Goal: Task Accomplishment & Management: Complete application form

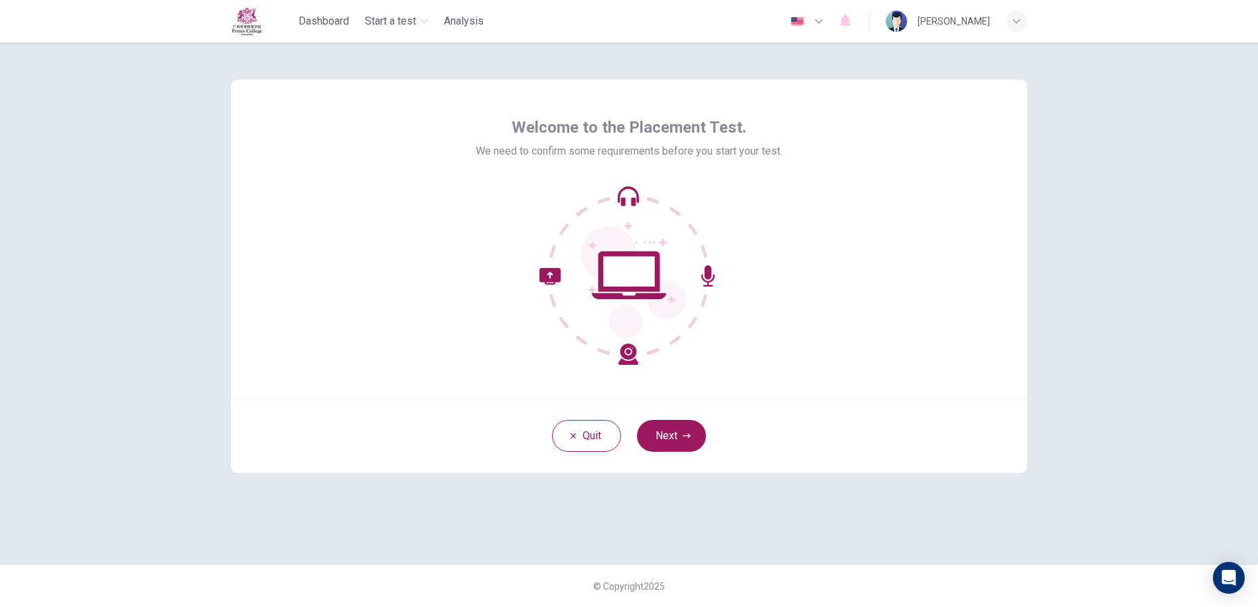
click at [622, 295] on icon at bounding box center [629, 275] width 74 height 48
click at [670, 441] on button "Next" at bounding box center [671, 436] width 69 height 32
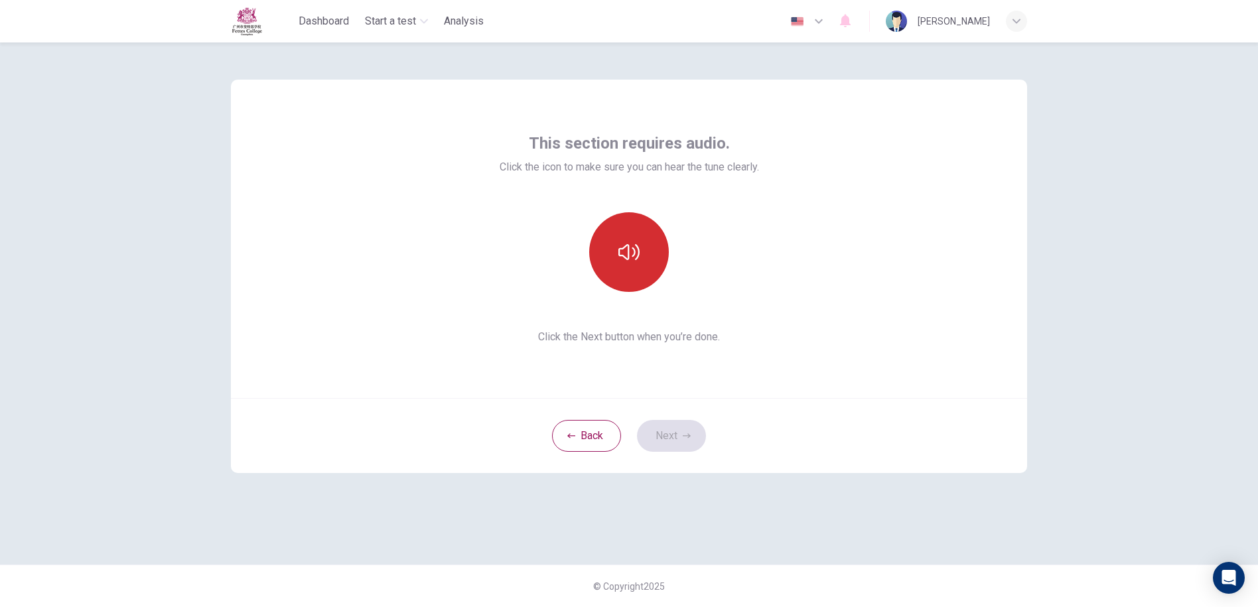
click at [652, 253] on button "button" at bounding box center [629, 252] width 80 height 80
click at [626, 257] on icon "button" at bounding box center [628, 252] width 21 height 16
click at [624, 269] on button "button" at bounding box center [629, 252] width 80 height 80
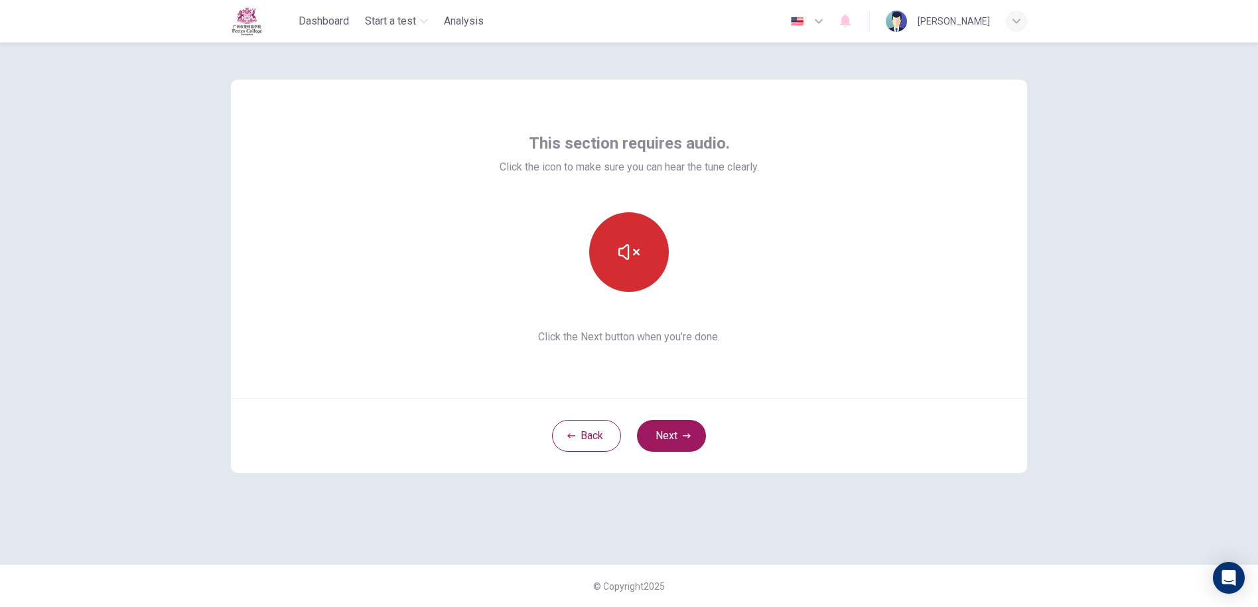
click at [626, 237] on button "button" at bounding box center [629, 252] width 80 height 80
click at [646, 251] on button "button" at bounding box center [629, 252] width 80 height 80
click at [674, 429] on button "Next" at bounding box center [671, 436] width 69 height 32
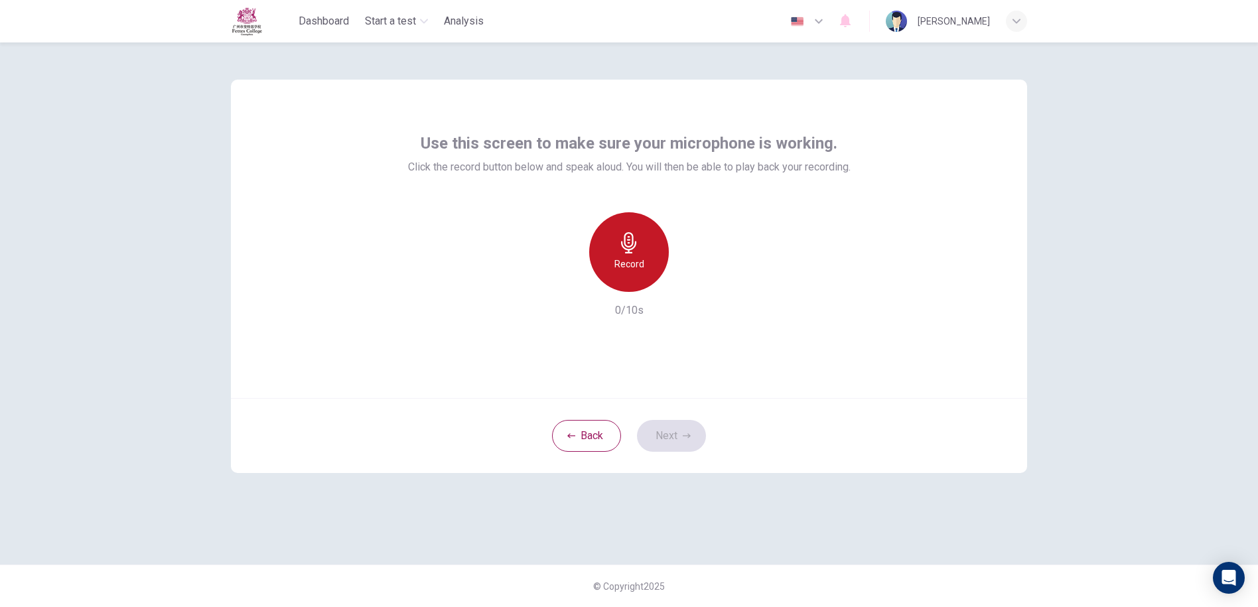
click at [635, 252] on icon "button" at bounding box center [628, 242] width 21 height 21
click at [646, 263] on div "Stop" at bounding box center [629, 252] width 80 height 80
click at [687, 276] on icon "button" at bounding box center [689, 281] width 13 height 13
click at [684, 435] on icon "button" at bounding box center [687, 436] width 8 height 8
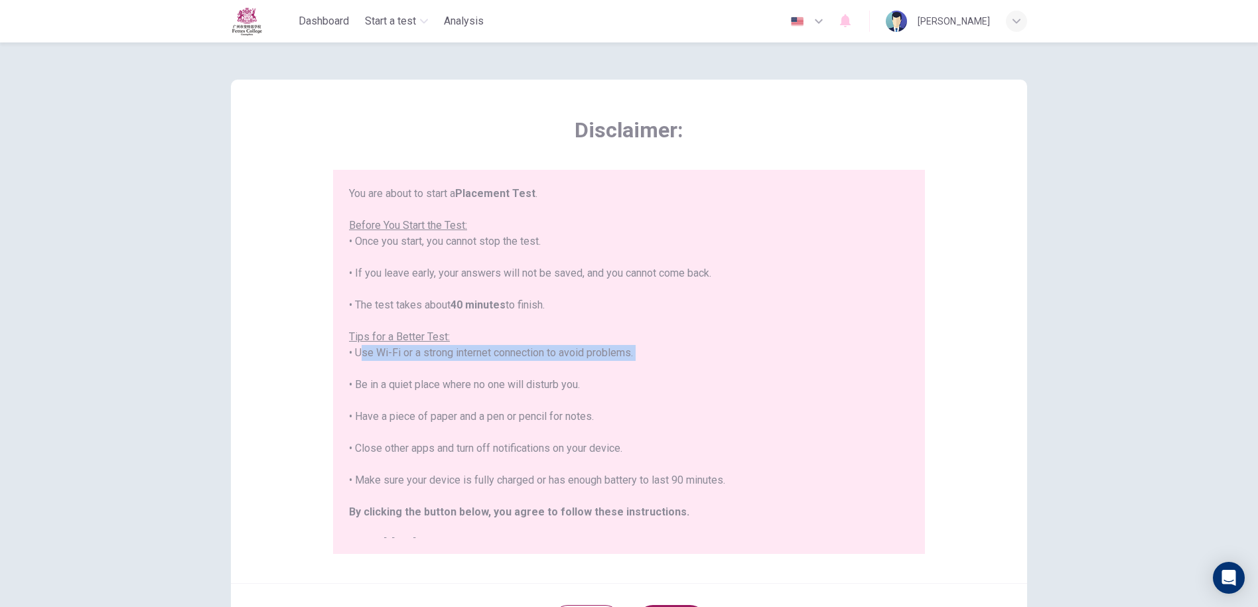
drag, startPoint x: 355, startPoint y: 352, endPoint x: 697, endPoint y: 368, distance: 342.8
click at [697, 368] on div "You are about to start a Placement Test . Before You Start the Test: • Once you…" at bounding box center [629, 369] width 560 height 366
click at [855, 266] on div "You are about to start a Placement Test . Before You Start the Test: • Once you…" at bounding box center [629, 369] width 560 height 366
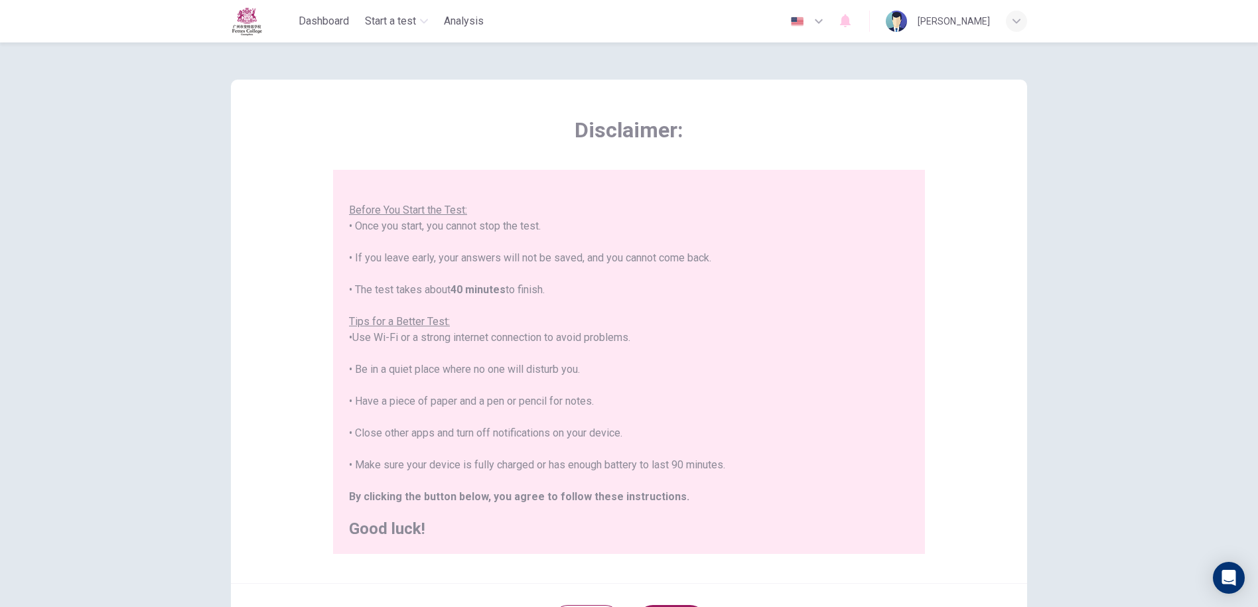
scroll to position [131, 0]
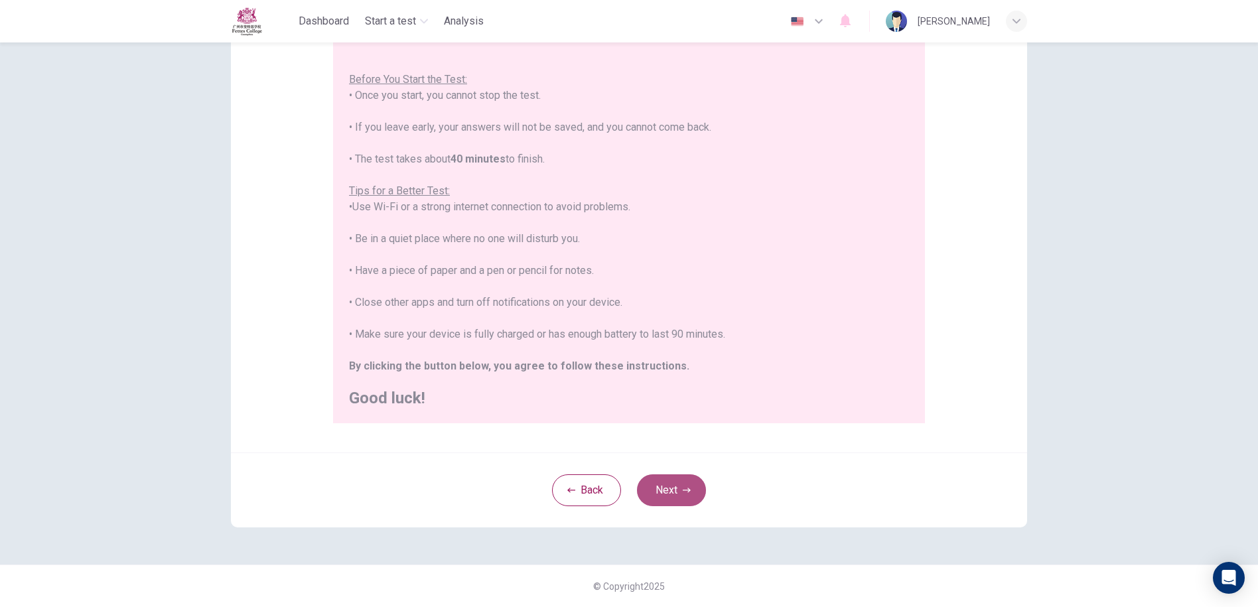
click at [664, 491] on button "Next" at bounding box center [671, 490] width 69 height 32
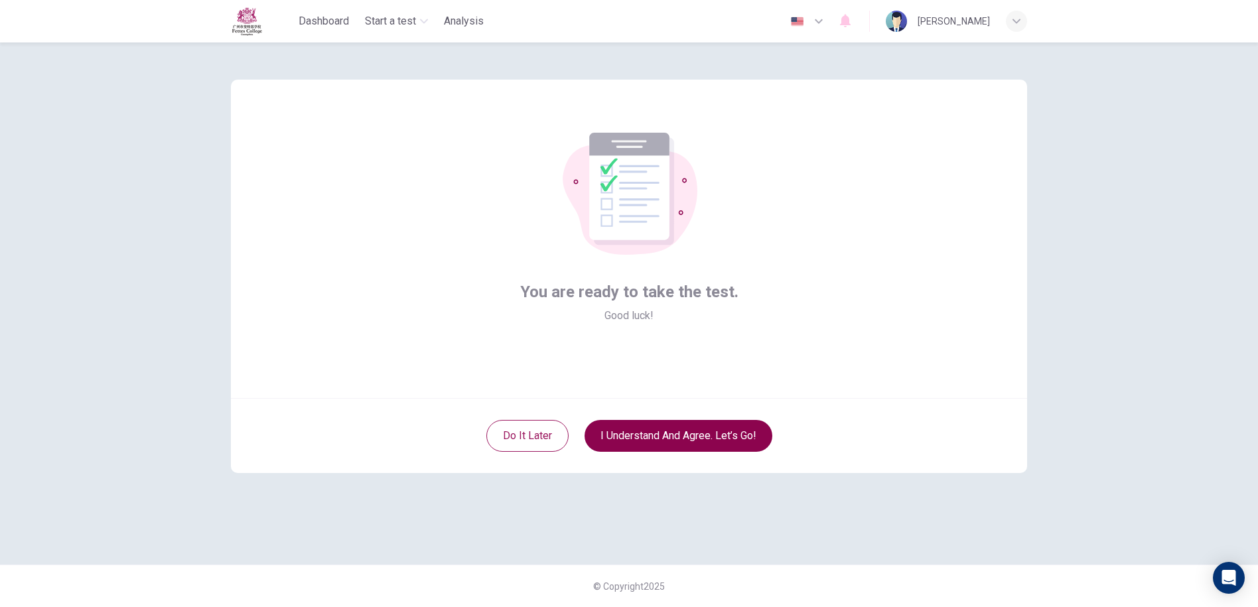
click at [642, 431] on button "I understand and agree. Let’s go!" at bounding box center [679, 436] width 188 height 32
click at [673, 435] on button "I understand and agree. Let’s go!" at bounding box center [679, 436] width 188 height 32
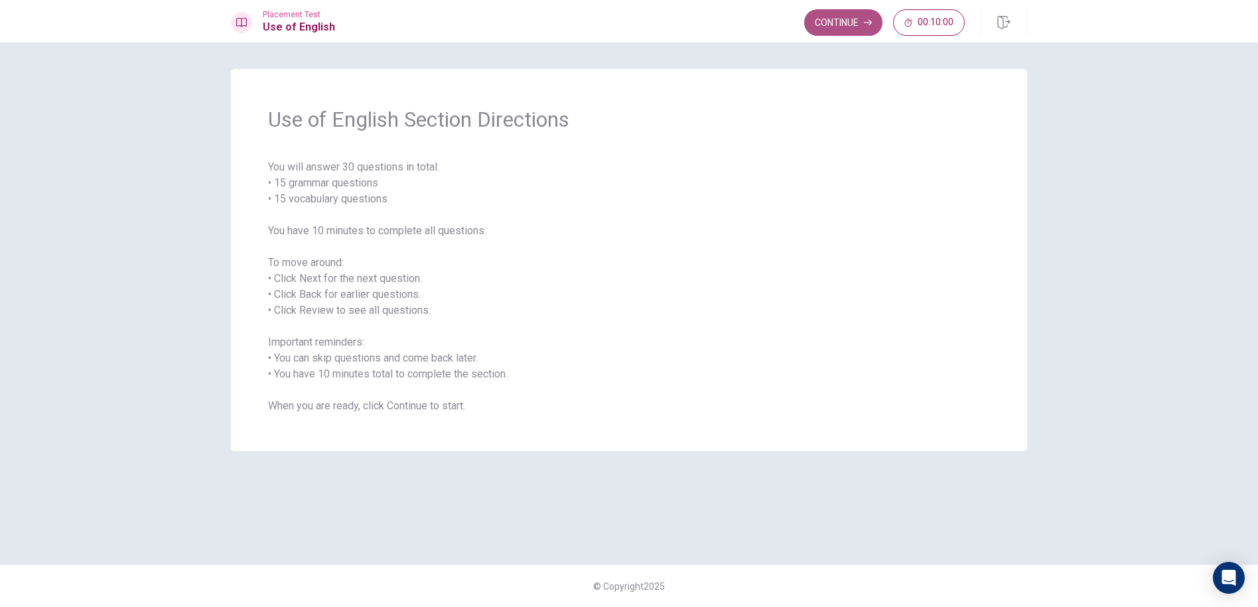
click at [821, 24] on button "Continue" at bounding box center [843, 22] width 78 height 27
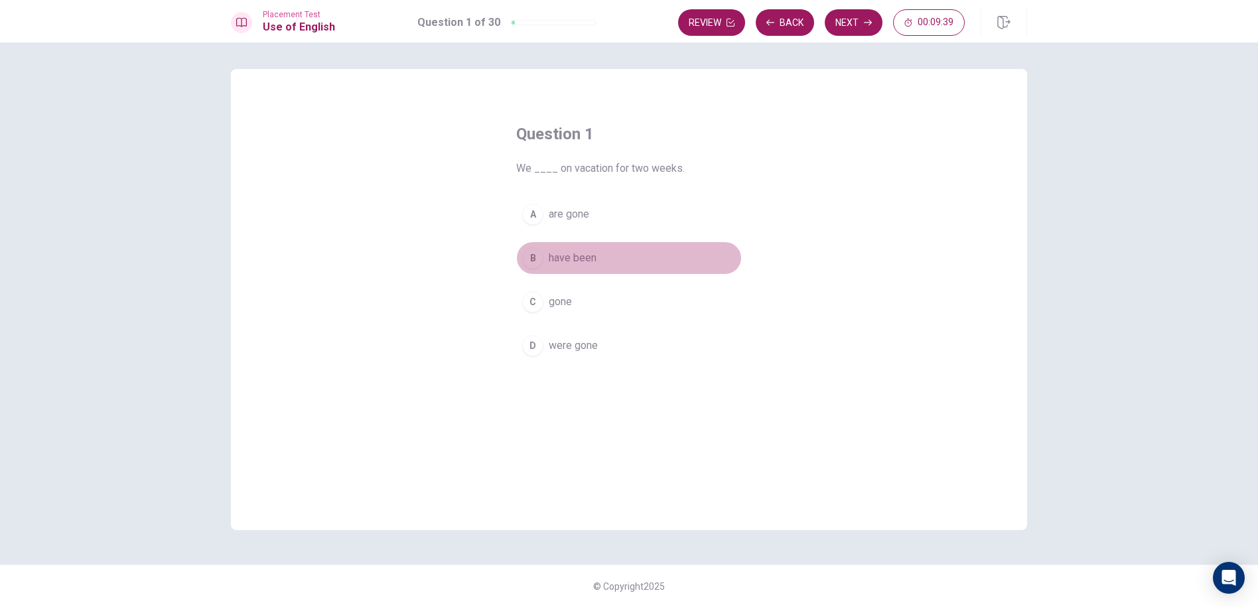
click at [580, 257] on span "have been" at bounding box center [573, 258] width 48 height 16
click at [530, 256] on div "B" at bounding box center [532, 258] width 21 height 21
drag, startPoint x: 530, startPoint y: 256, endPoint x: 711, endPoint y: 238, distance: 182.1
click at [711, 238] on div "A are gone B have been C gone D were gone" at bounding box center [629, 280] width 226 height 165
click at [848, 17] on button "Next" at bounding box center [854, 22] width 58 height 27
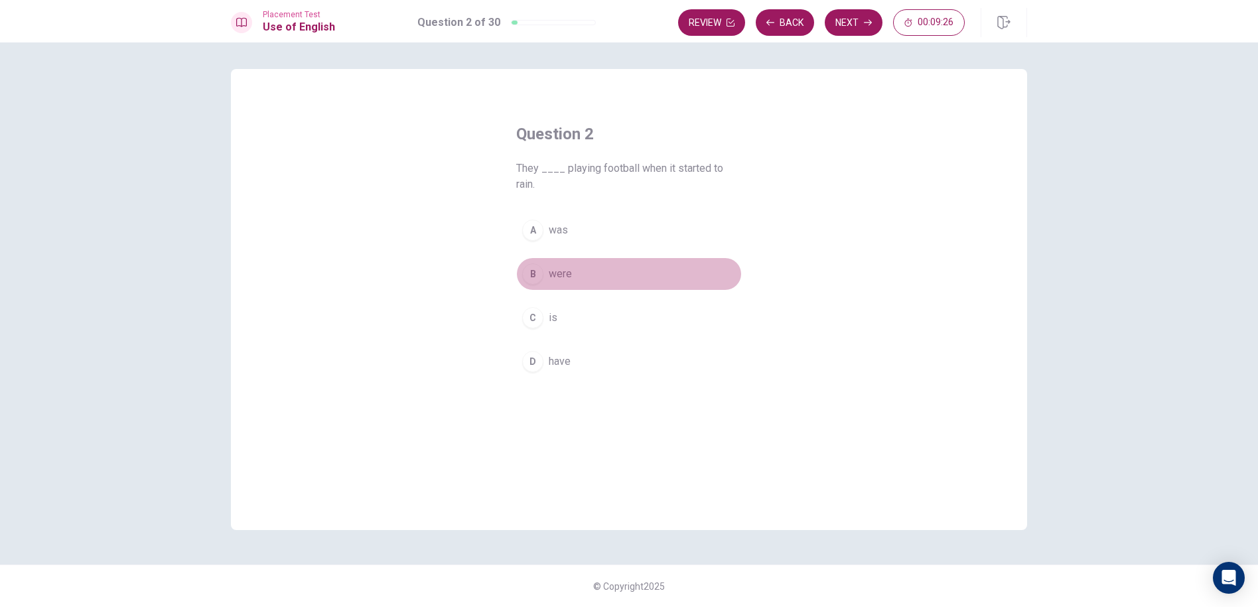
click at [577, 272] on button "B were" at bounding box center [629, 273] width 226 height 33
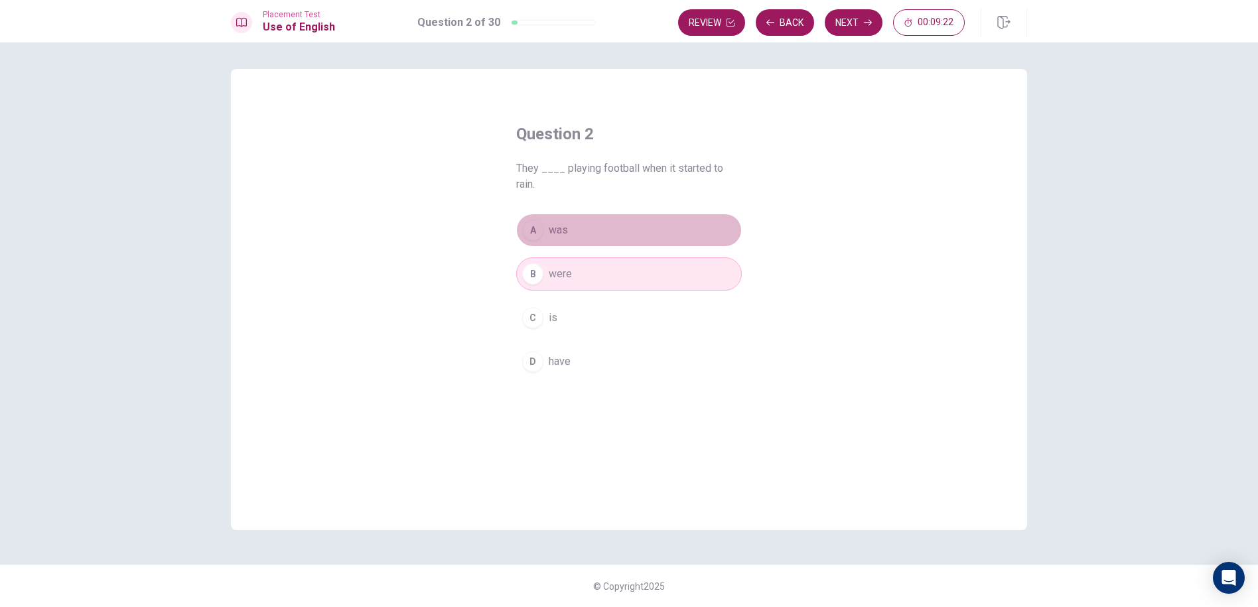
click at [618, 232] on button "A was" at bounding box center [629, 230] width 226 height 33
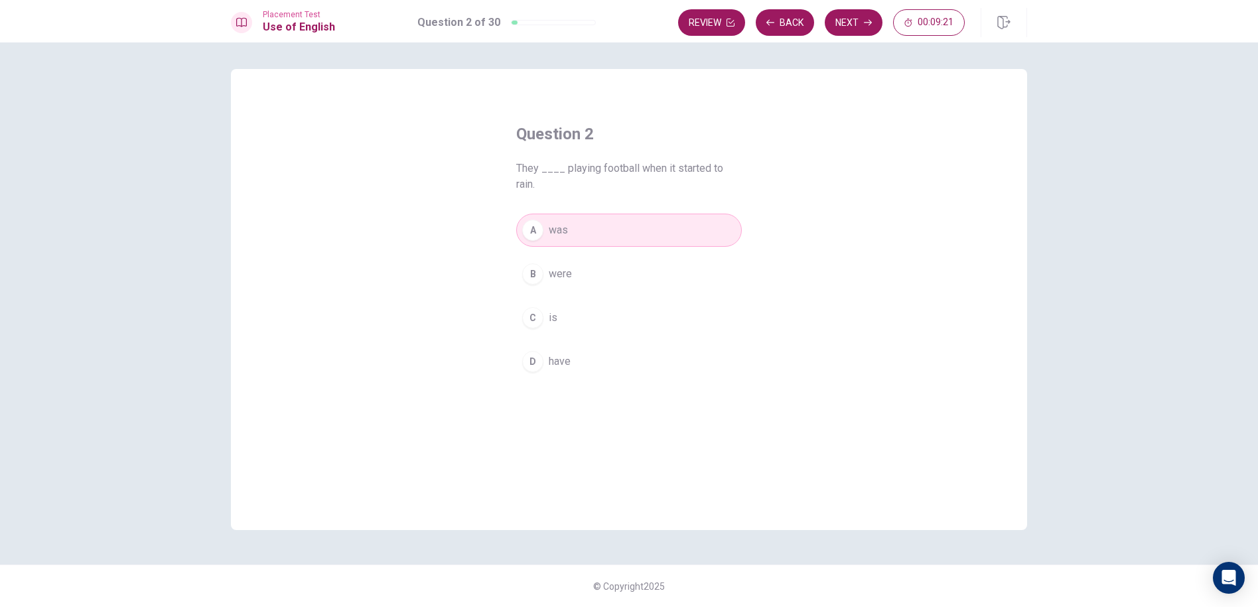
click at [591, 264] on button "B were" at bounding box center [629, 273] width 226 height 33
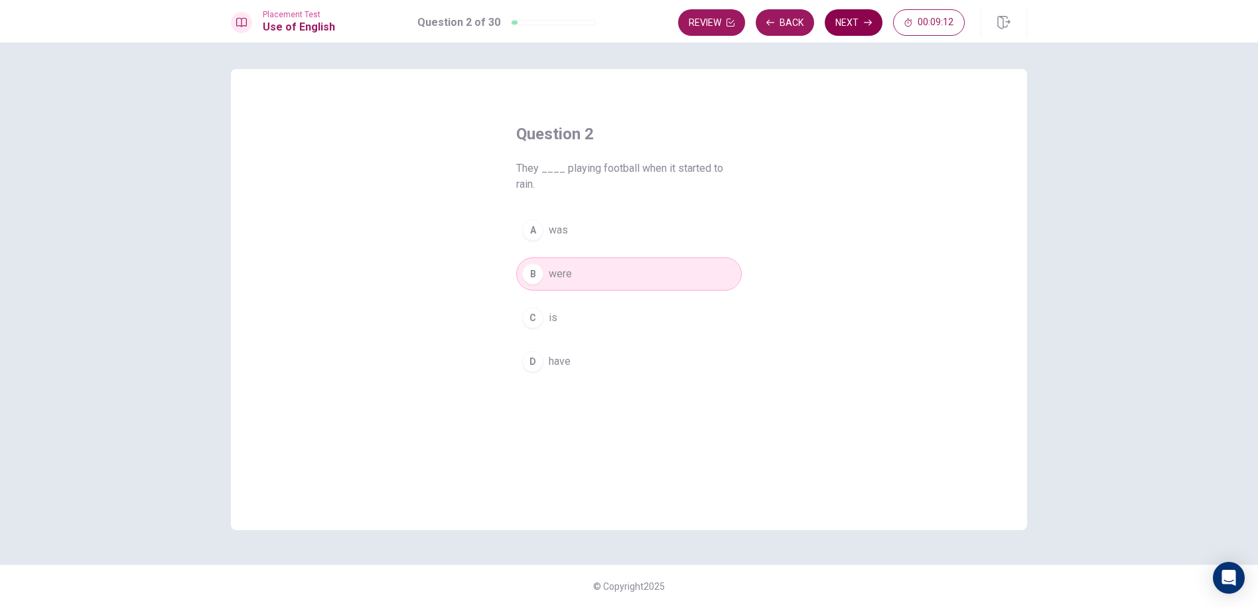
click at [849, 19] on button "Next" at bounding box center [854, 22] width 58 height 27
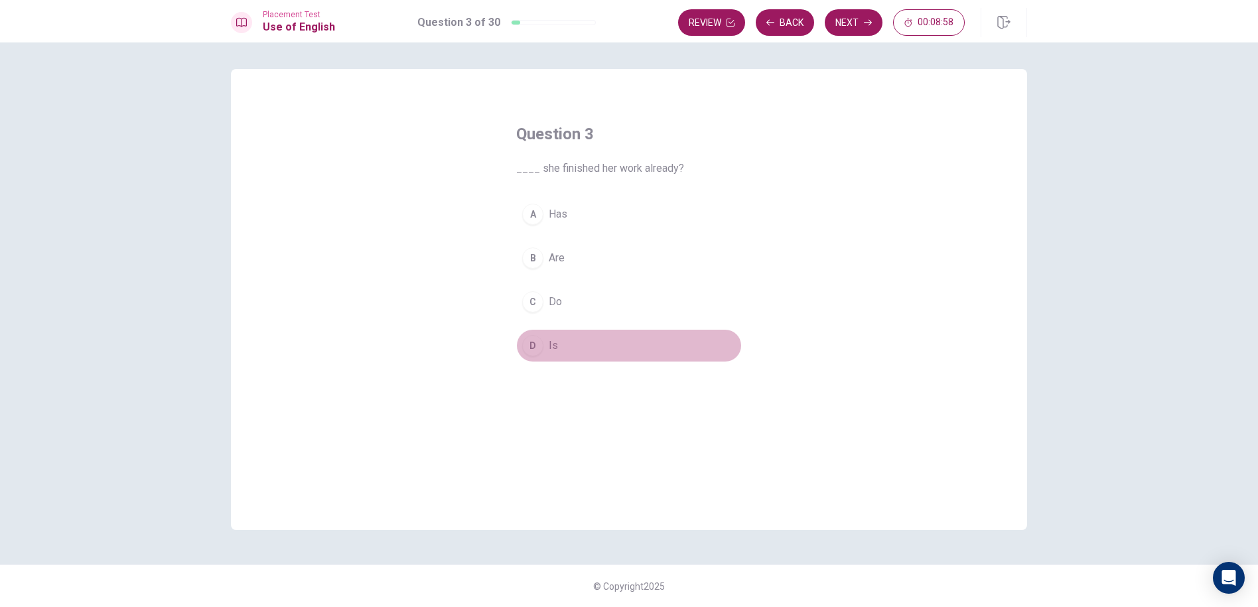
click at [533, 338] on div "D" at bounding box center [532, 345] width 21 height 21
click at [846, 28] on button "Next" at bounding box center [854, 22] width 58 height 27
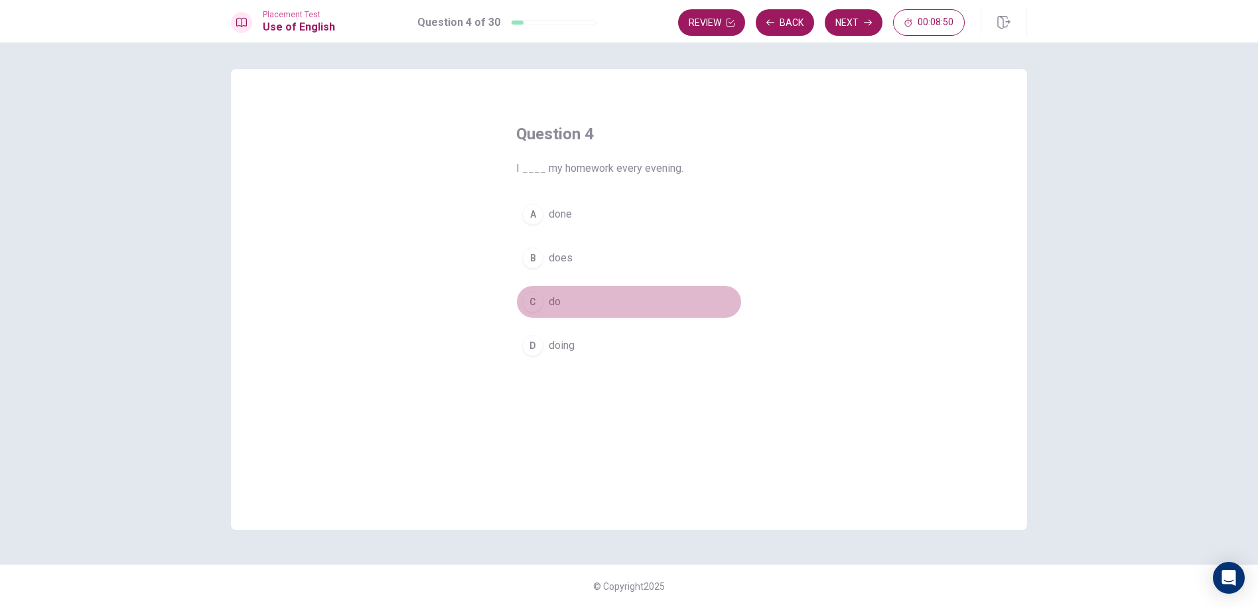
click at [561, 296] on span "do" at bounding box center [555, 302] width 12 height 16
click at [870, 24] on icon "button" at bounding box center [868, 23] width 8 height 6
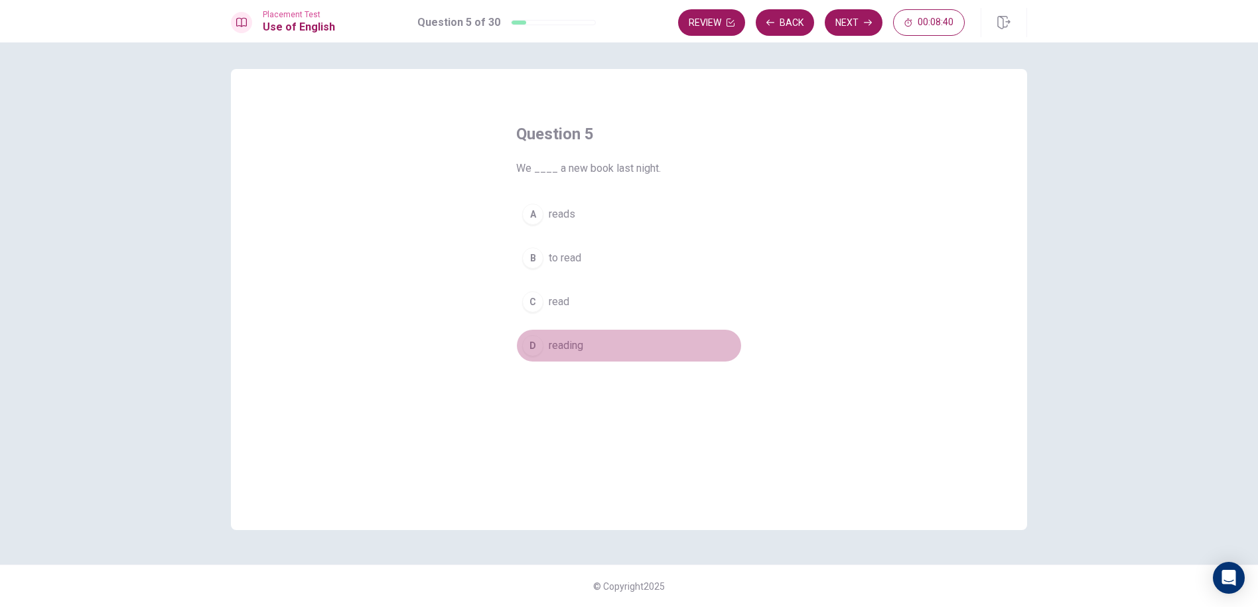
click at [576, 342] on span "reading" at bounding box center [566, 346] width 35 height 16
drag, startPoint x: 849, startPoint y: 21, endPoint x: 730, endPoint y: 224, distance: 236.1
click at [732, 224] on div "Placement Test Use of English Question 5 of 30 Review Back Next 00:08:32 Questi…" at bounding box center [629, 303] width 1258 height 607
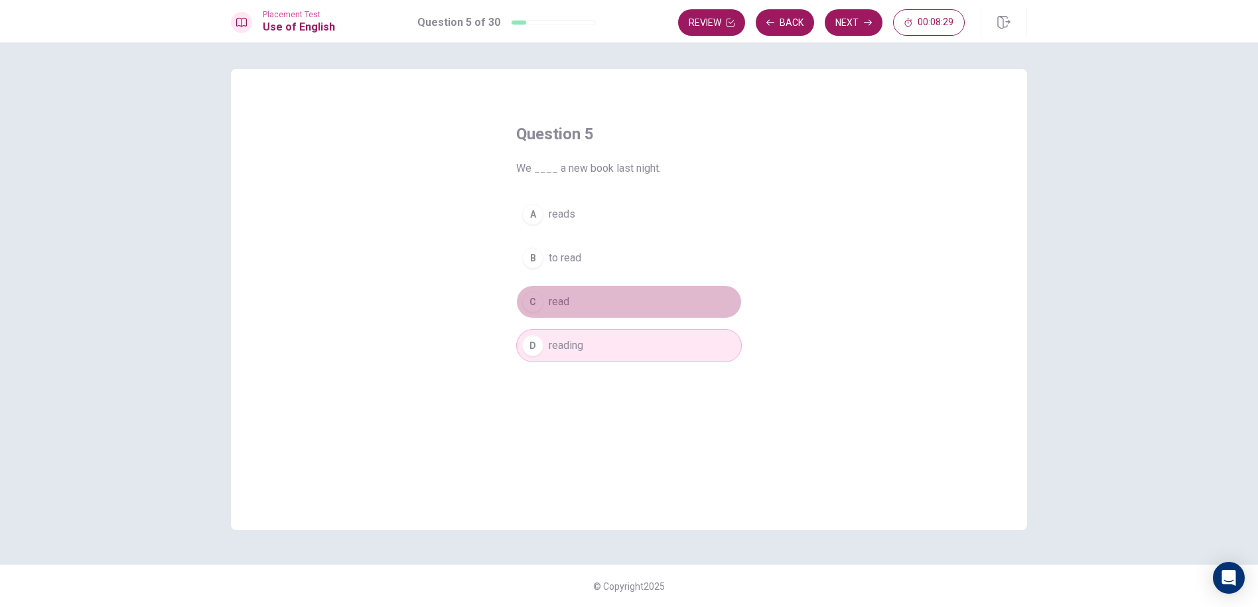
click at [562, 298] on span "read" at bounding box center [559, 302] width 21 height 16
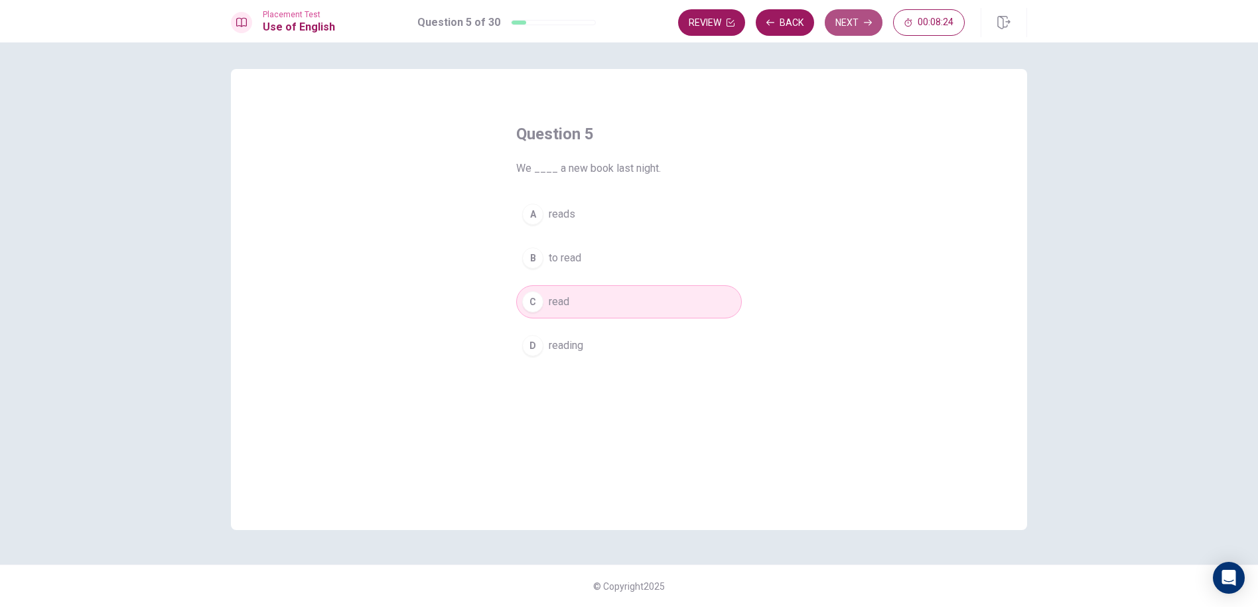
click at [851, 23] on button "Next" at bounding box center [854, 22] width 58 height 27
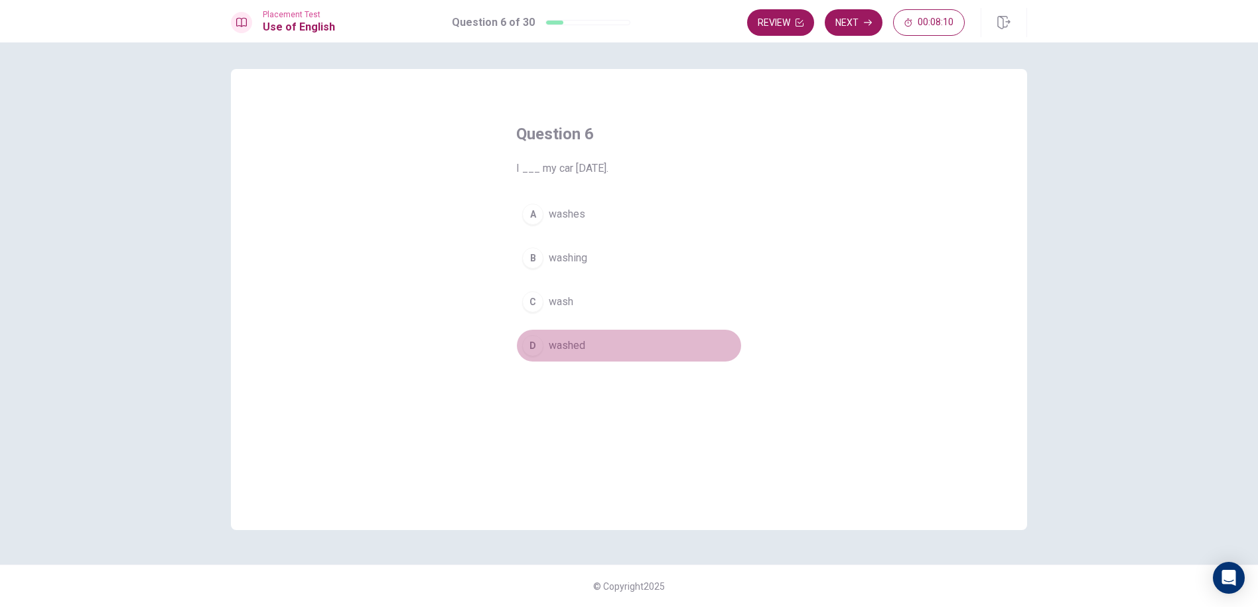
click at [567, 342] on span "washed" at bounding box center [567, 346] width 36 height 16
click at [847, 21] on button "Next" at bounding box center [854, 22] width 58 height 27
click at [587, 342] on span "planning" at bounding box center [568, 346] width 38 height 16
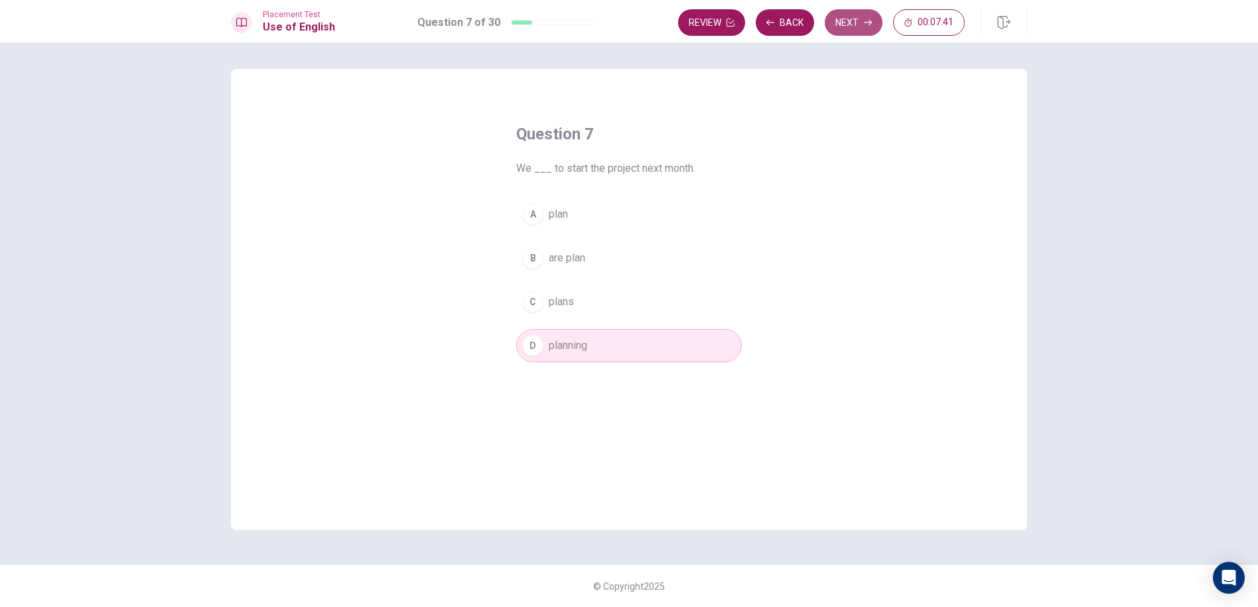
click at [856, 27] on button "Next" at bounding box center [854, 22] width 58 height 27
click at [579, 306] on button "C went" at bounding box center [629, 301] width 226 height 33
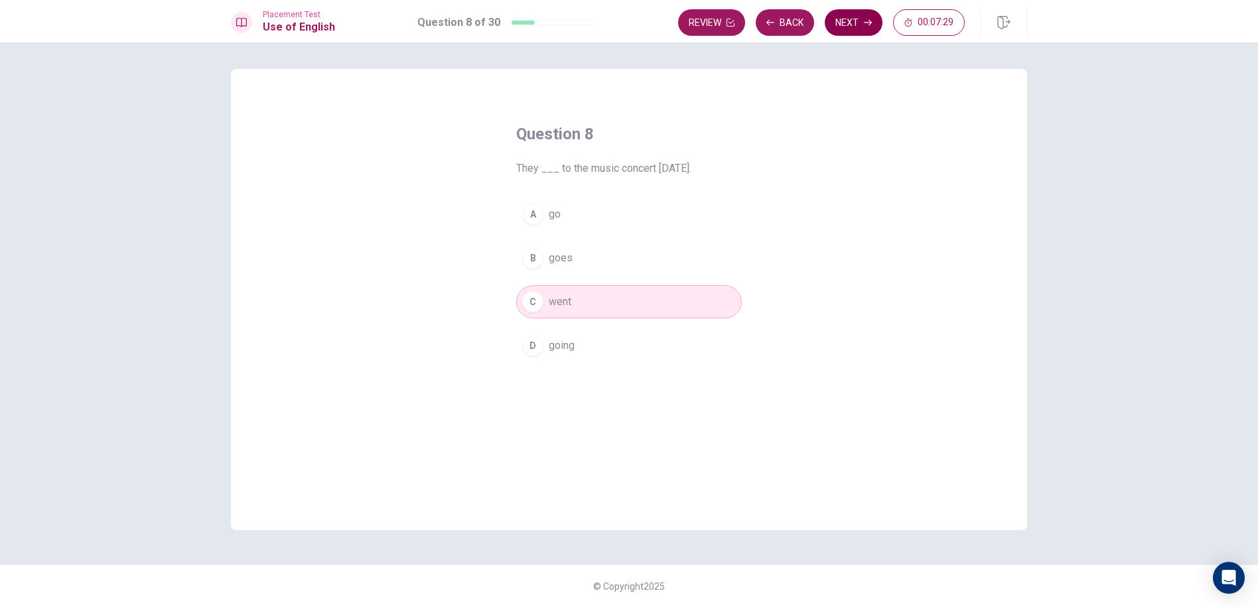
click at [850, 32] on button "Next" at bounding box center [854, 22] width 58 height 27
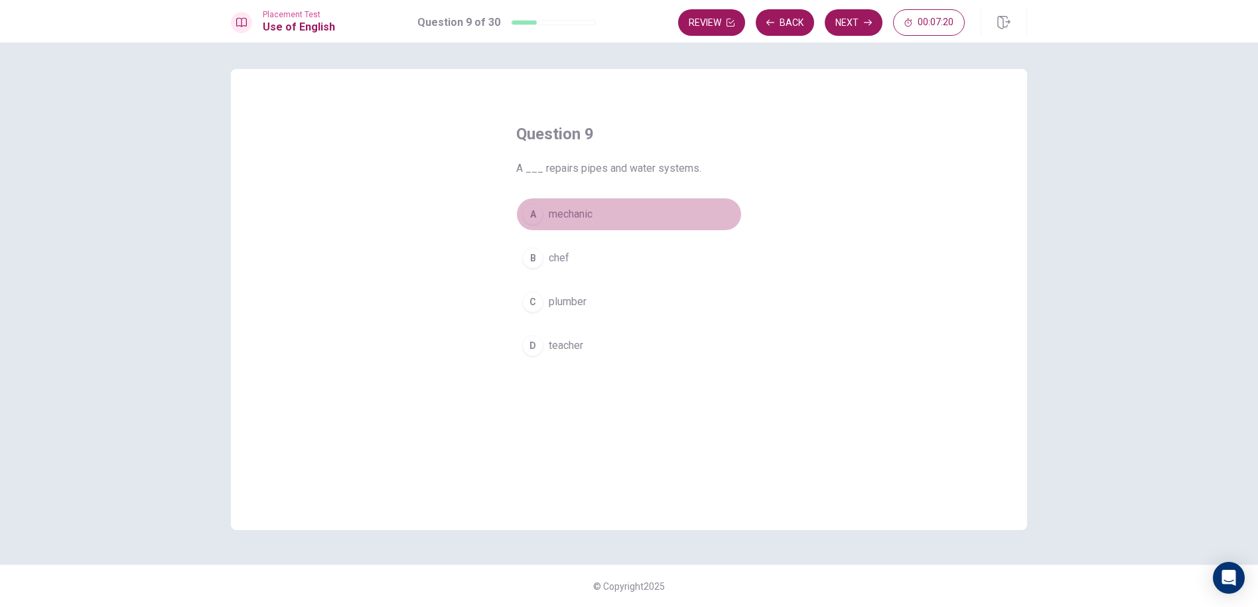
click at [587, 216] on span "mechanic" at bounding box center [571, 214] width 44 height 16
click at [578, 303] on span "plumber" at bounding box center [568, 302] width 38 height 16
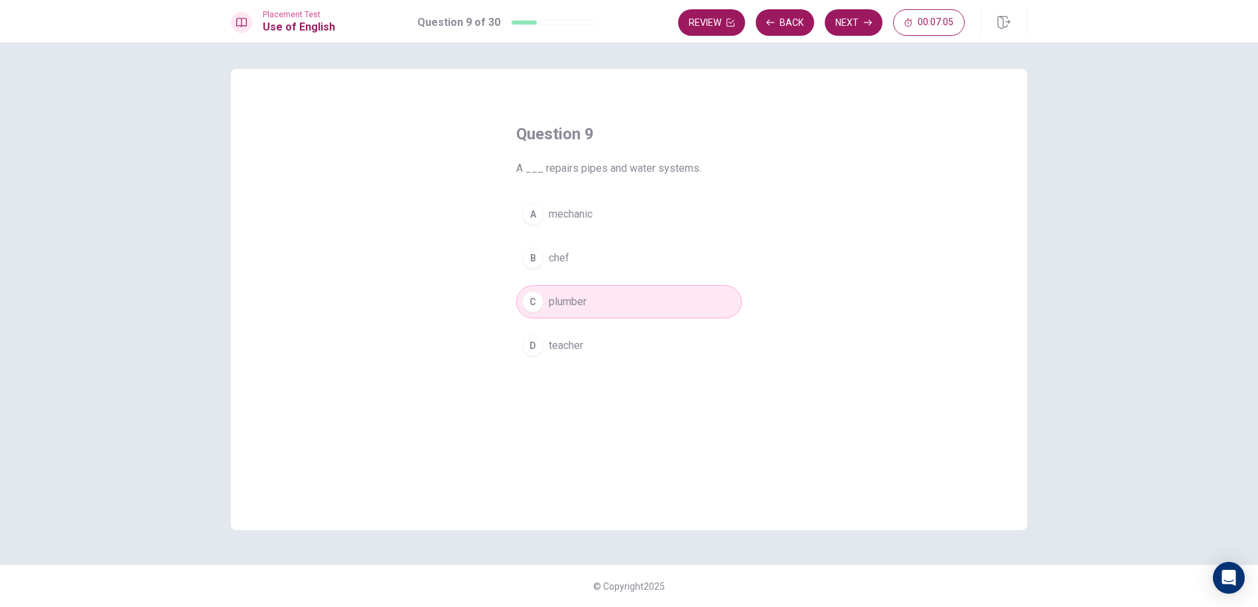
click at [606, 212] on button "A mechanic" at bounding box center [629, 214] width 226 height 33
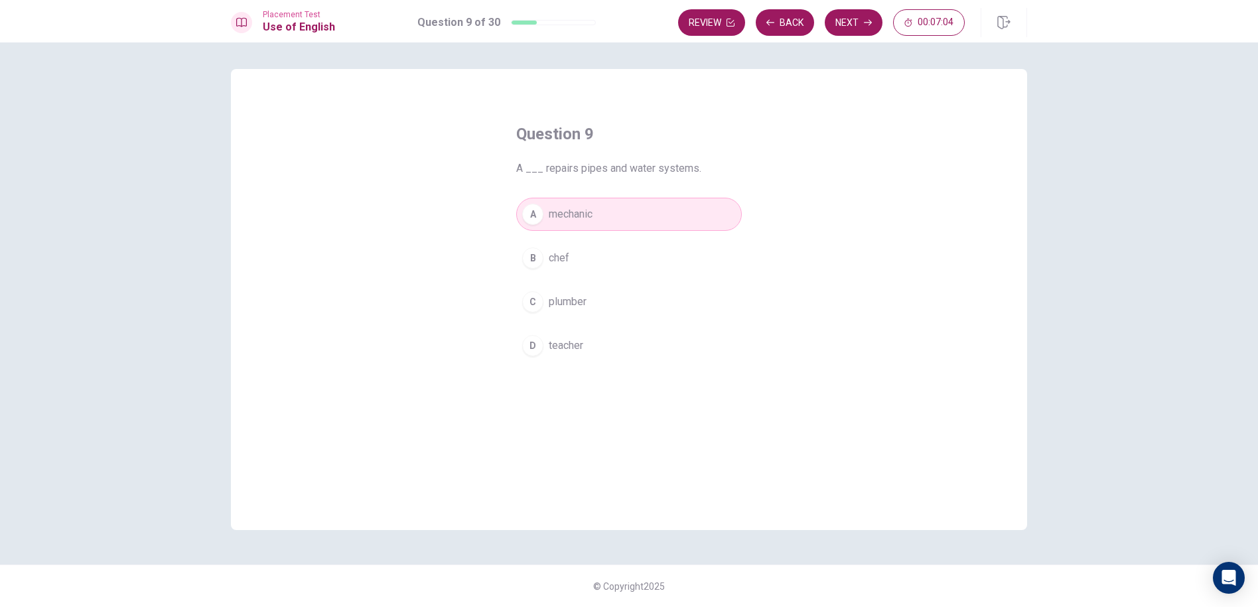
click at [845, 27] on button "Next" at bounding box center [854, 22] width 58 height 27
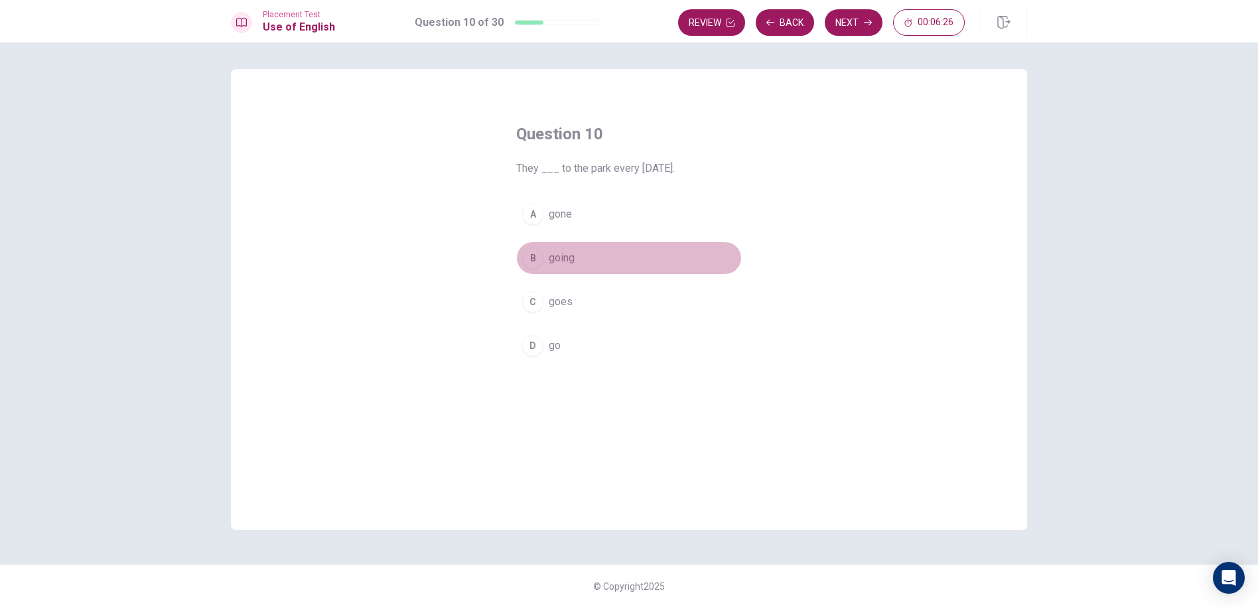
click at [572, 263] on span "going" at bounding box center [562, 258] width 26 height 16
drag, startPoint x: 538, startPoint y: 342, endPoint x: 973, endPoint y: 94, distance: 501.1
click at [973, 94] on div "Question 10 They ___ to the park every [DATE]. A gone B going C goes D go" at bounding box center [629, 299] width 796 height 461
click at [860, 31] on button "Next" at bounding box center [854, 22] width 58 height 27
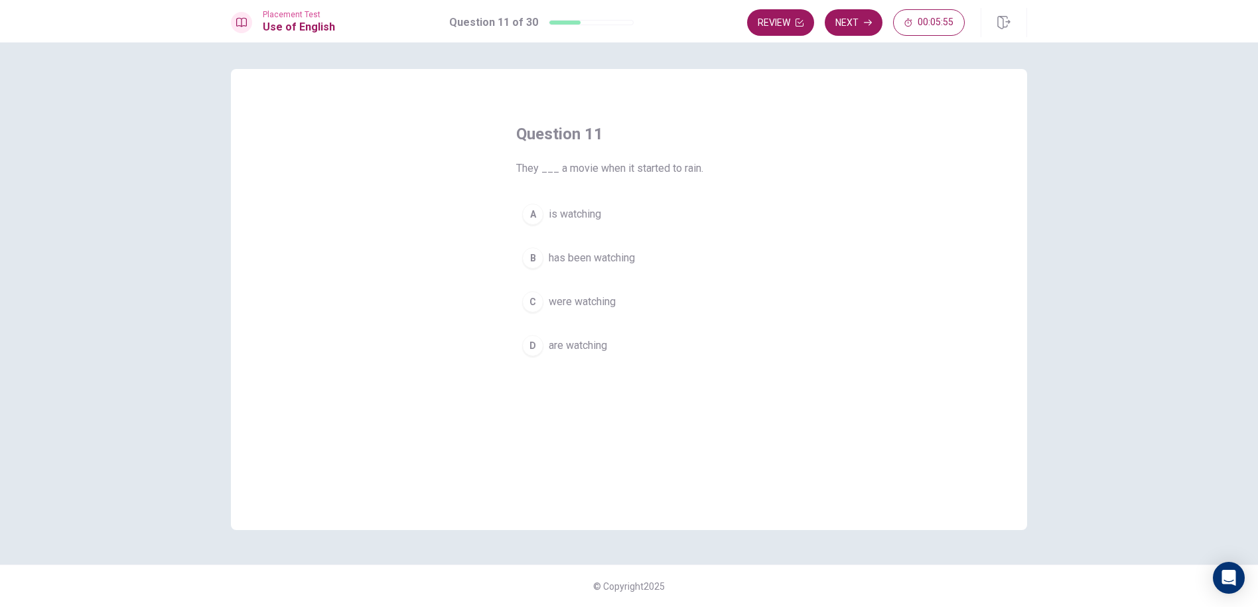
click at [600, 354] on button "D are watching" at bounding box center [629, 345] width 226 height 33
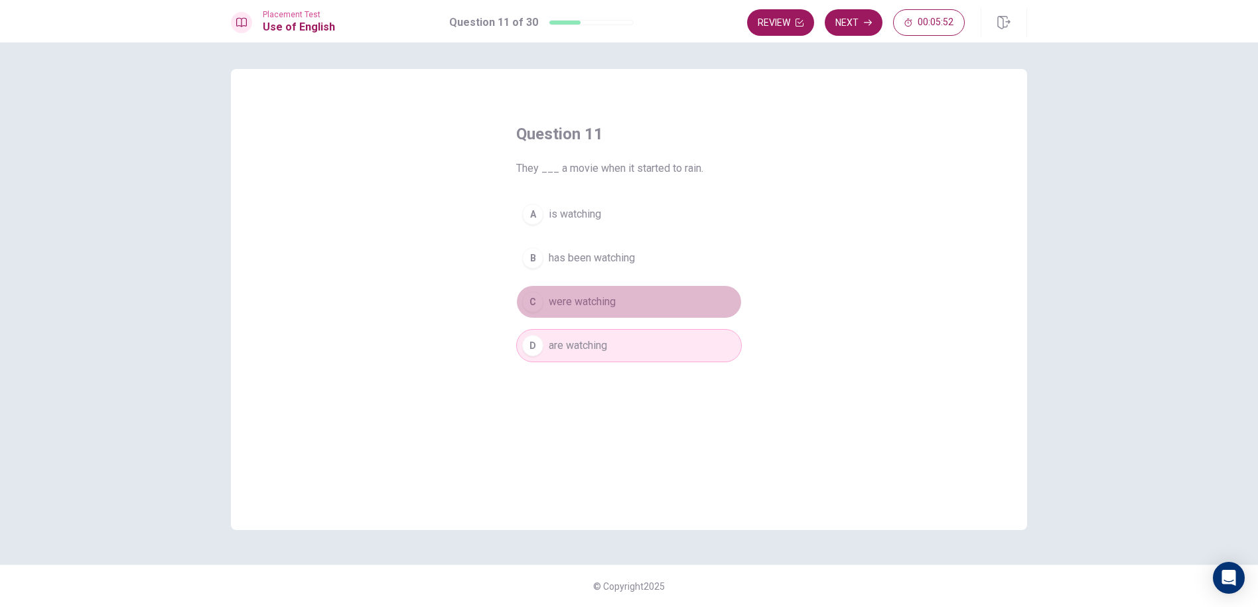
click at [587, 309] on span "were watching" at bounding box center [582, 302] width 67 height 16
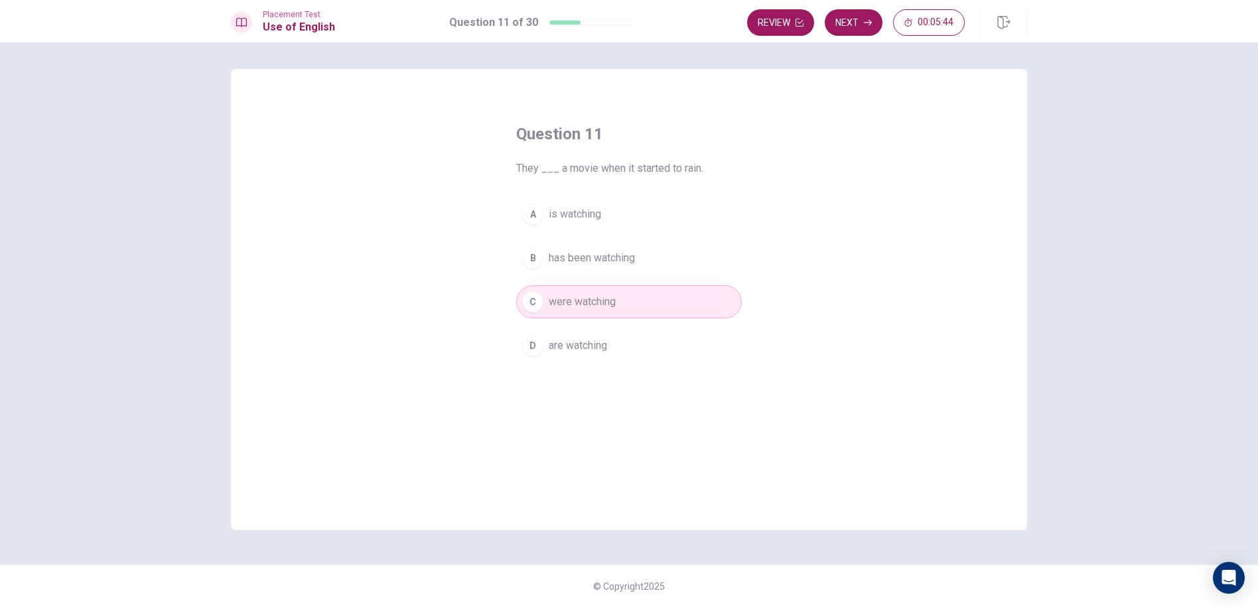
click at [865, 23] on icon "button" at bounding box center [868, 23] width 8 height 8
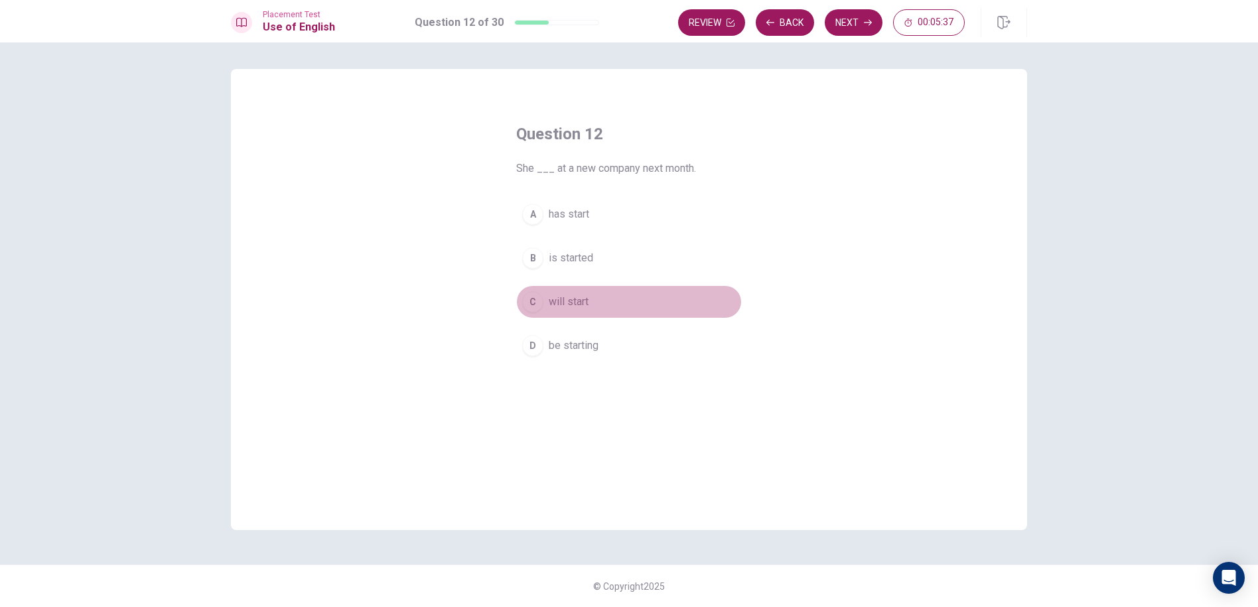
click at [579, 293] on button "C will start" at bounding box center [629, 301] width 226 height 33
click at [849, 17] on button "Next" at bounding box center [854, 22] width 58 height 27
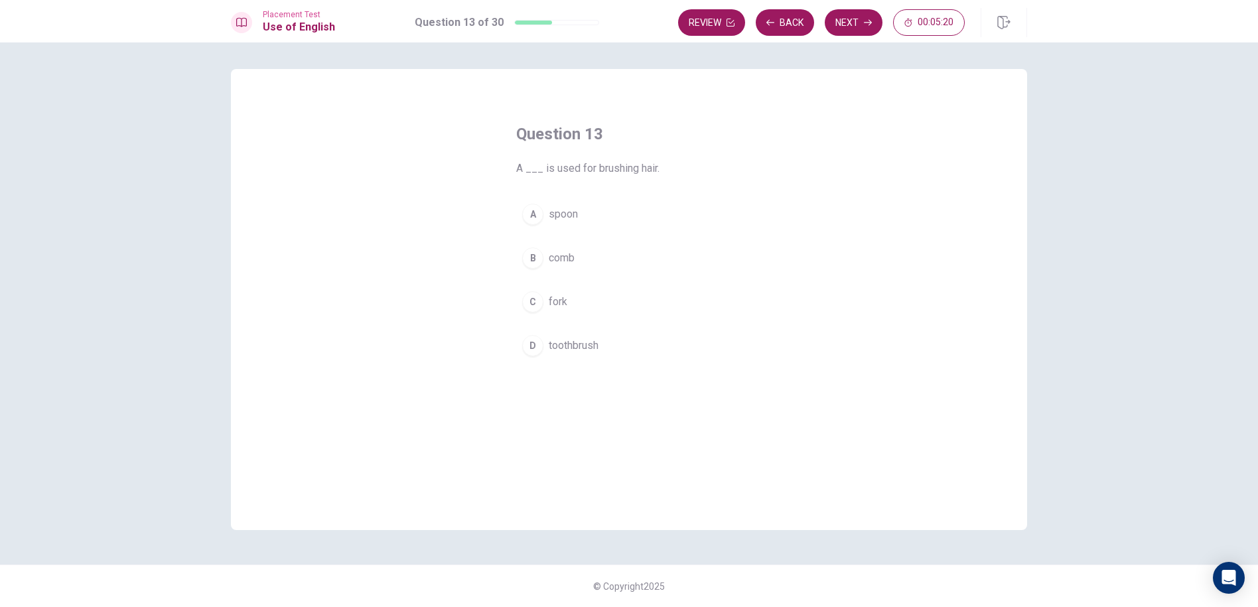
drag, startPoint x: 571, startPoint y: 352, endPoint x: 638, endPoint y: 135, distance: 227.7
click at [638, 135] on div "Question 13 A ___ is used for brushing hair. A spoon B comb C fork D toothbrush" at bounding box center [629, 242] width 279 height 281
click at [580, 207] on button "A spoon" at bounding box center [629, 214] width 226 height 33
click at [608, 249] on button "B comb" at bounding box center [629, 258] width 226 height 33
click at [614, 194] on div "Question 13 A ___ is used for brushing hair. A spoon B comb C fork D toothbrush" at bounding box center [629, 242] width 279 height 281
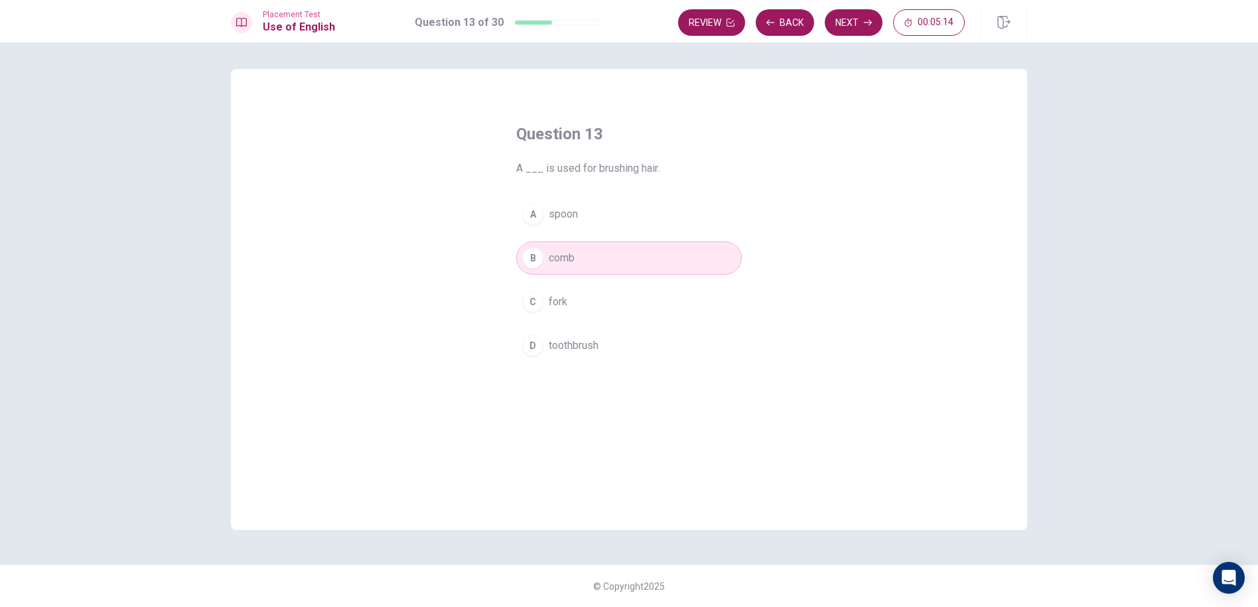
click at [610, 232] on div "A spoon B comb C fork D toothbrush" at bounding box center [629, 280] width 226 height 165
click at [612, 216] on button "A spoon" at bounding box center [629, 214] width 226 height 33
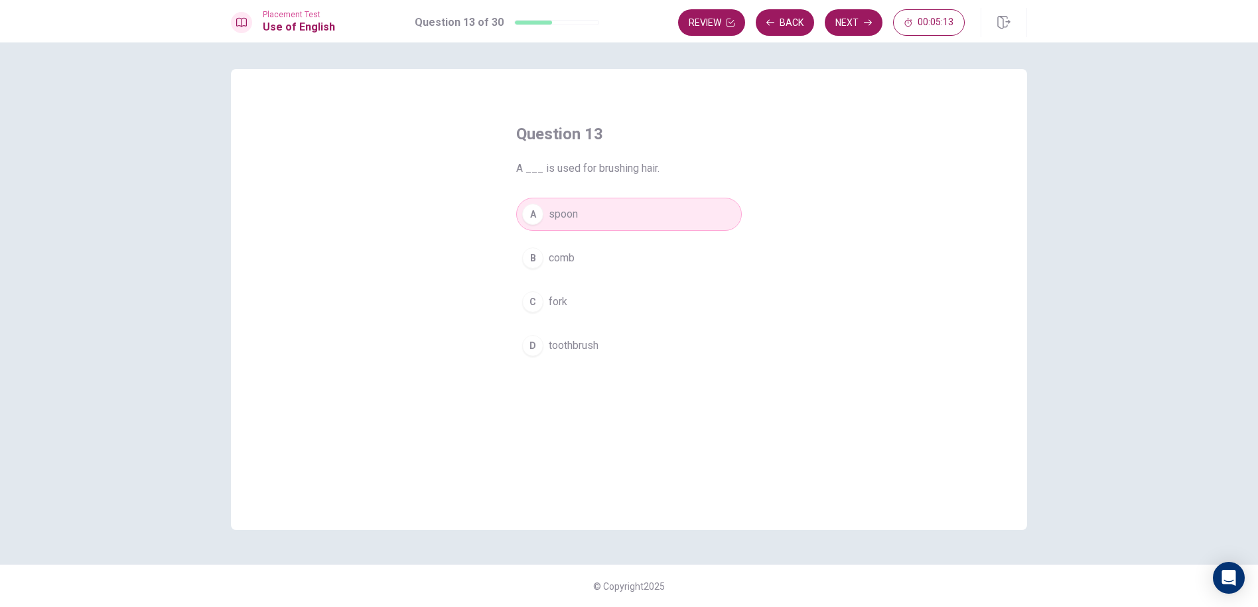
click at [604, 237] on div "A spoon B comb C fork D toothbrush" at bounding box center [629, 280] width 226 height 165
click at [609, 249] on button "B comb" at bounding box center [629, 258] width 226 height 33
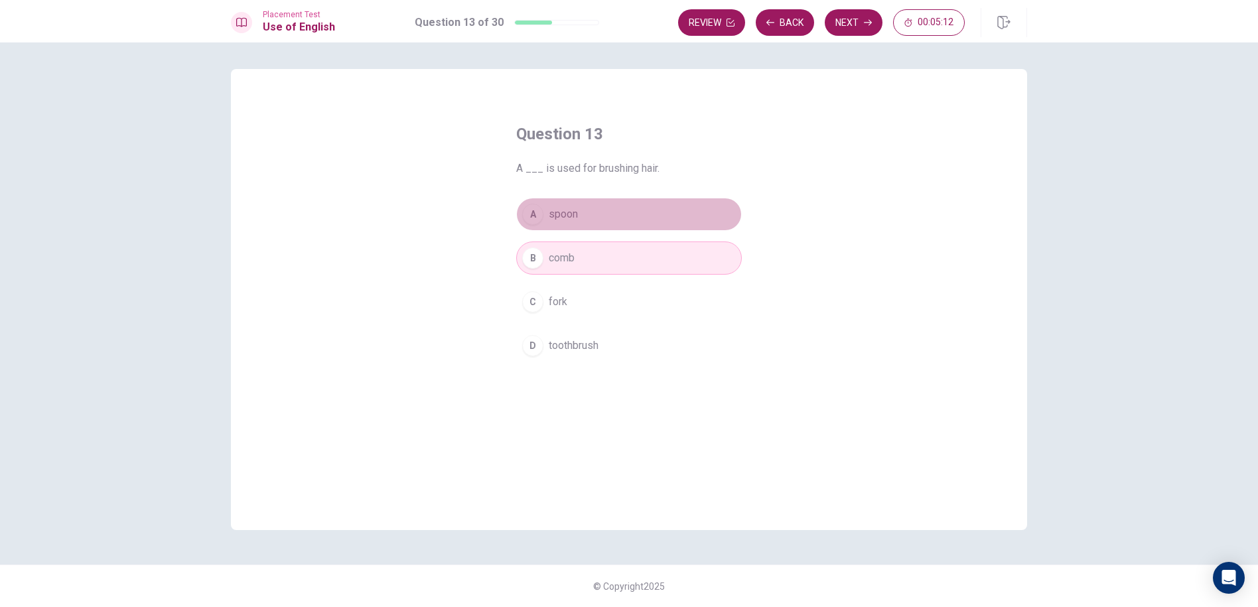
click at [614, 214] on button "A spoon" at bounding box center [629, 214] width 226 height 33
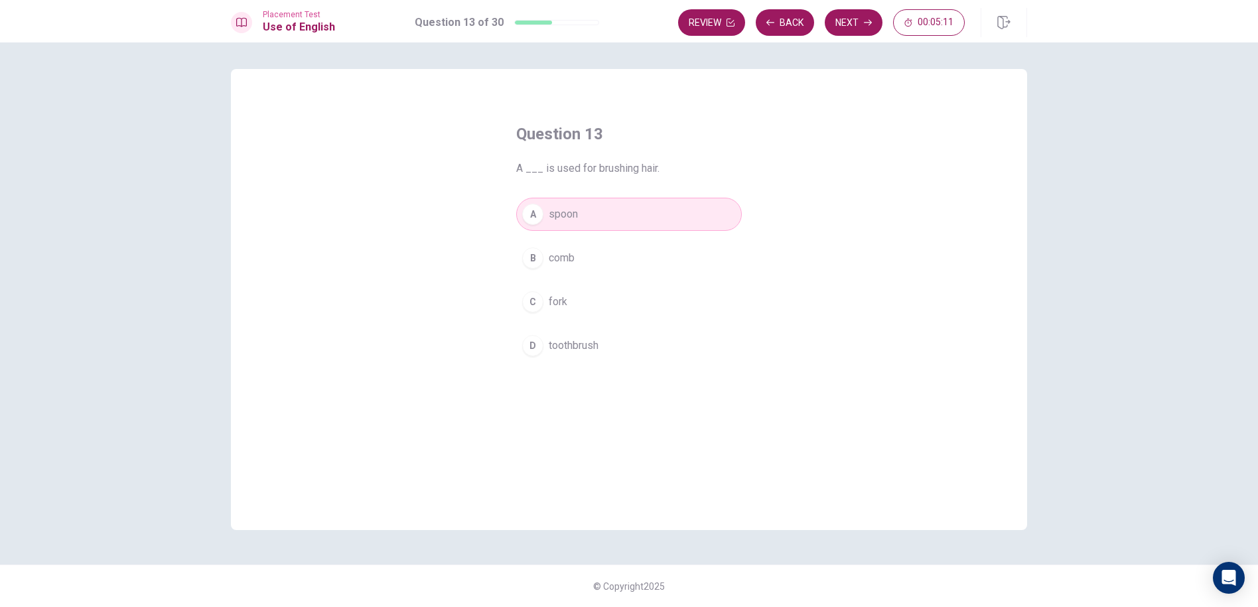
click at [665, 264] on button "B comb" at bounding box center [629, 258] width 226 height 33
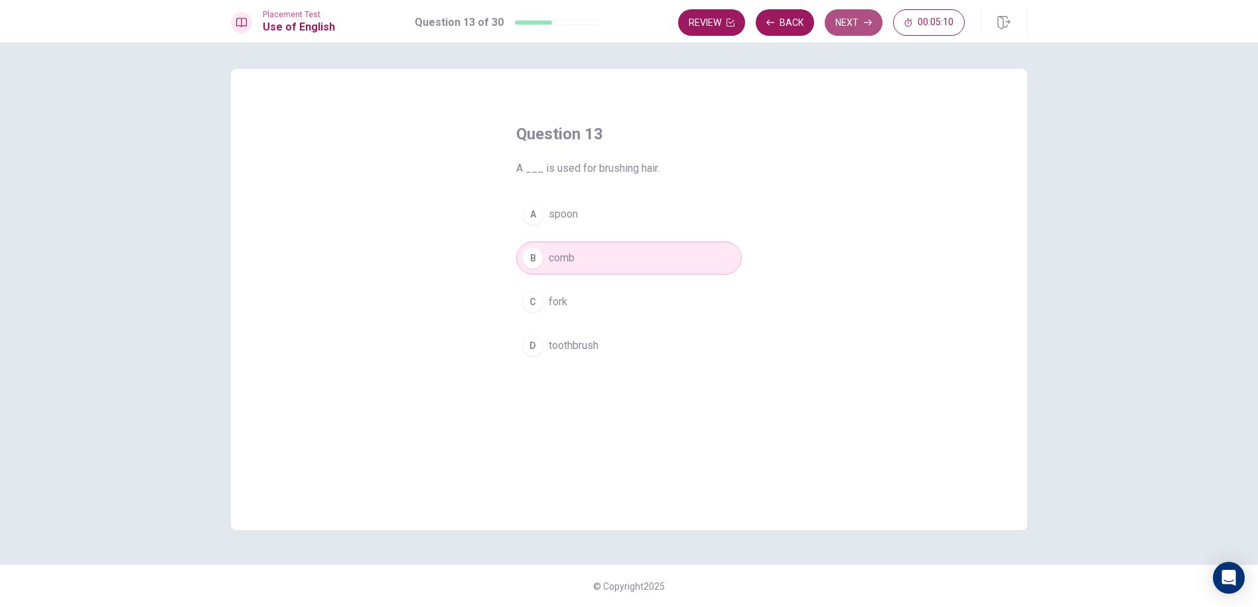
click at [850, 19] on button "Next" at bounding box center [854, 22] width 58 height 27
click at [588, 302] on button "C flower" at bounding box center [629, 301] width 226 height 33
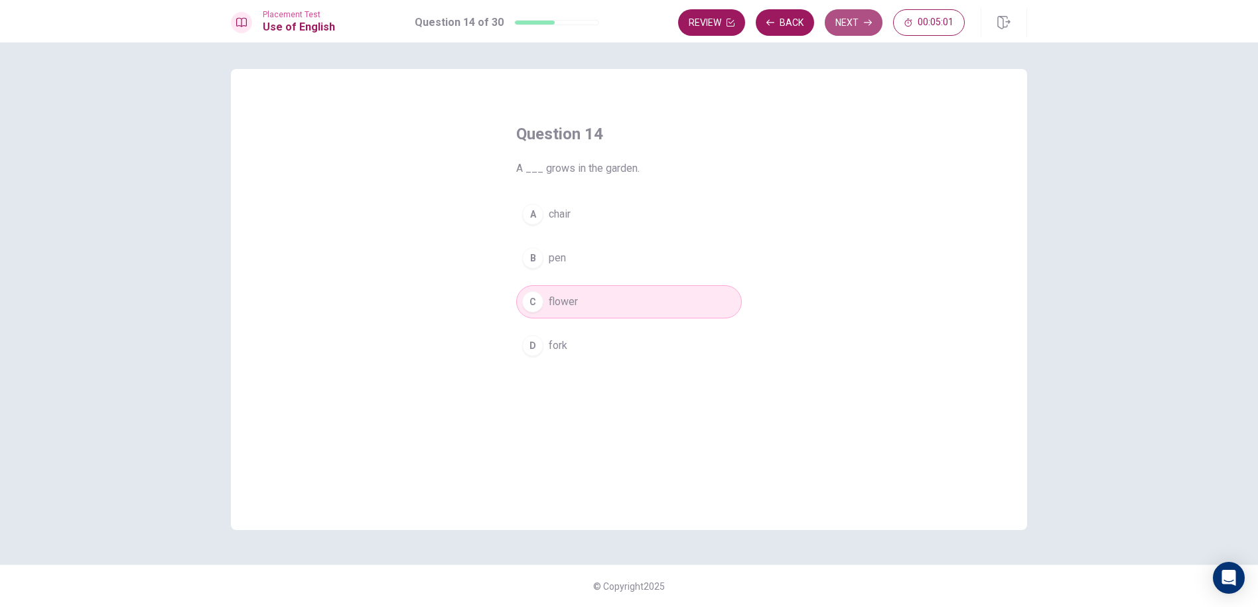
click at [849, 19] on button "Next" at bounding box center [854, 22] width 58 height 27
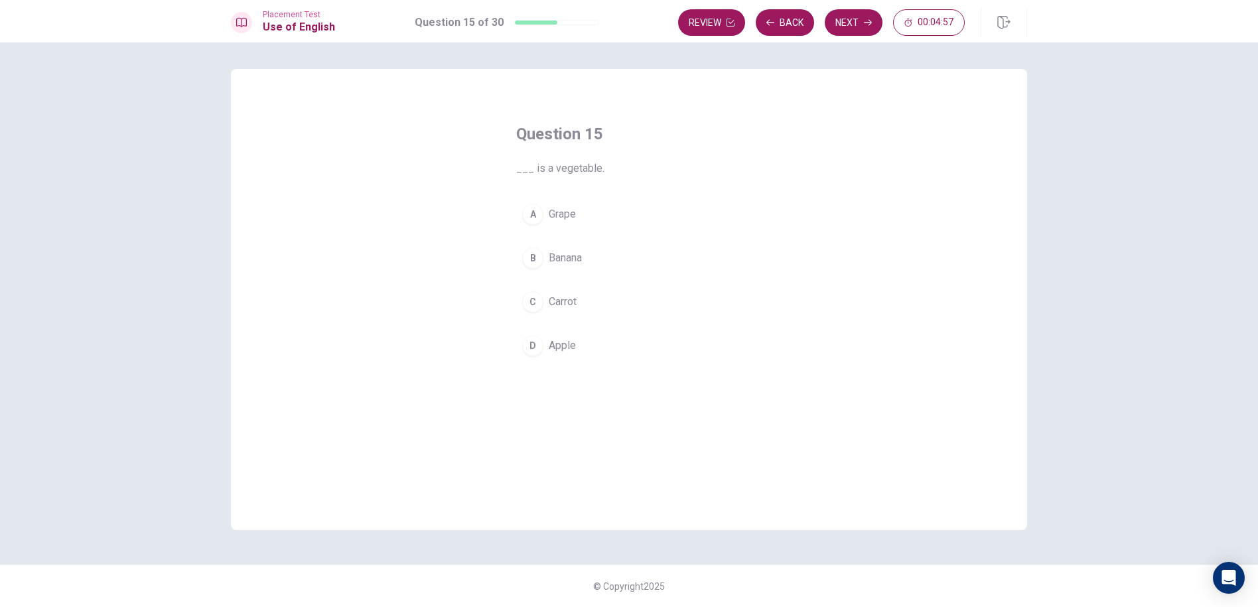
click at [583, 310] on button "C Carrot" at bounding box center [629, 301] width 226 height 33
click at [847, 16] on button "Next" at bounding box center [854, 22] width 58 height 27
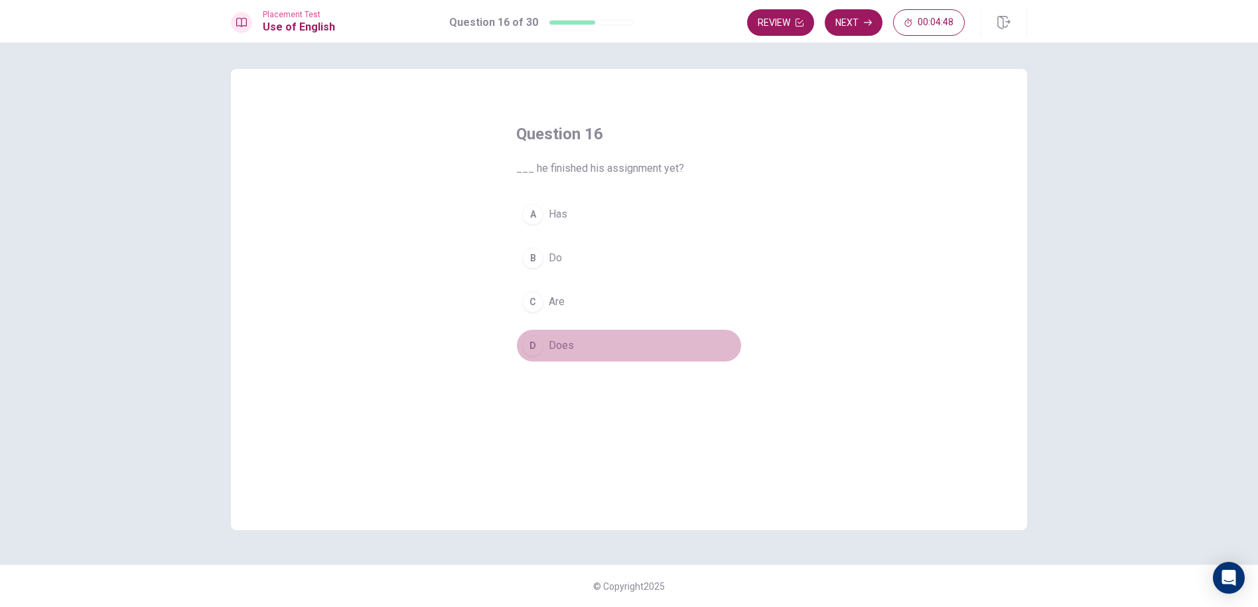
click at [565, 348] on span "Does" at bounding box center [561, 346] width 25 height 16
click at [845, 20] on button "Next" at bounding box center [854, 22] width 58 height 27
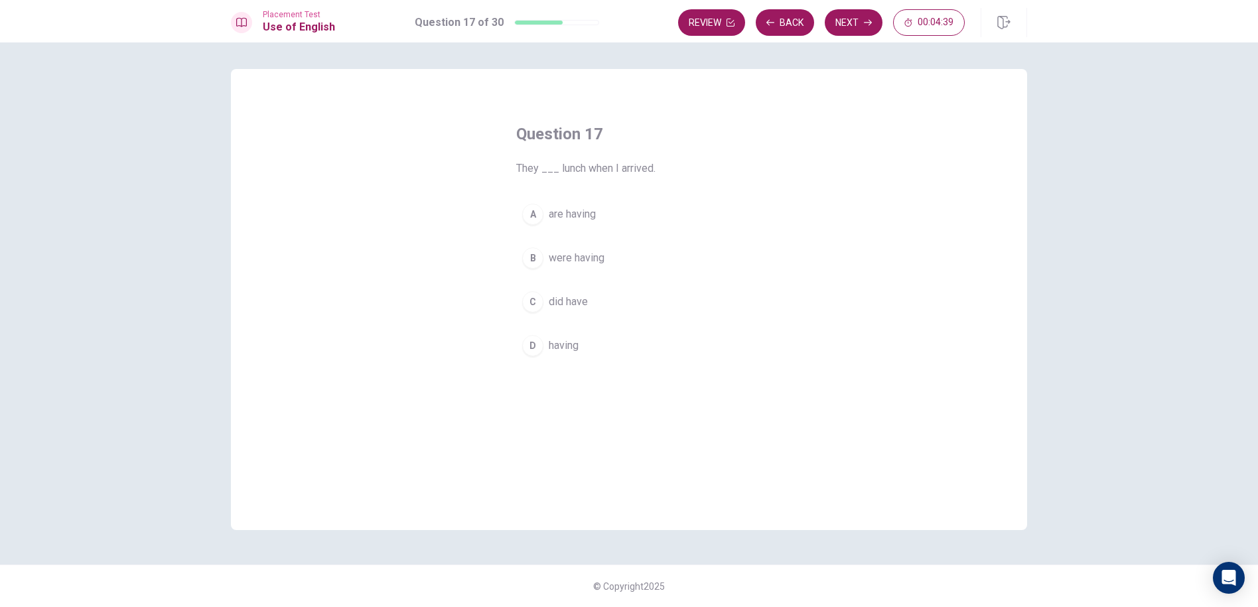
click at [571, 259] on span "were having" at bounding box center [577, 258] width 56 height 16
click at [841, 17] on button "Next" at bounding box center [854, 22] width 58 height 27
click at [591, 216] on button "A feel it" at bounding box center [629, 214] width 226 height 33
click at [845, 18] on button "Next" at bounding box center [854, 22] width 58 height 27
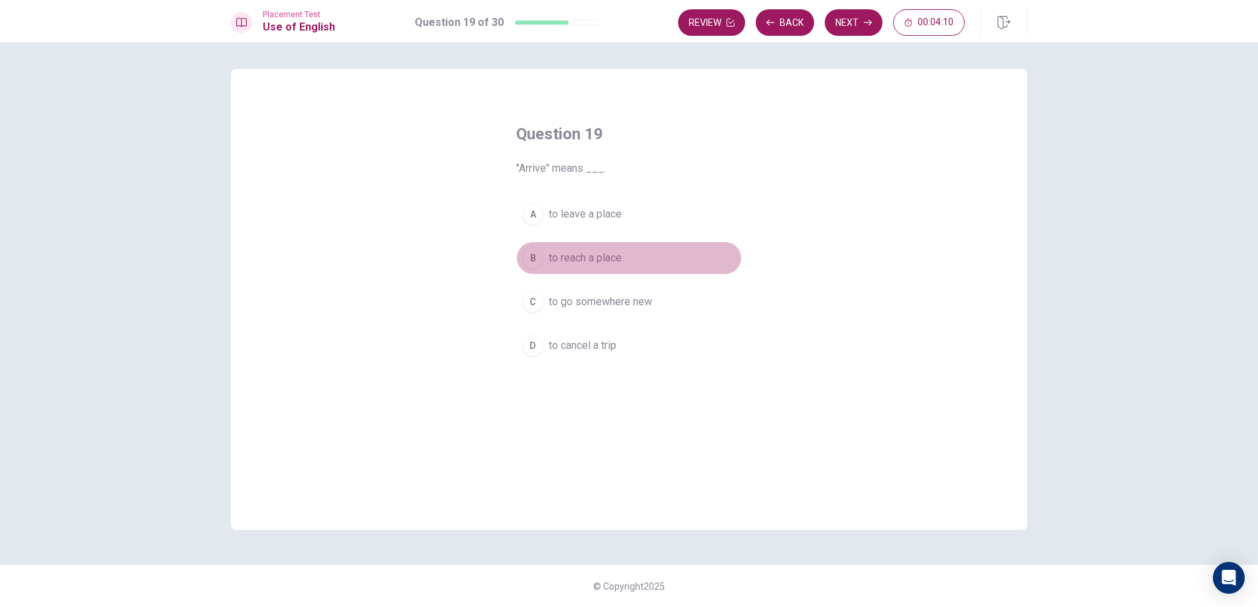
click at [593, 265] on span "to reach a place" at bounding box center [585, 258] width 73 height 16
click at [834, 21] on button "Next" at bounding box center [854, 22] width 58 height 27
click at [571, 269] on button "B solid" at bounding box center [629, 258] width 226 height 33
click at [863, 27] on button "Next" at bounding box center [854, 22] width 58 height 27
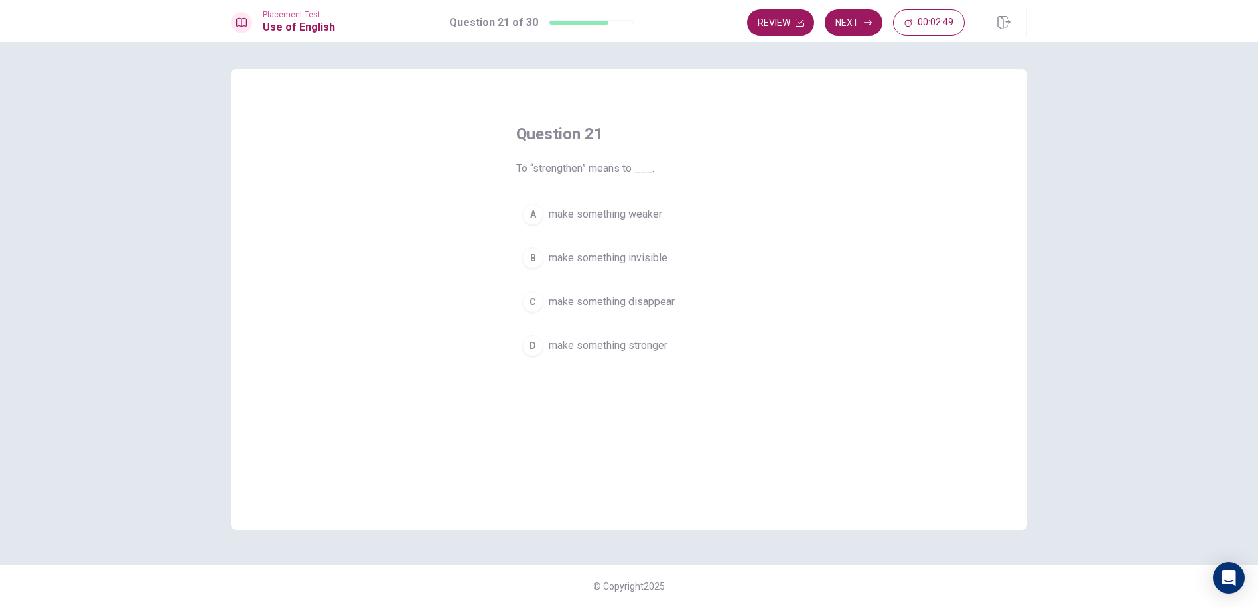
click at [598, 262] on span "make something invisible" at bounding box center [608, 258] width 119 height 16
click at [861, 6] on div "Placement Test Use of English Question 21 of 30 Review Next 00:02:48" at bounding box center [629, 21] width 1258 height 42
click at [859, 13] on button "Next" at bounding box center [854, 22] width 58 height 27
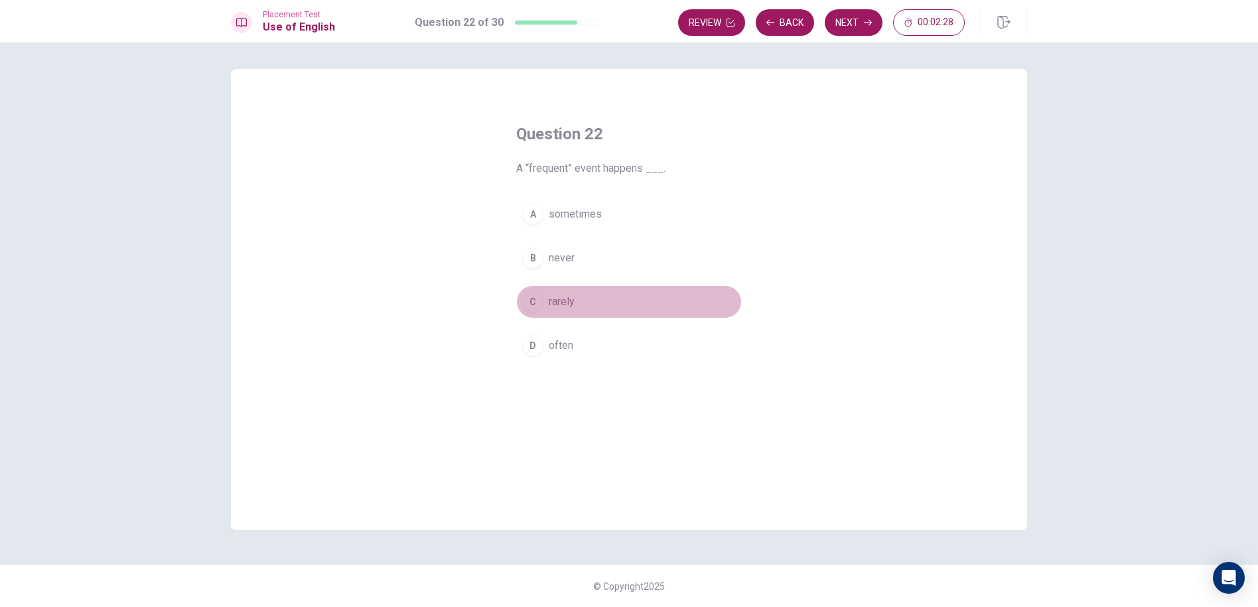
click at [572, 293] on button "C rarely" at bounding box center [629, 301] width 226 height 33
click at [860, 27] on button "Next" at bounding box center [854, 22] width 58 height 27
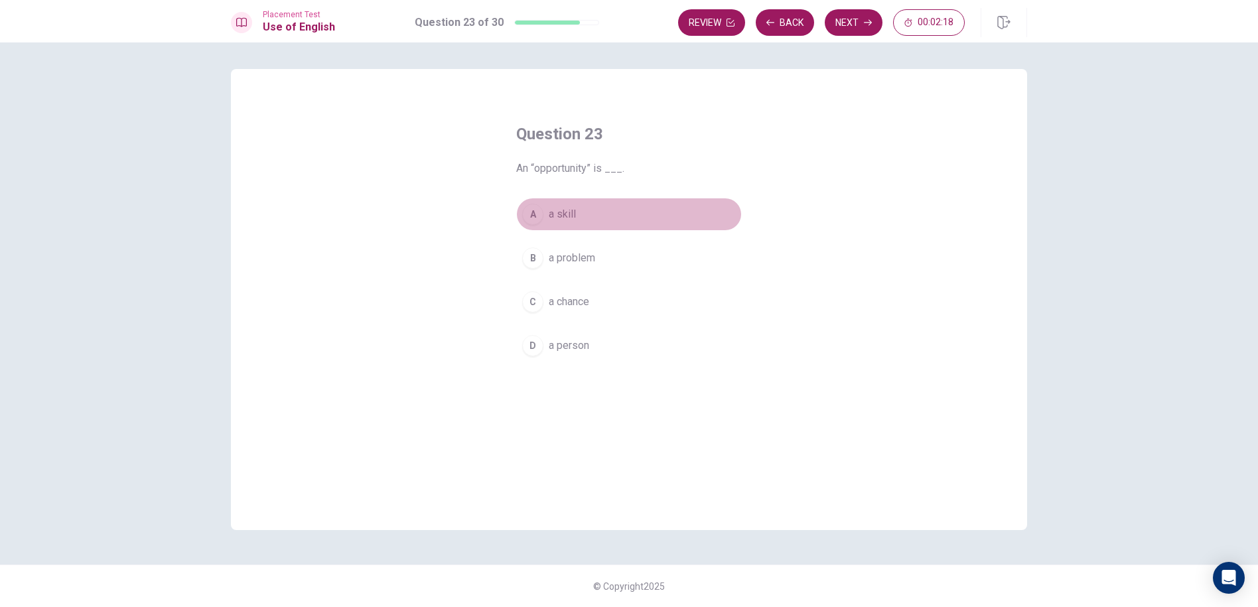
click at [588, 215] on button "A a skill" at bounding box center [629, 214] width 226 height 33
click at [650, 279] on div "A a skill B a problem C a chance D a person" at bounding box center [629, 280] width 226 height 165
click at [640, 325] on div "A a skill B a problem C a chance D a person" at bounding box center [629, 280] width 226 height 165
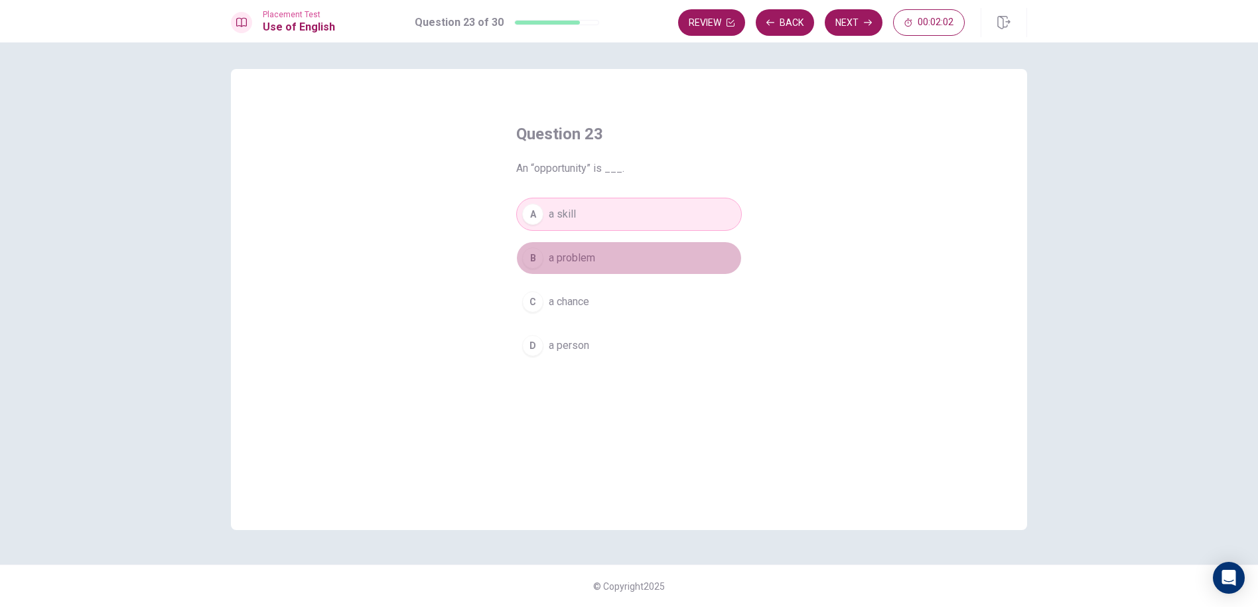
click at [561, 261] on span "a problem" at bounding box center [572, 258] width 46 height 16
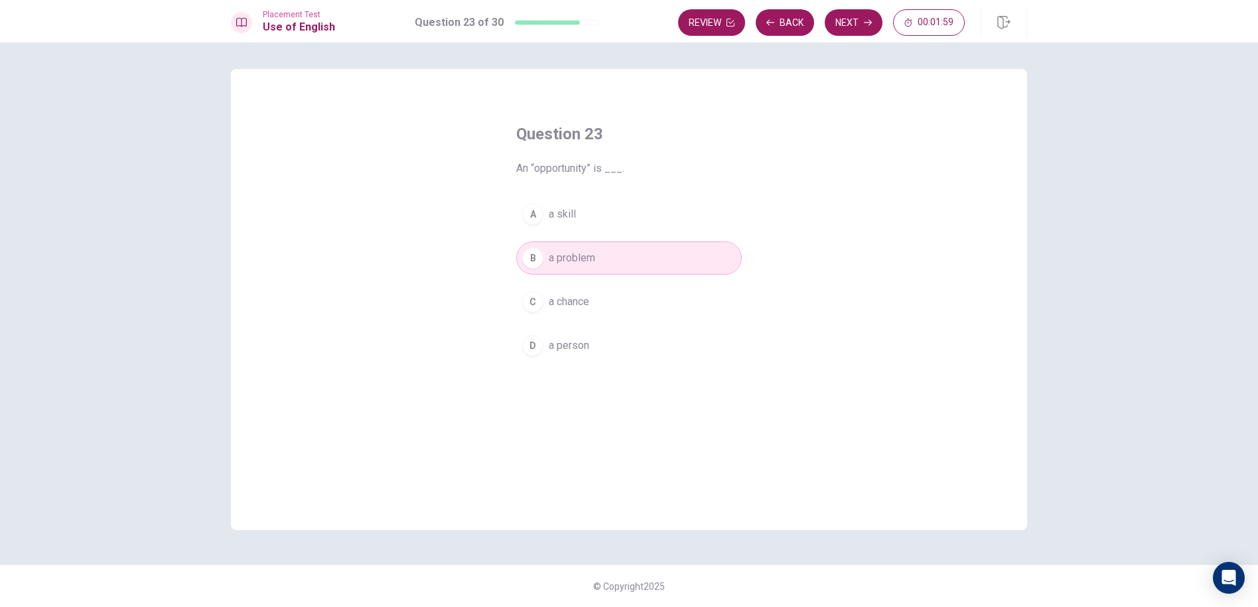
click at [573, 214] on span "a skill" at bounding box center [562, 214] width 27 height 16
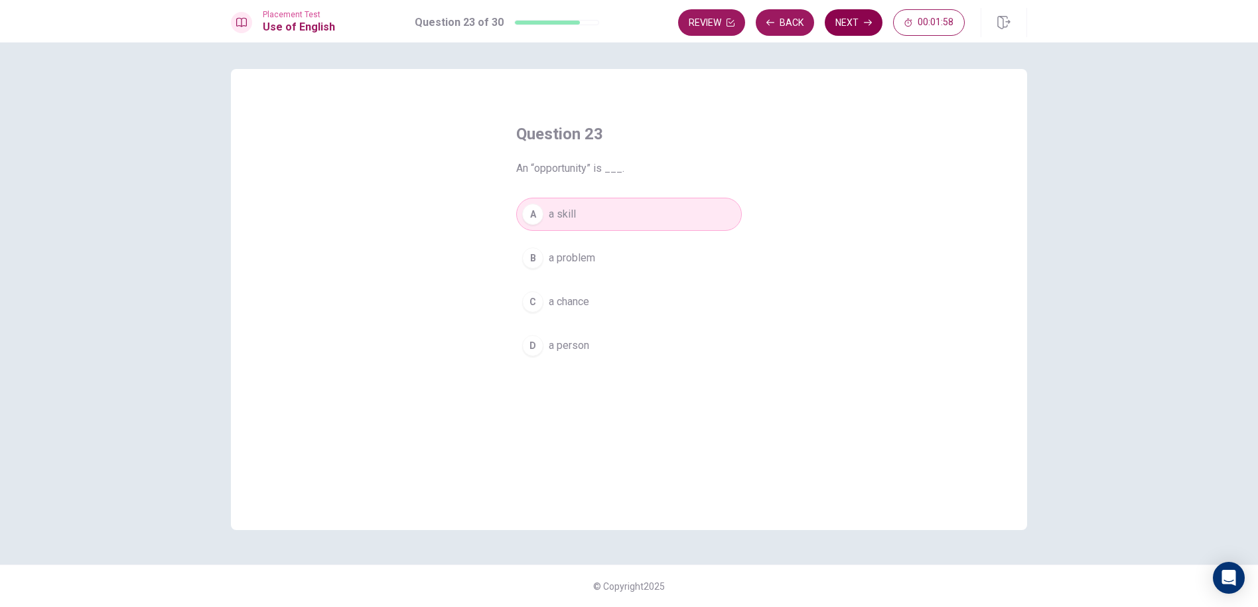
click at [845, 23] on button "Next" at bounding box center [854, 22] width 58 height 27
click at [620, 218] on button "A necessary" at bounding box center [629, 214] width 226 height 33
click at [603, 249] on button "B different" at bounding box center [629, 258] width 226 height 33
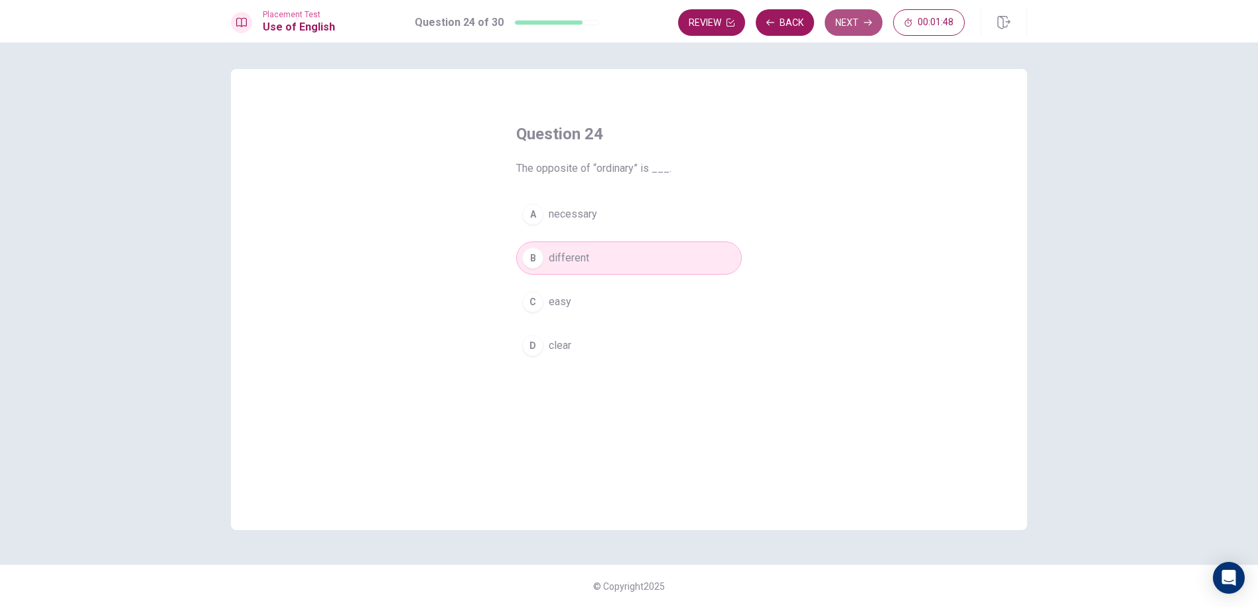
click at [847, 24] on button "Next" at bounding box center [854, 22] width 58 height 27
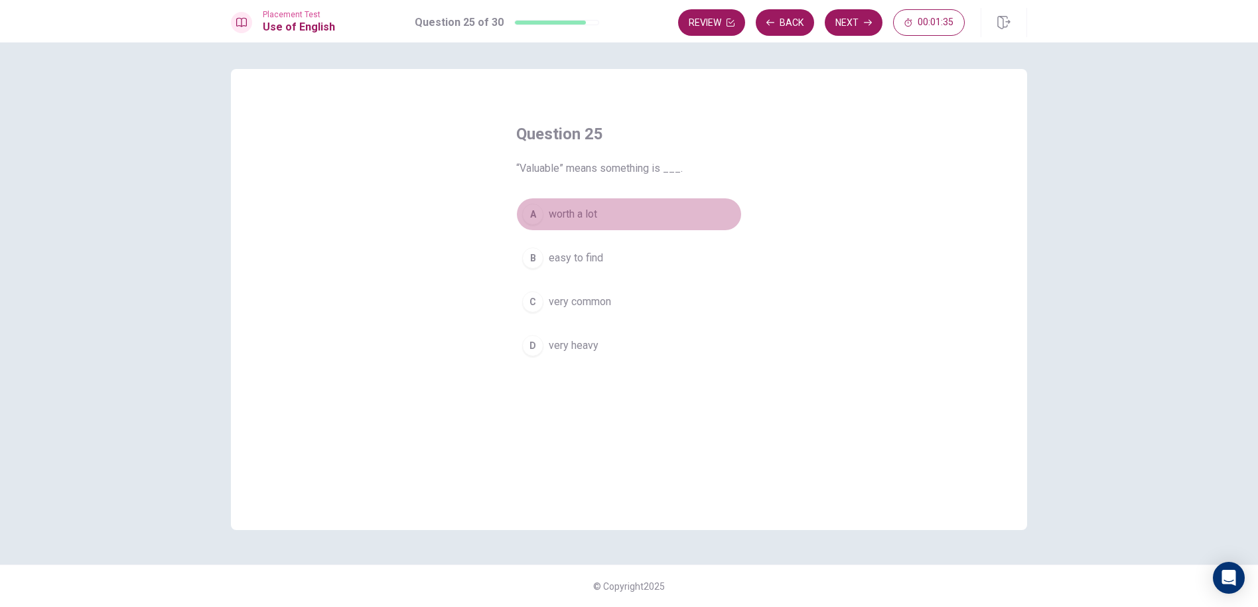
click at [599, 226] on button "A worth a lot" at bounding box center [629, 214] width 226 height 33
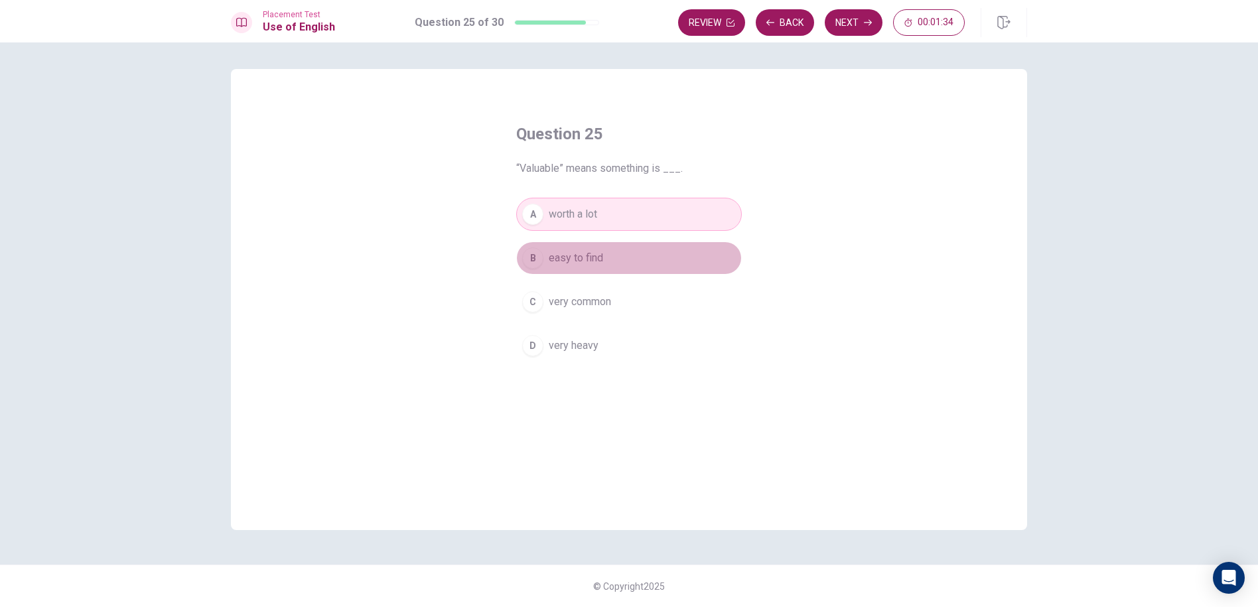
click at [579, 259] on span "easy to find" at bounding box center [576, 258] width 54 height 16
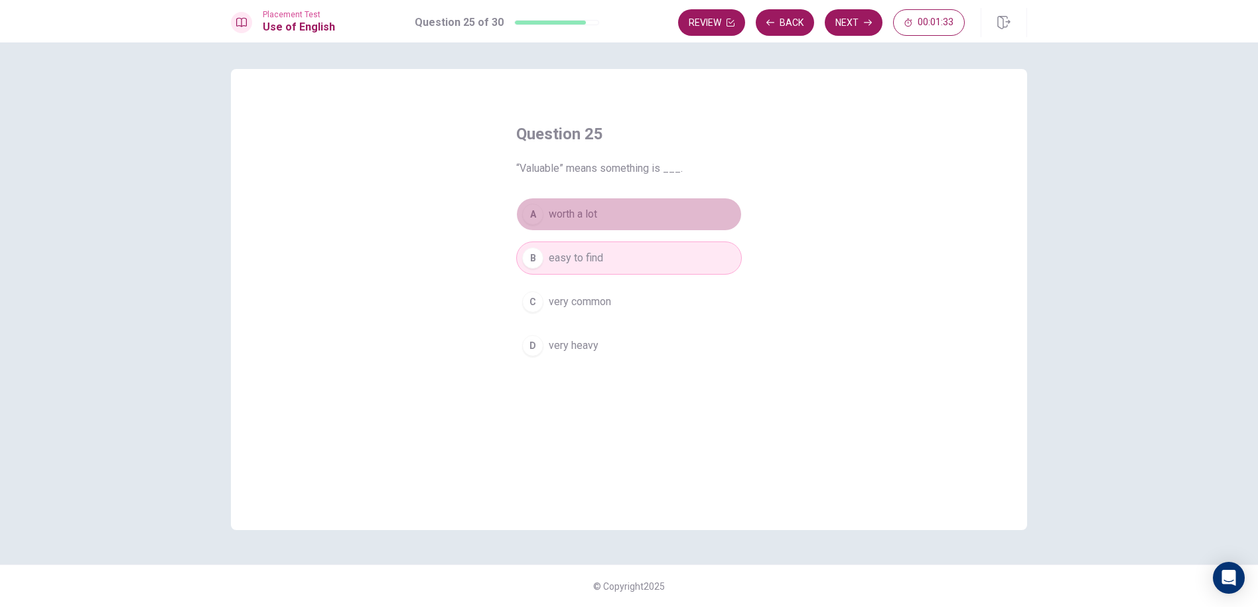
click at [624, 213] on button "A worth a lot" at bounding box center [629, 214] width 226 height 33
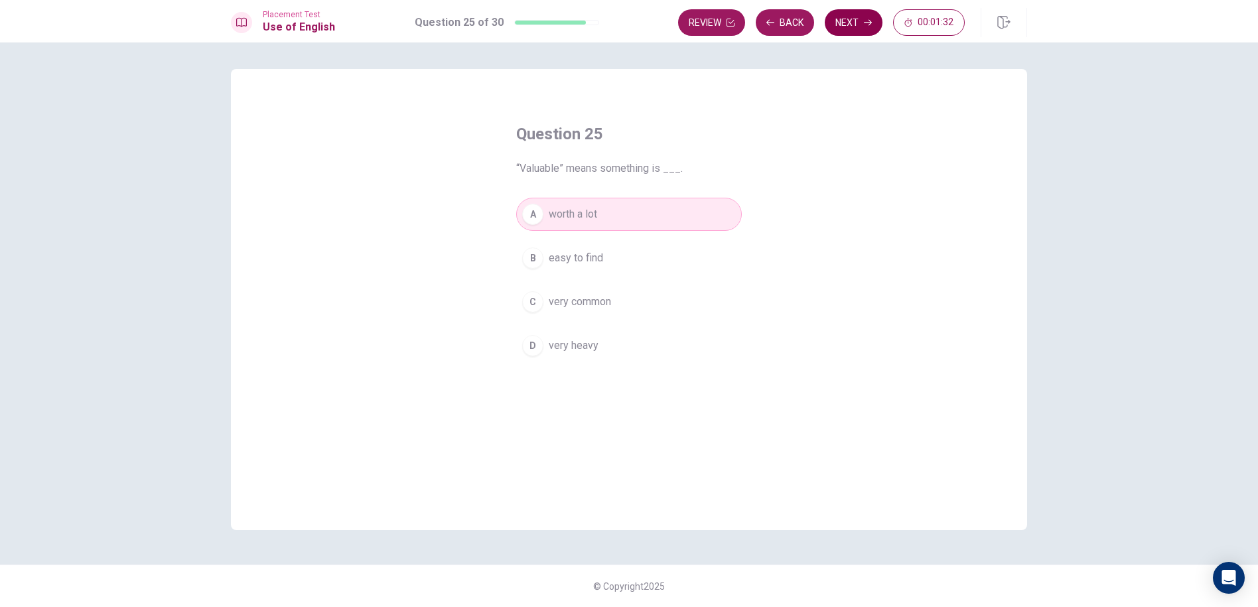
click at [838, 23] on button "Next" at bounding box center [854, 22] width 58 height 27
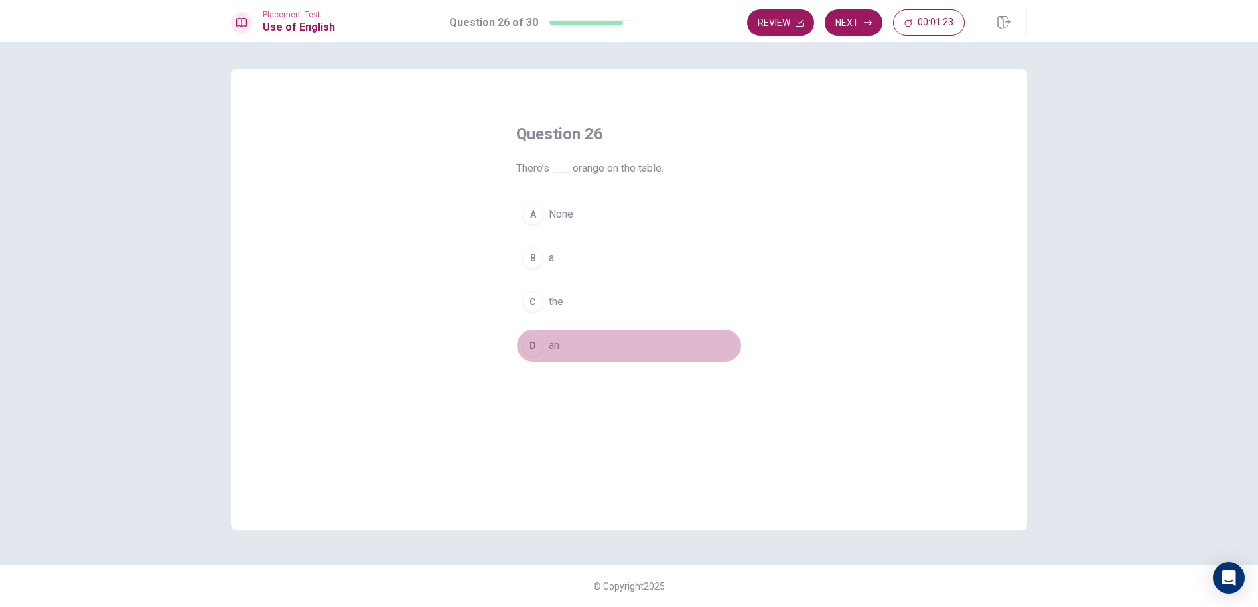
click at [565, 344] on button "D an" at bounding box center [629, 345] width 226 height 33
click at [861, 31] on button "Next" at bounding box center [854, 22] width 58 height 27
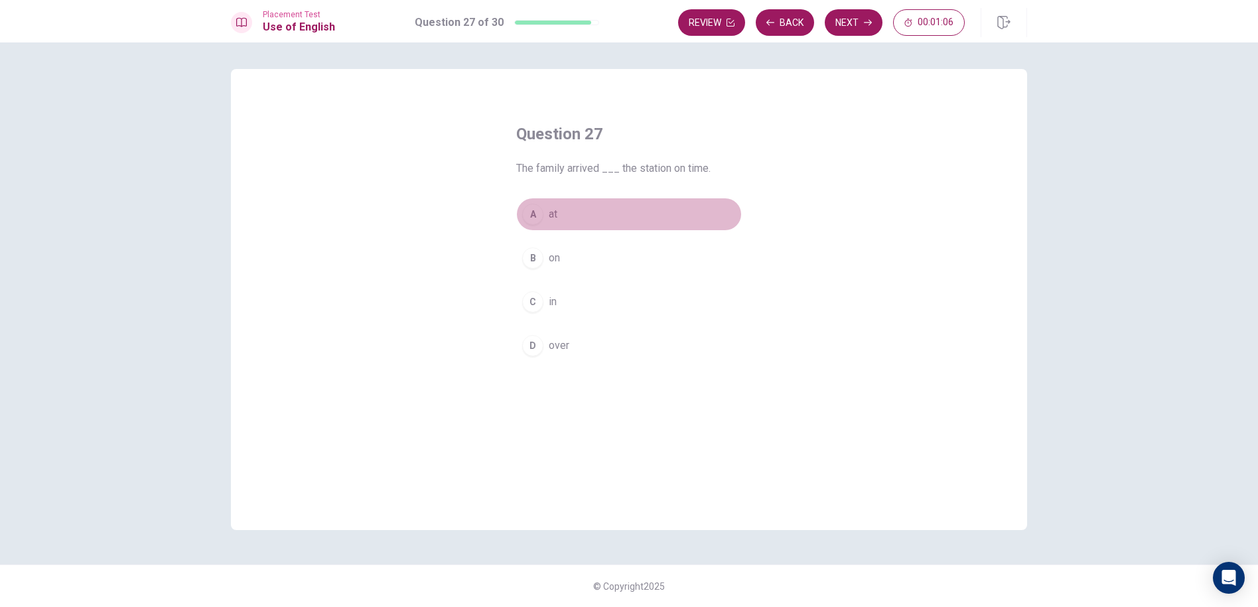
drag, startPoint x: 605, startPoint y: 215, endPoint x: 630, endPoint y: 198, distance: 30.0
click at [605, 214] on button "A at" at bounding box center [629, 214] width 226 height 33
click at [851, 27] on button "Next" at bounding box center [854, 22] width 58 height 27
click at [595, 206] on span "that starts" at bounding box center [572, 214] width 47 height 16
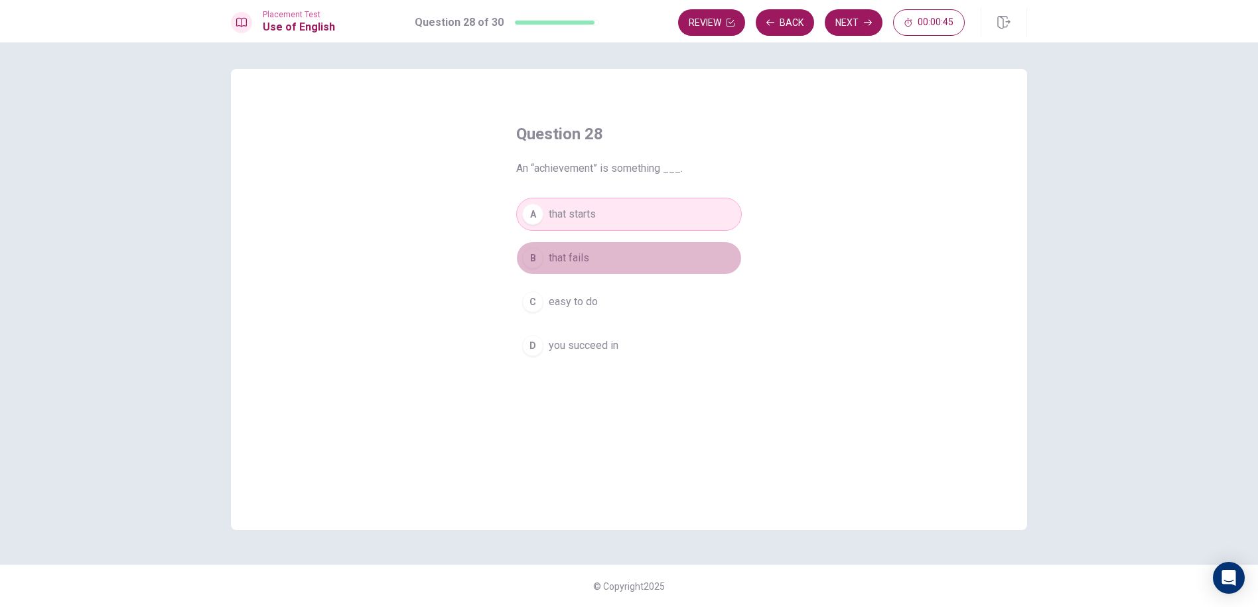
click at [622, 244] on button "B that fails" at bounding box center [629, 258] width 226 height 33
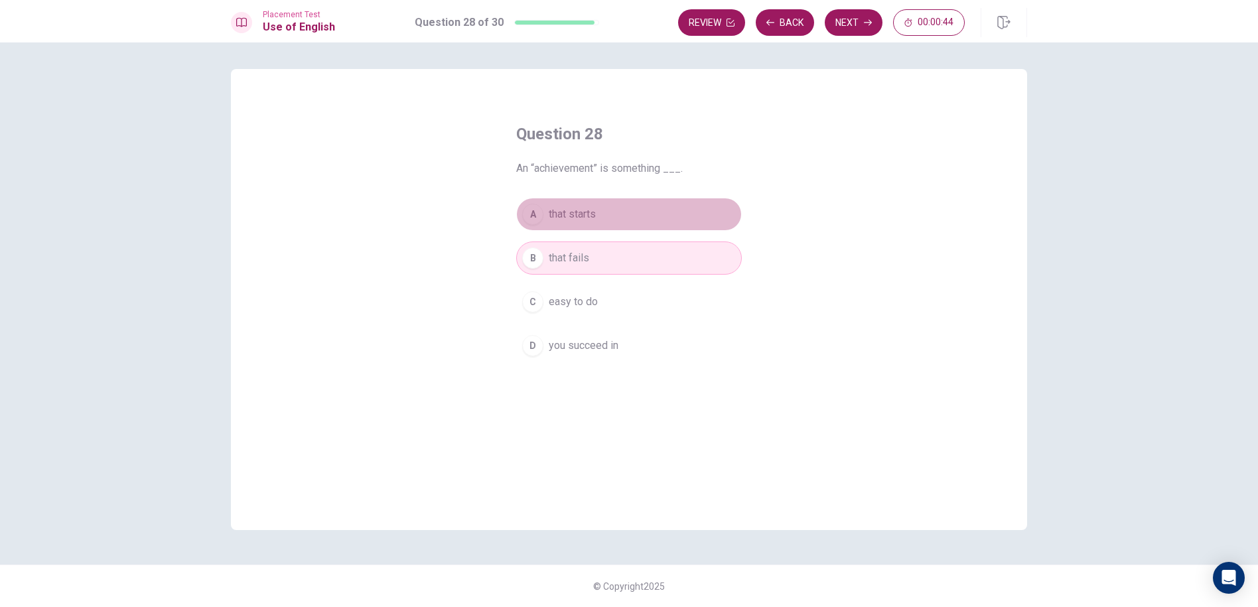
click at [613, 224] on button "A that starts" at bounding box center [629, 214] width 226 height 33
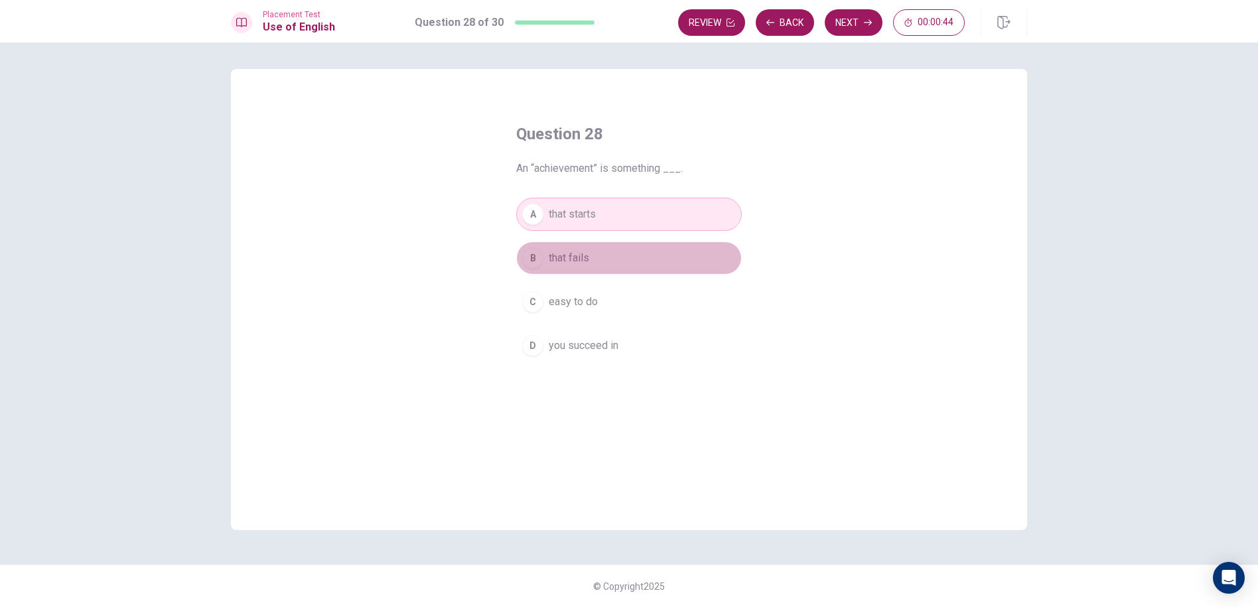
click at [600, 256] on button "B that fails" at bounding box center [629, 258] width 226 height 33
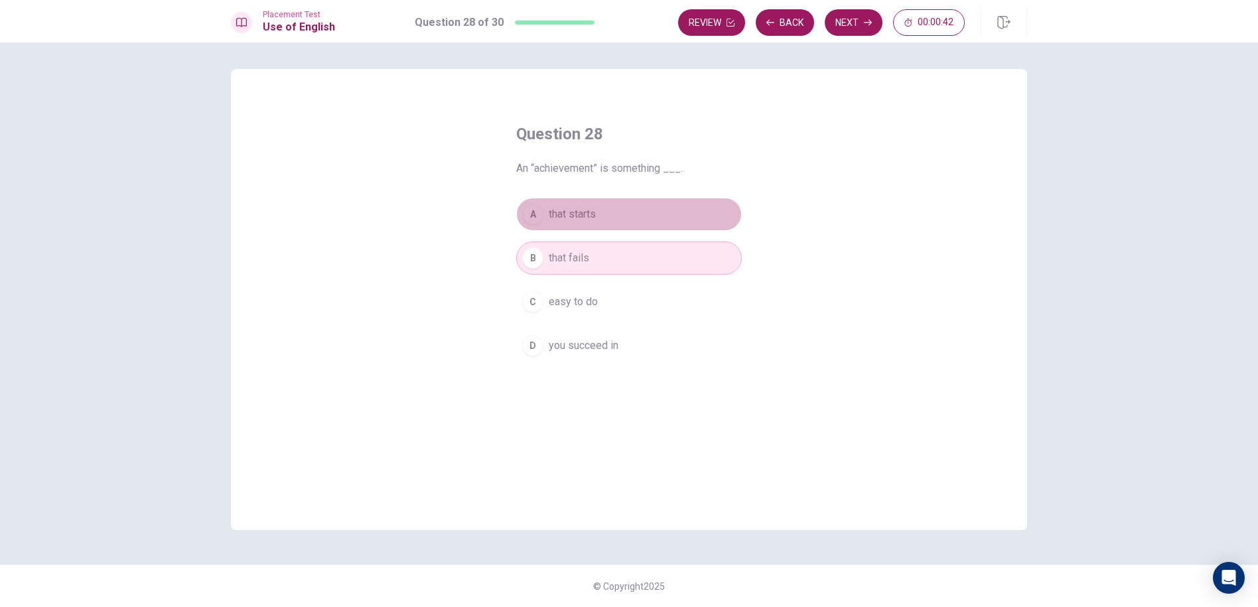
click at [646, 199] on button "A that starts" at bounding box center [629, 214] width 226 height 33
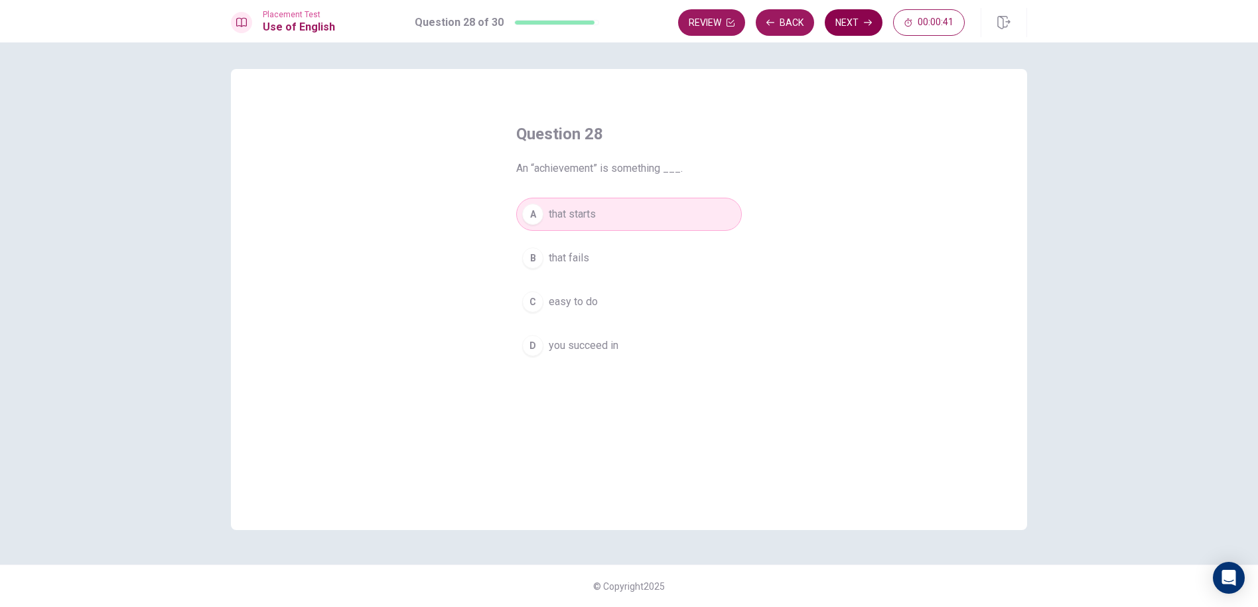
click at [846, 27] on button "Next" at bounding box center [854, 22] width 58 height 27
click at [594, 252] on span "full of people" at bounding box center [580, 258] width 62 height 16
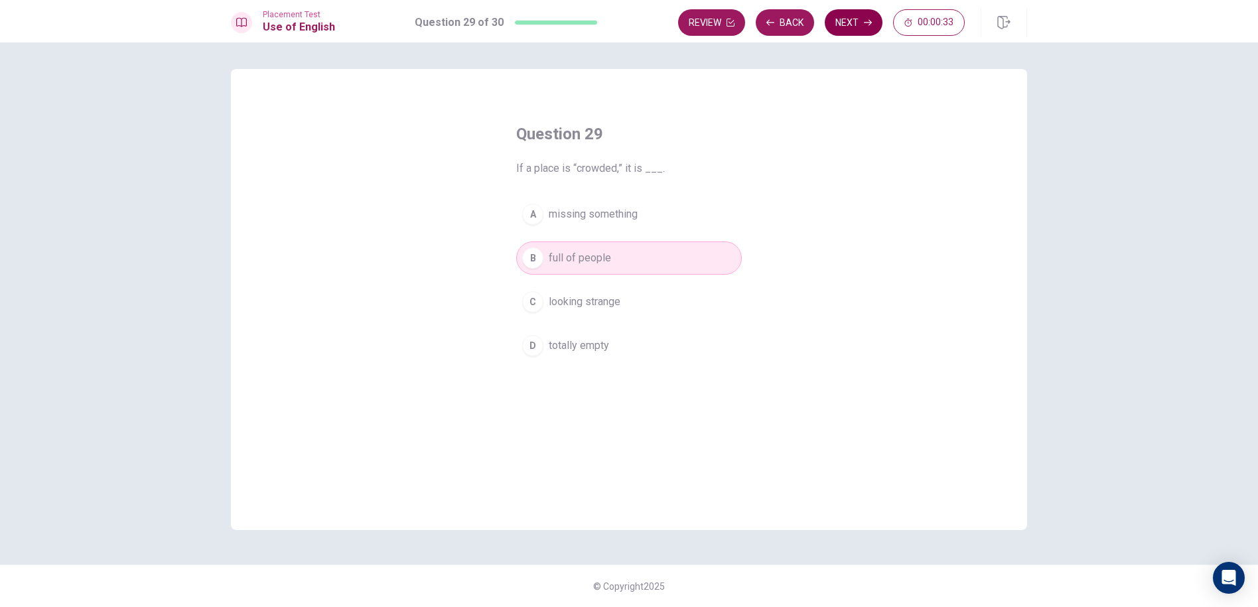
click at [850, 19] on button "Next" at bounding box center [854, 22] width 58 height 27
click at [604, 291] on button "C hard to find" at bounding box center [629, 301] width 226 height 33
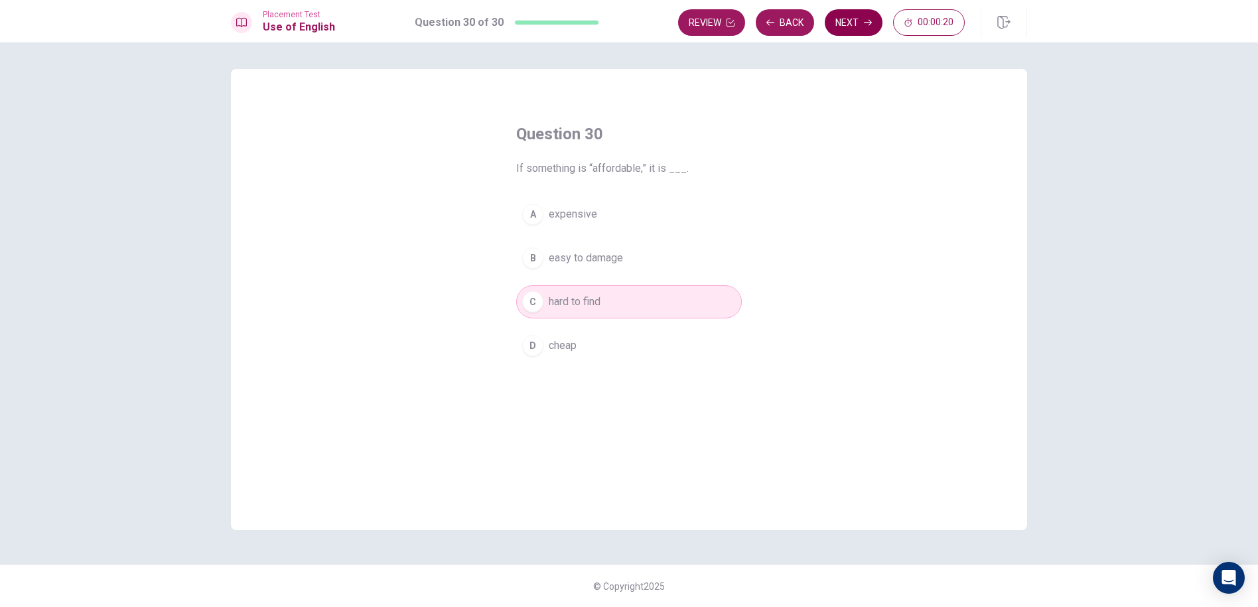
click at [827, 25] on button "Next" at bounding box center [854, 22] width 58 height 27
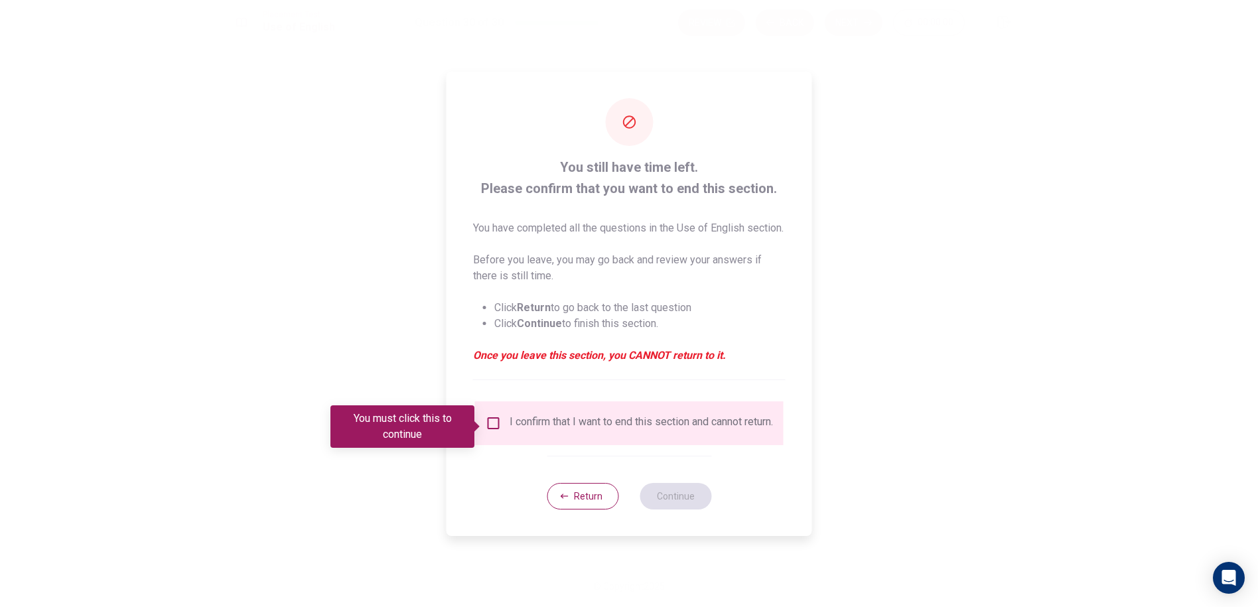
click at [492, 417] on div "I confirm that I want to end this section and cannot return." at bounding box center [629, 423] width 309 height 44
click at [492, 430] on input "You must click this to continue" at bounding box center [494, 423] width 16 height 16
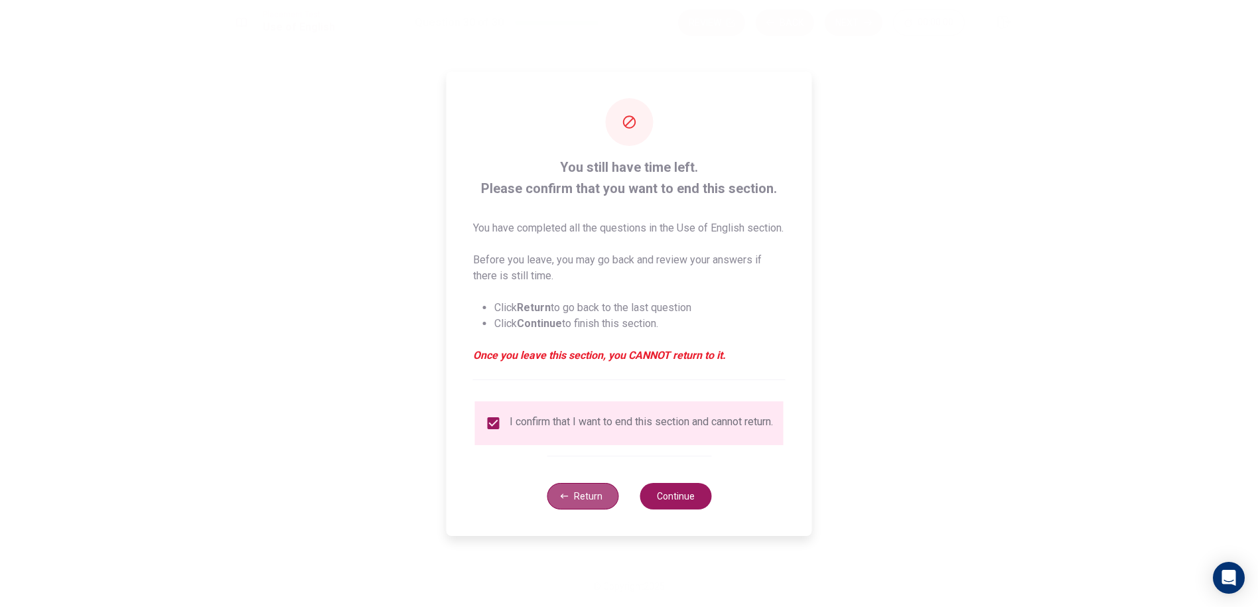
click at [601, 503] on button "Return" at bounding box center [583, 496] width 72 height 27
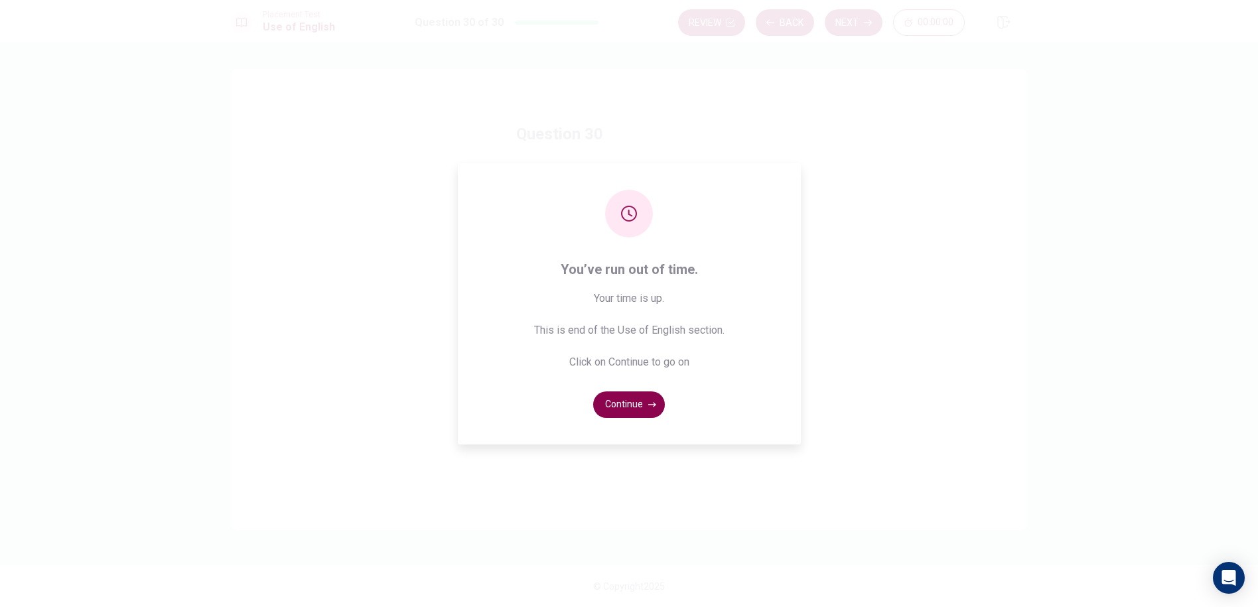
click at [634, 399] on button "Continue" at bounding box center [629, 404] width 72 height 27
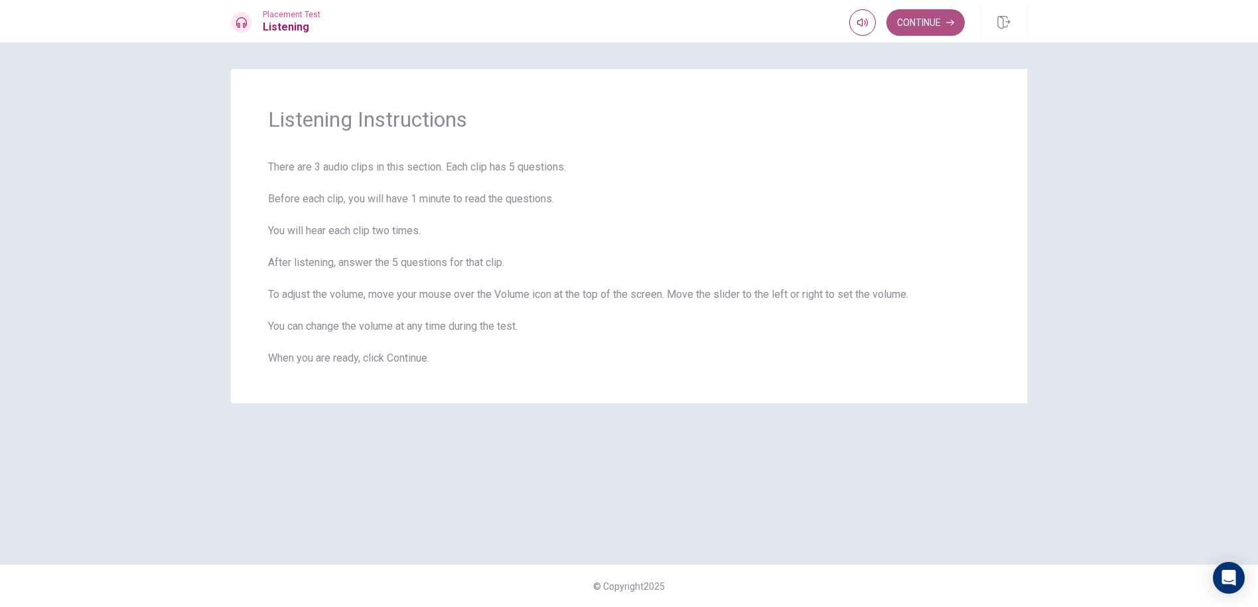
click at [959, 24] on button "Continue" at bounding box center [926, 22] width 78 height 27
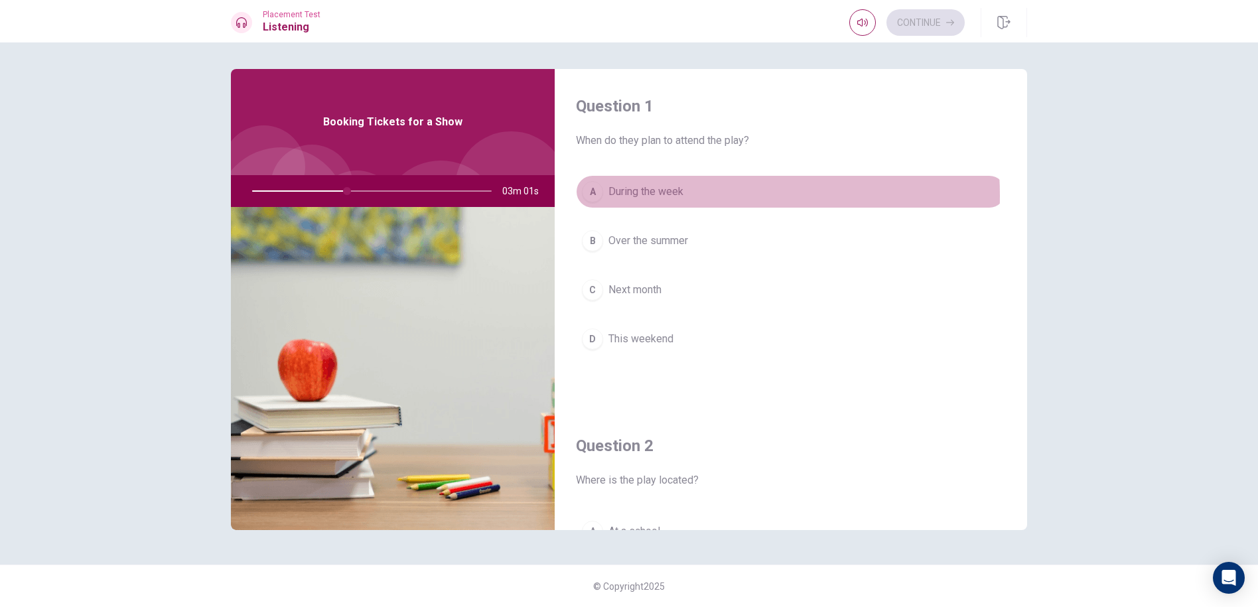
click at [666, 196] on span "During the week" at bounding box center [645, 192] width 75 height 16
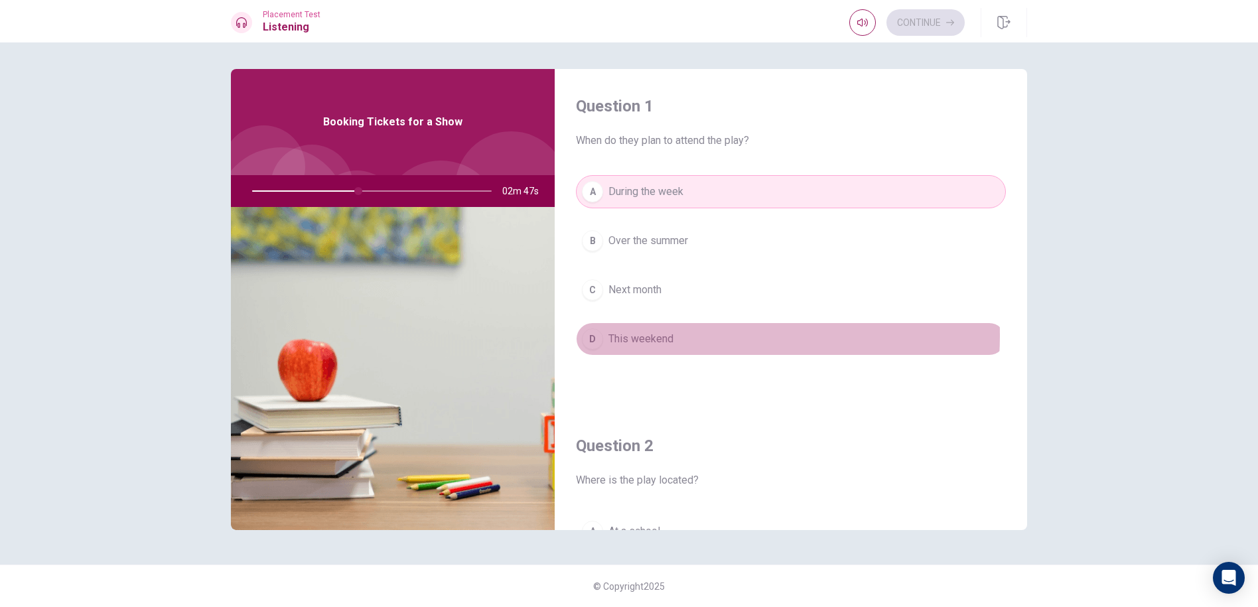
click at [654, 335] on span "This weekend" at bounding box center [640, 339] width 65 height 16
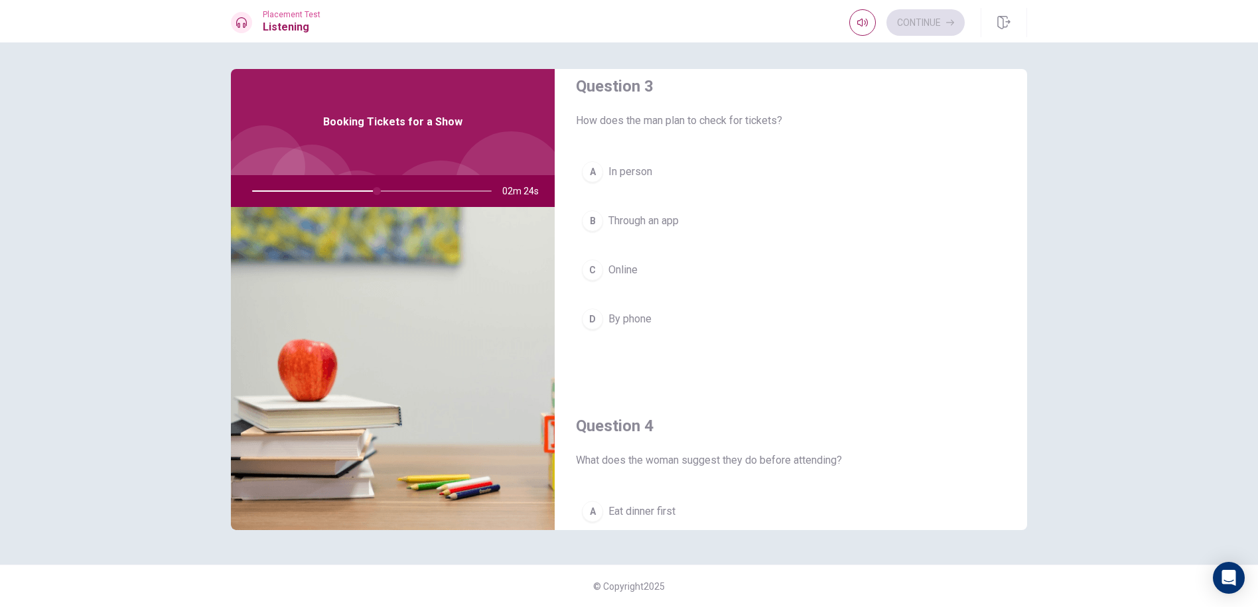
scroll to position [664, 0]
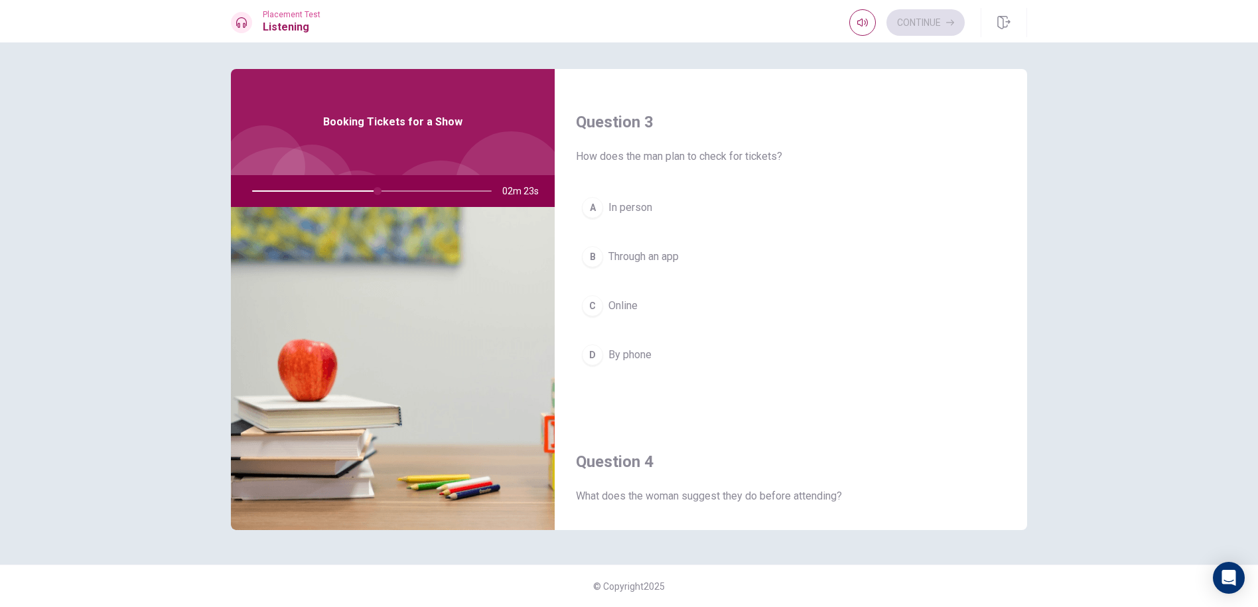
click at [656, 303] on button "C Online" at bounding box center [791, 305] width 430 height 33
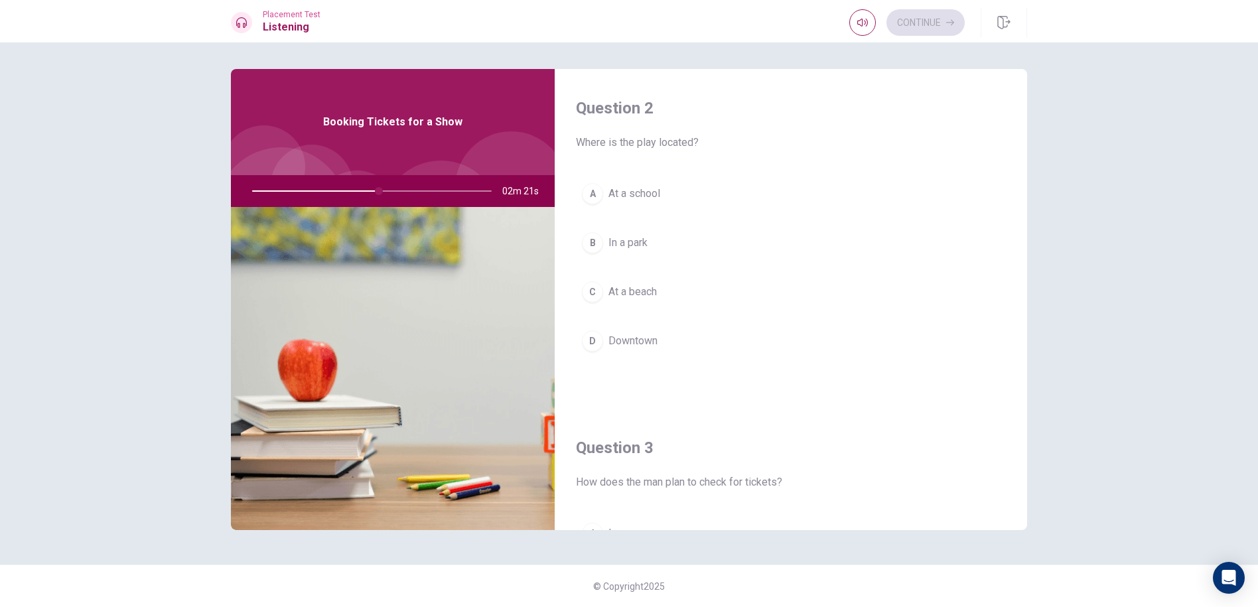
scroll to position [332, 0]
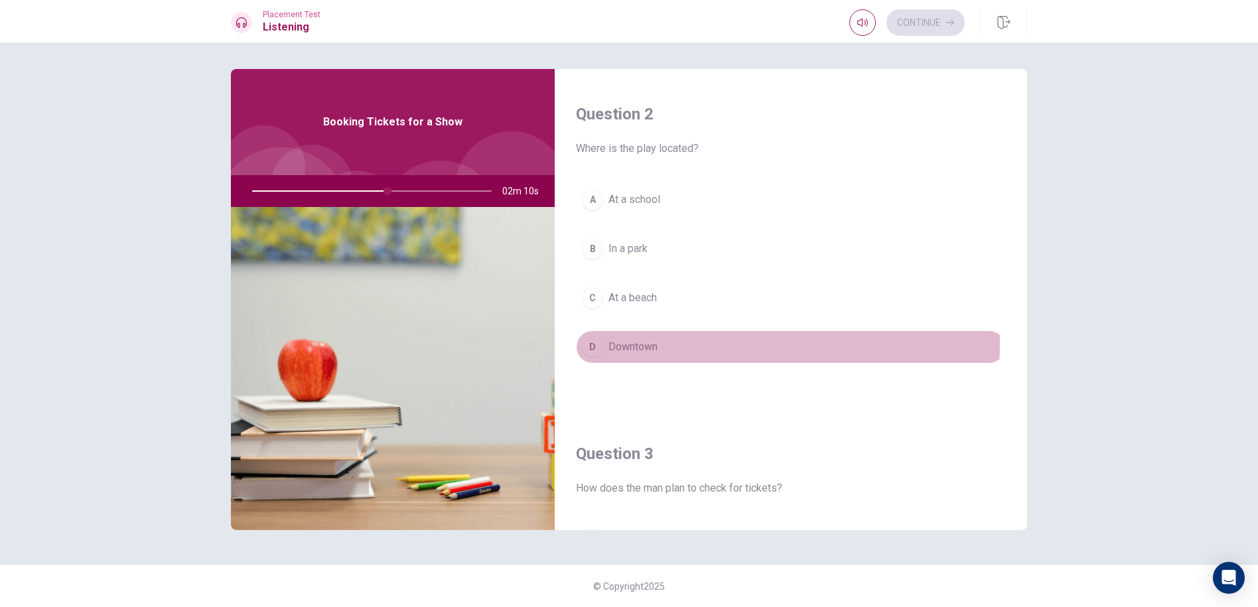
click at [633, 342] on span "Downtown" at bounding box center [632, 347] width 49 height 16
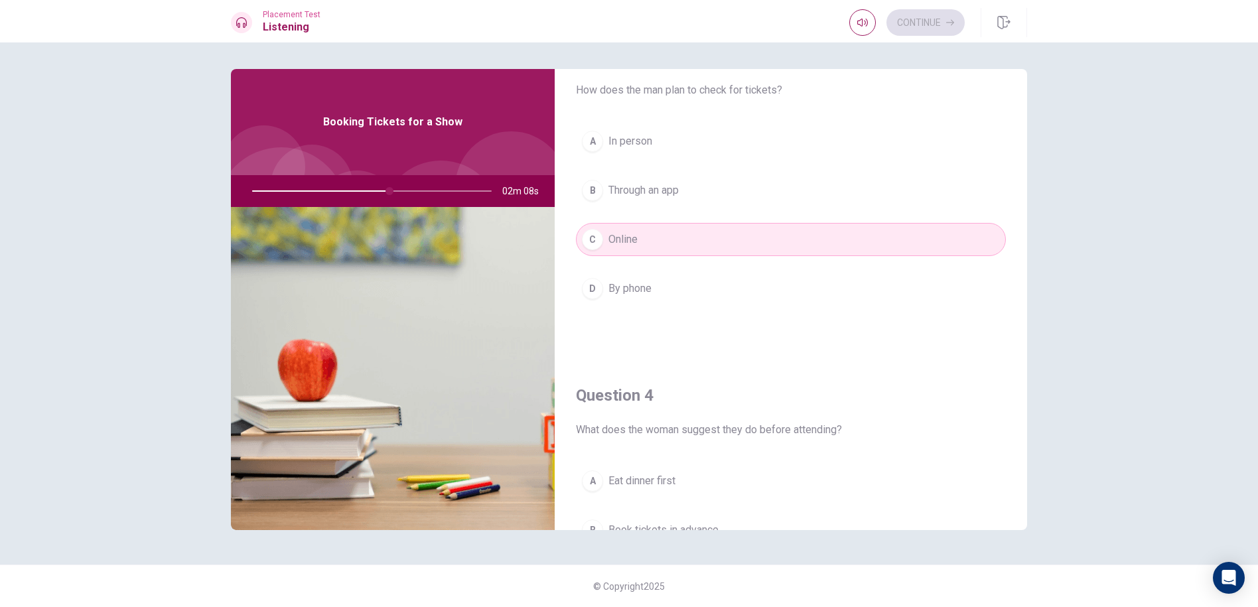
scroll to position [995, 0]
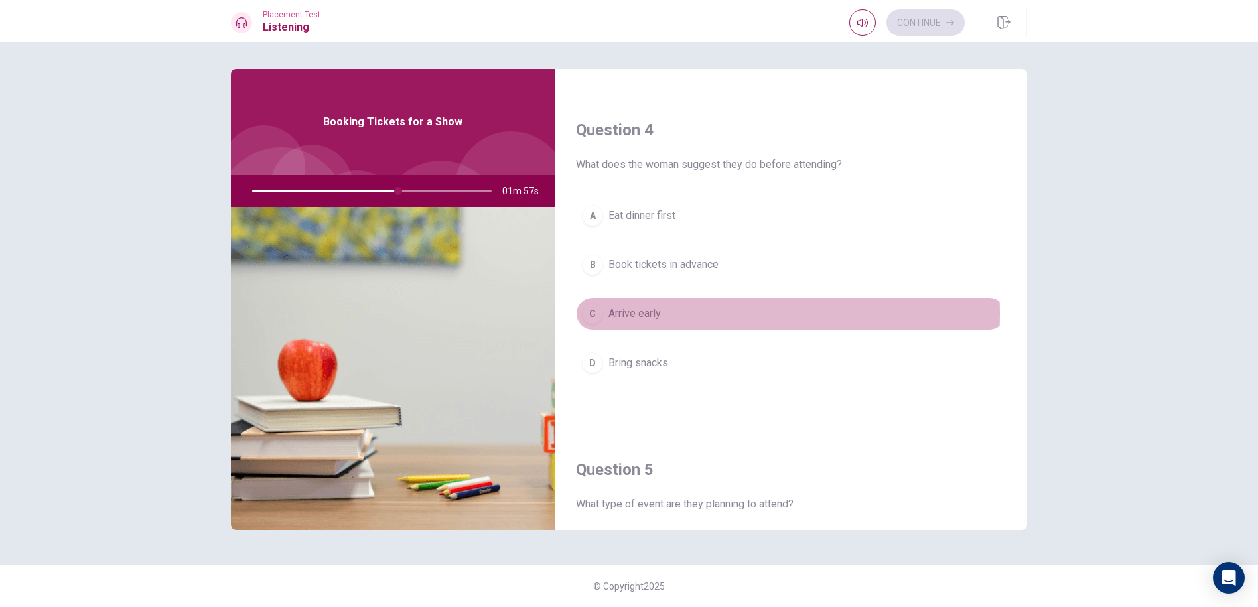
click at [671, 314] on button "C Arrive early" at bounding box center [791, 313] width 430 height 33
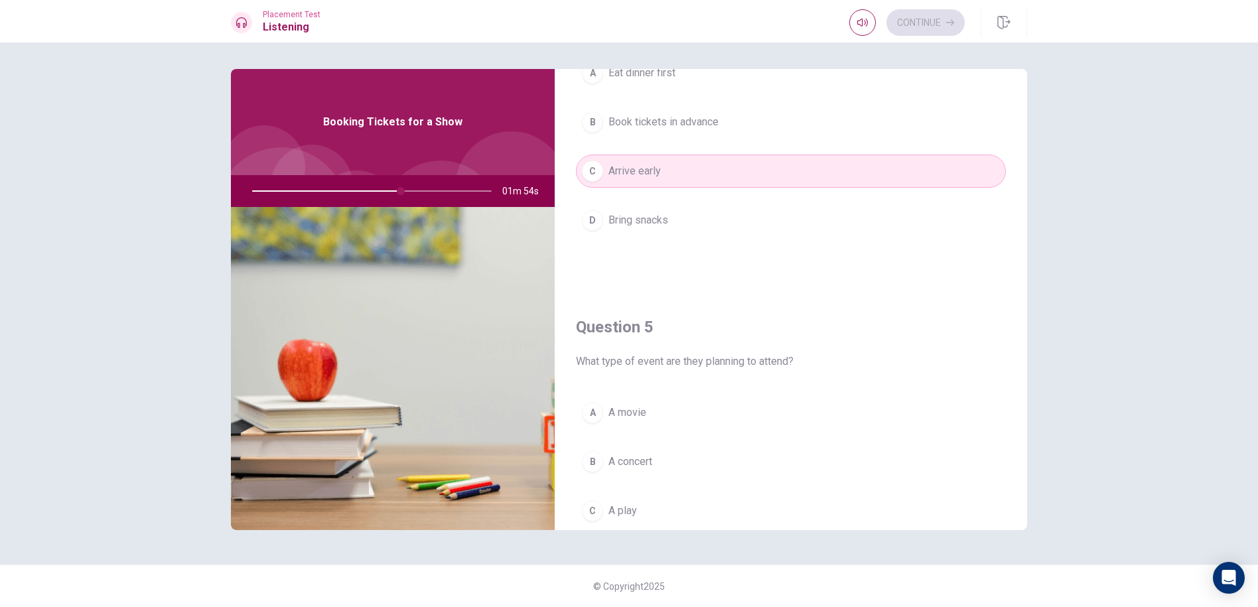
scroll to position [1062, 0]
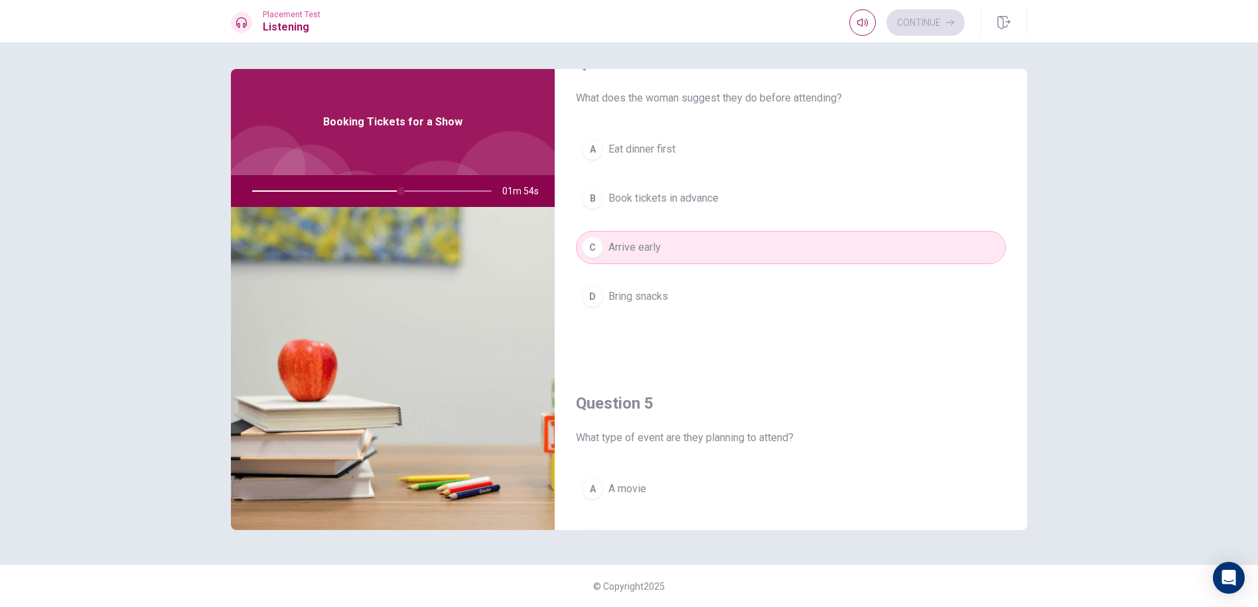
click at [687, 198] on span "Book tickets in advance" at bounding box center [663, 198] width 110 height 16
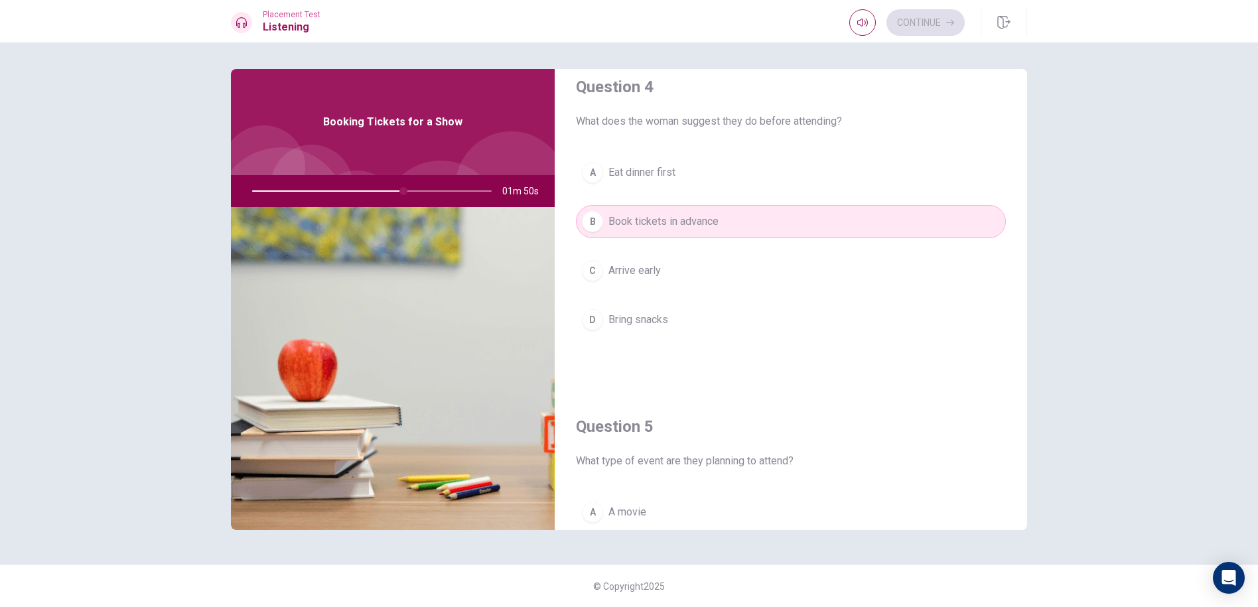
scroll to position [1171, 0]
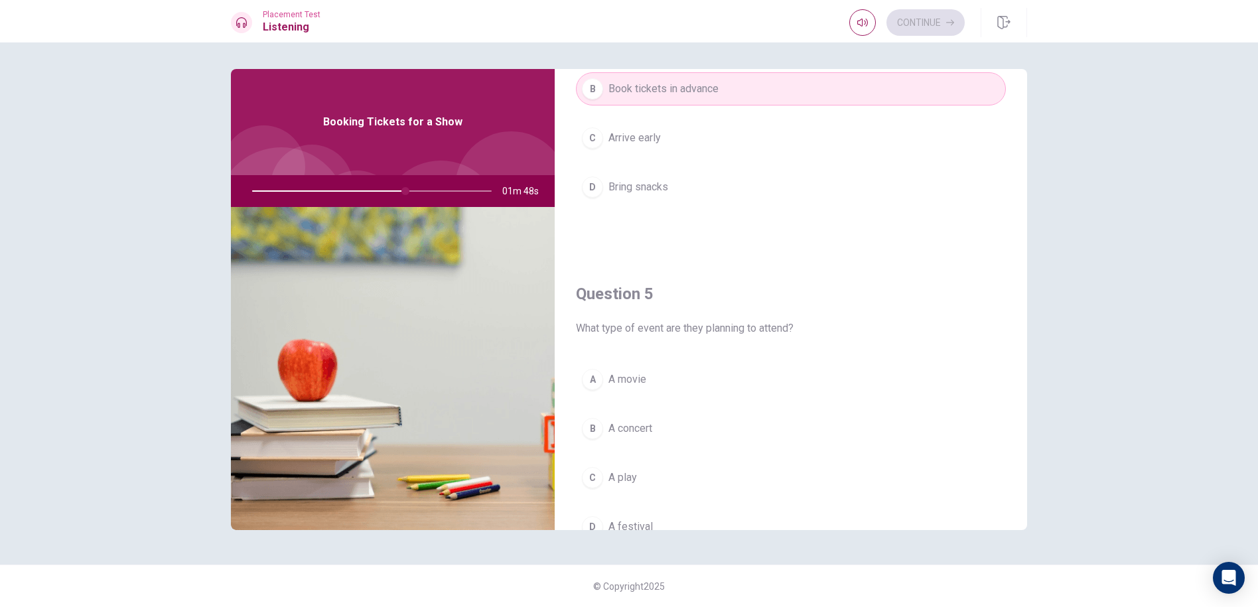
click at [689, 137] on button "C Arrive early" at bounding box center [791, 137] width 430 height 33
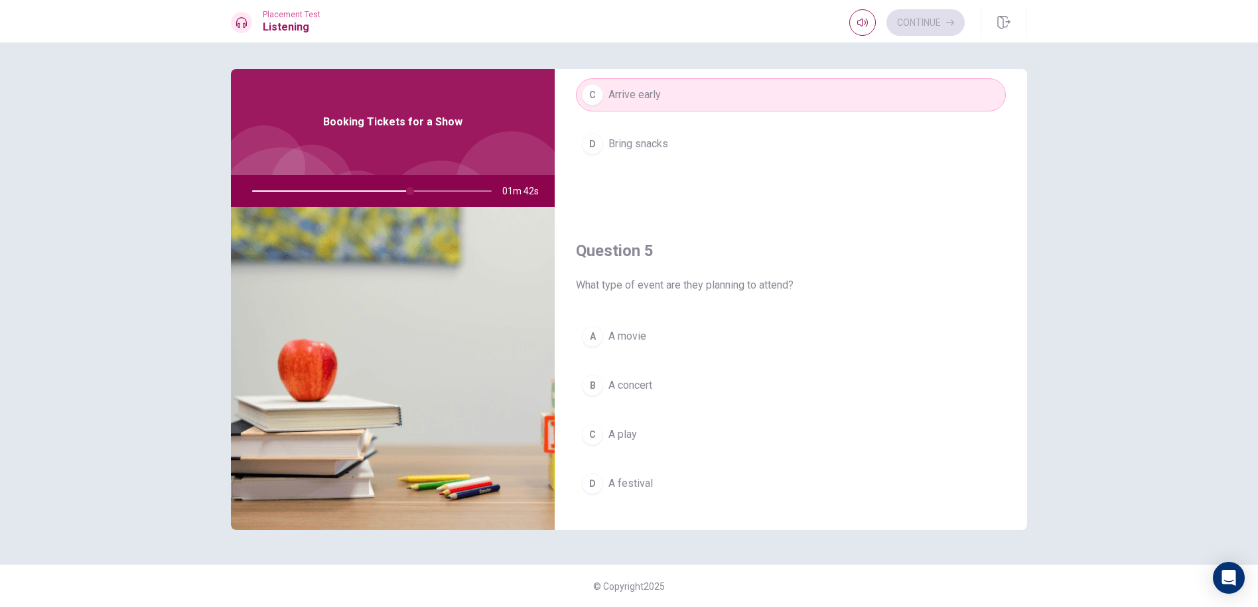
scroll to position [1238, 0]
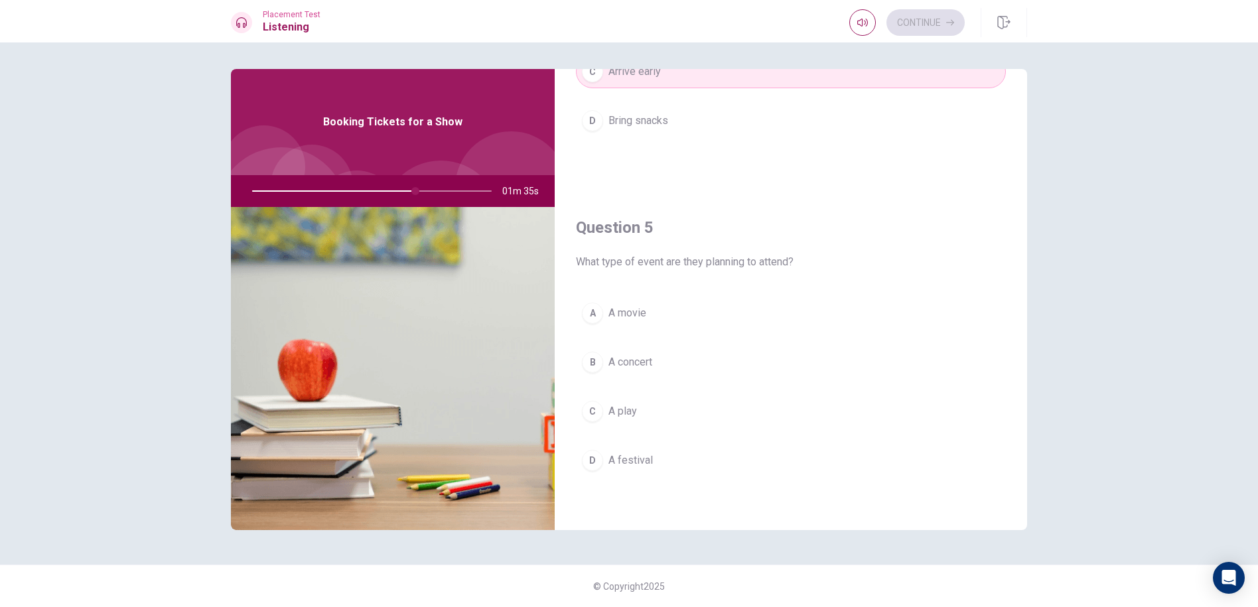
drag, startPoint x: 413, startPoint y: 192, endPoint x: 324, endPoint y: 186, distance: 89.8
click at [324, 186] on div at bounding box center [369, 191] width 266 height 32
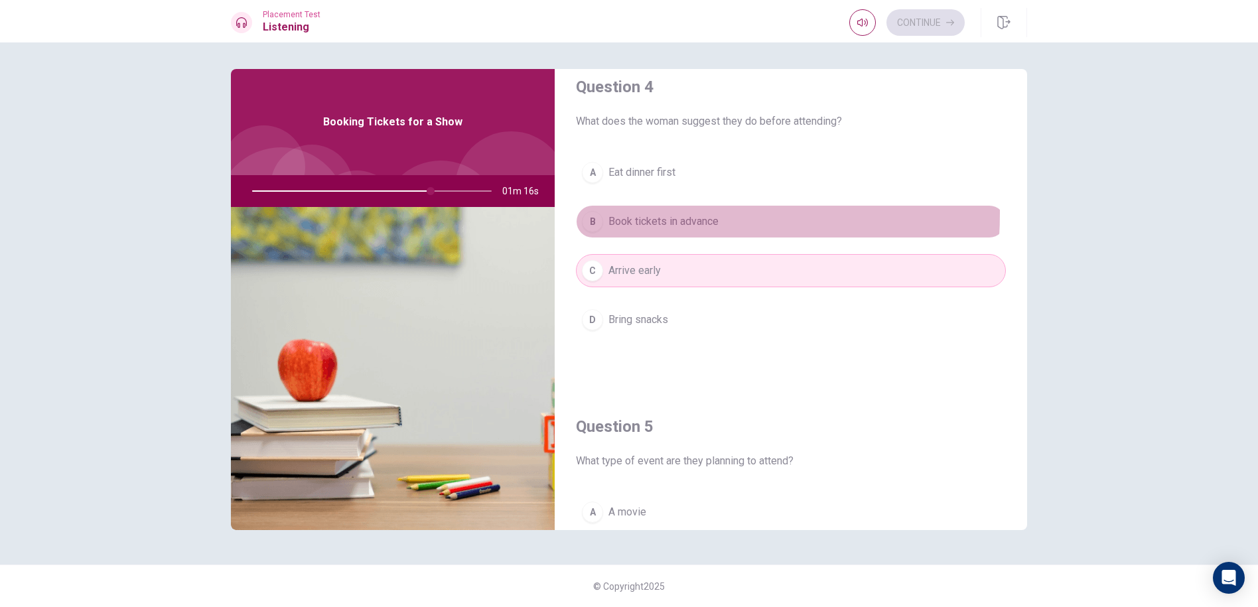
click at [618, 214] on span "Book tickets in advance" at bounding box center [663, 222] width 110 height 16
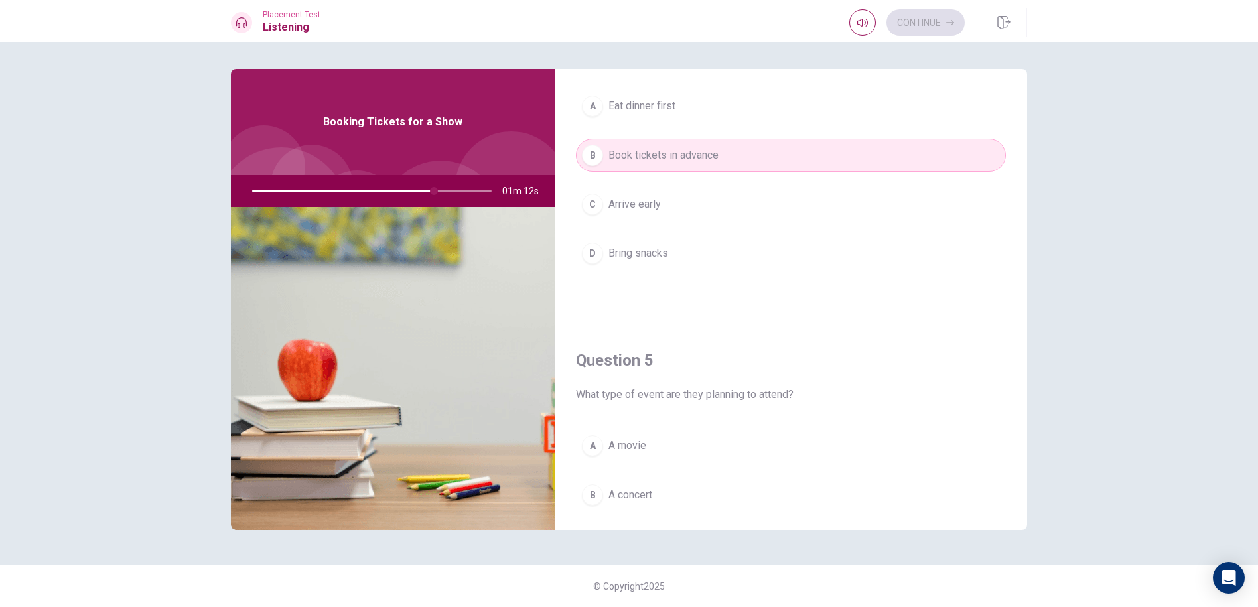
scroll to position [1238, 0]
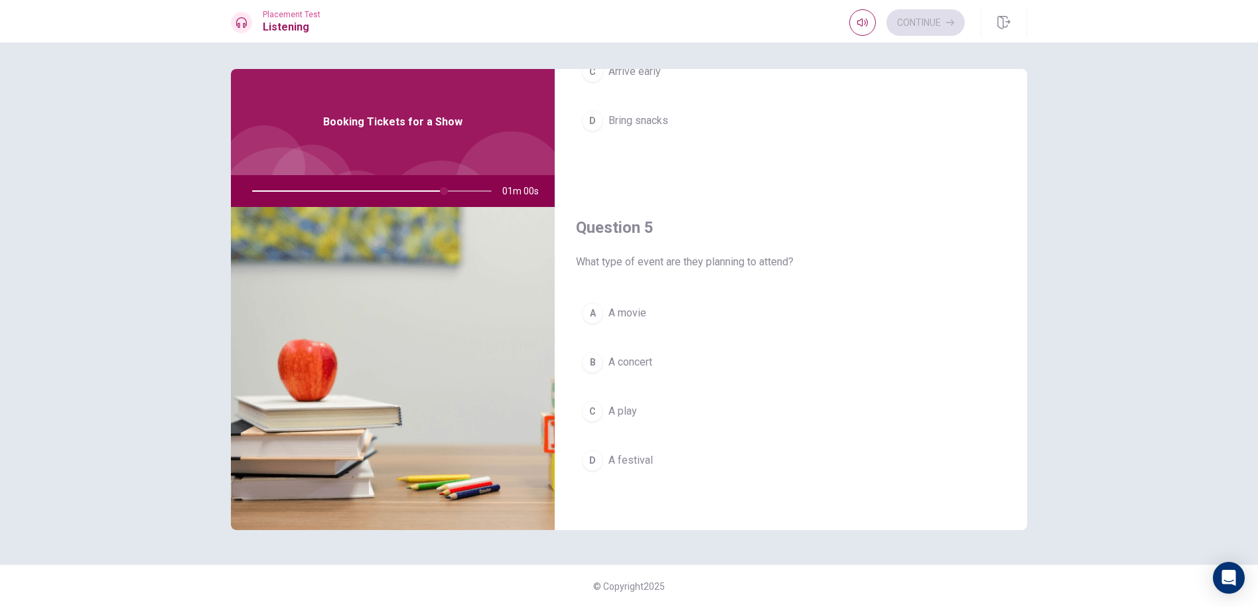
click at [654, 372] on button "B A concert" at bounding box center [791, 362] width 430 height 33
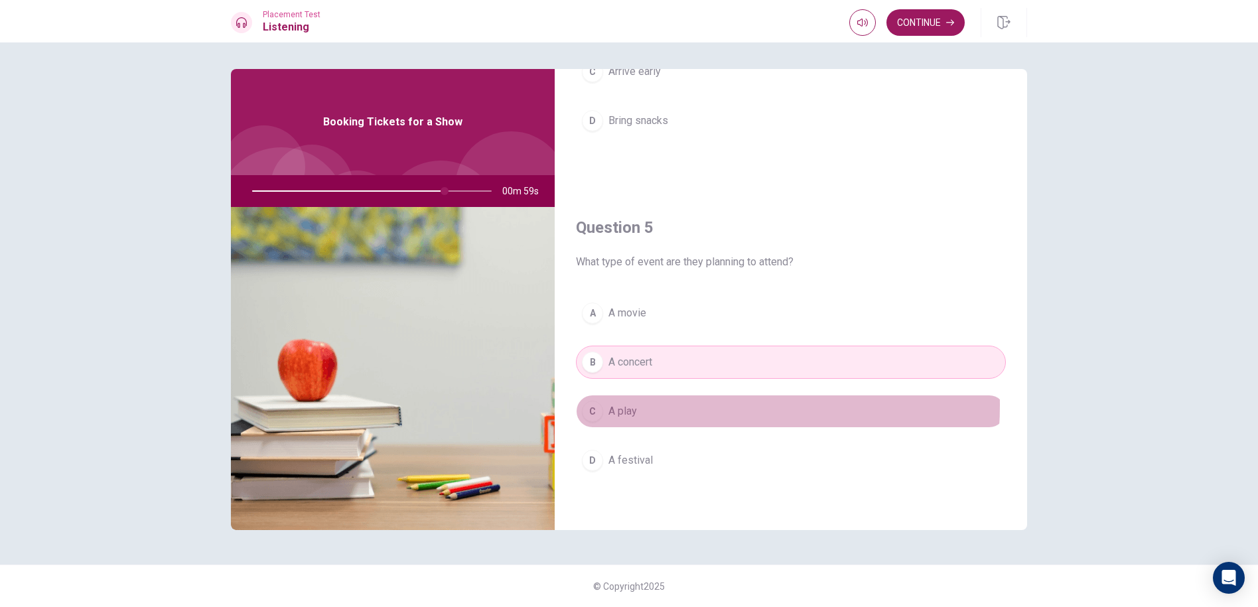
click at [658, 405] on button "C A play" at bounding box center [791, 411] width 430 height 33
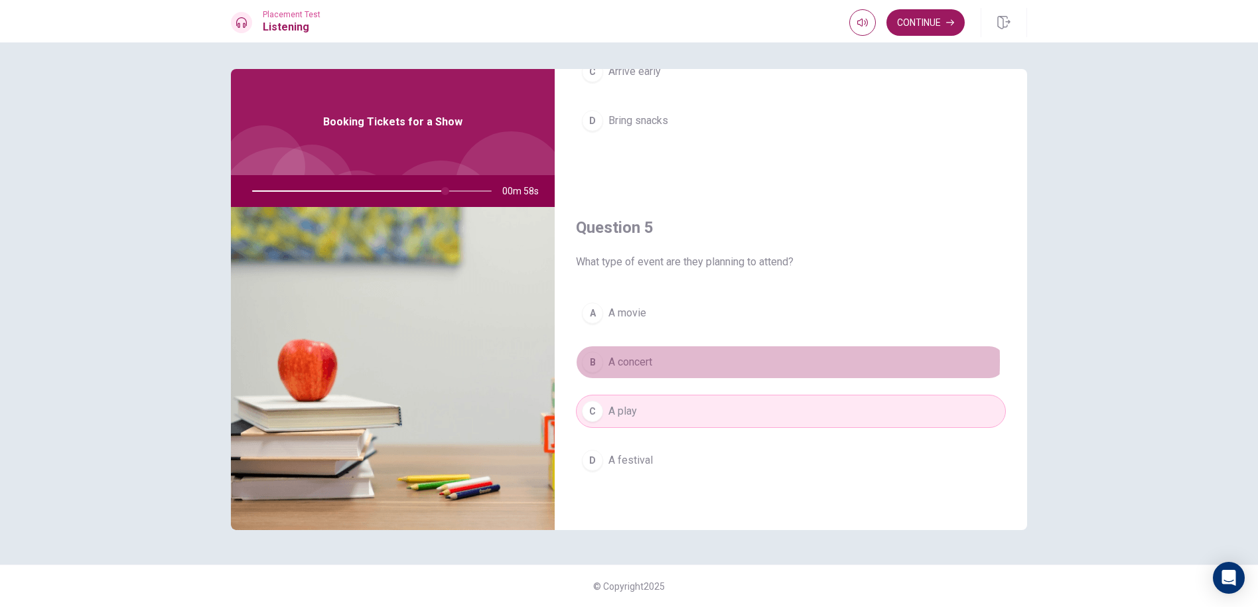
click at [672, 361] on button "B A concert" at bounding box center [791, 362] width 430 height 33
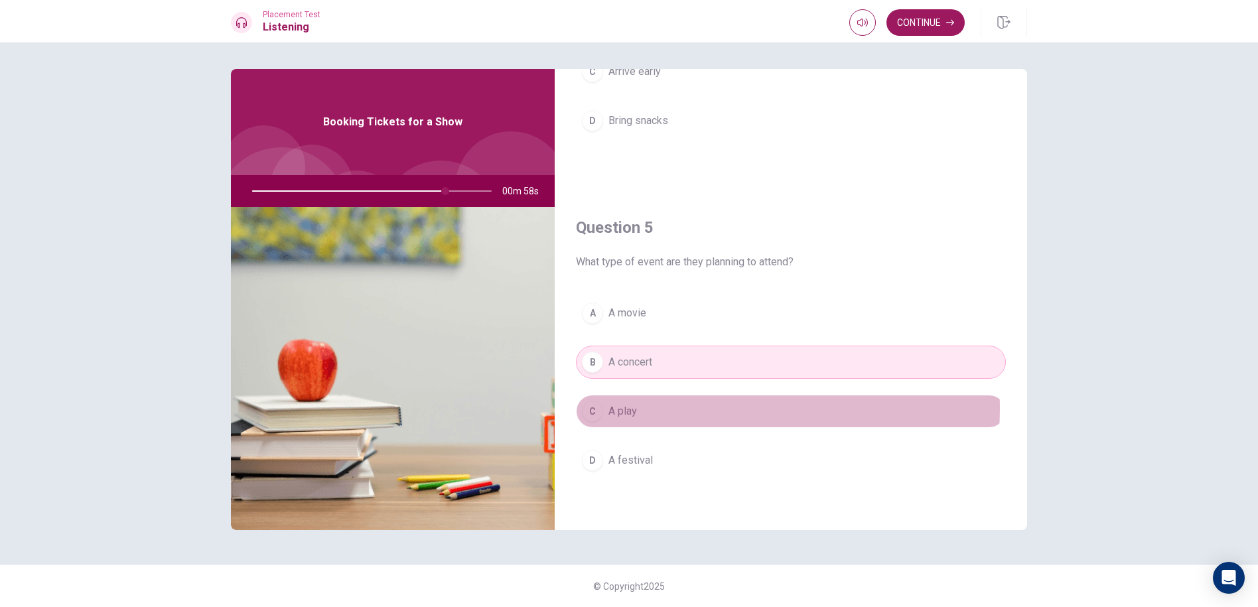
click at [666, 408] on button "C A play" at bounding box center [791, 411] width 430 height 33
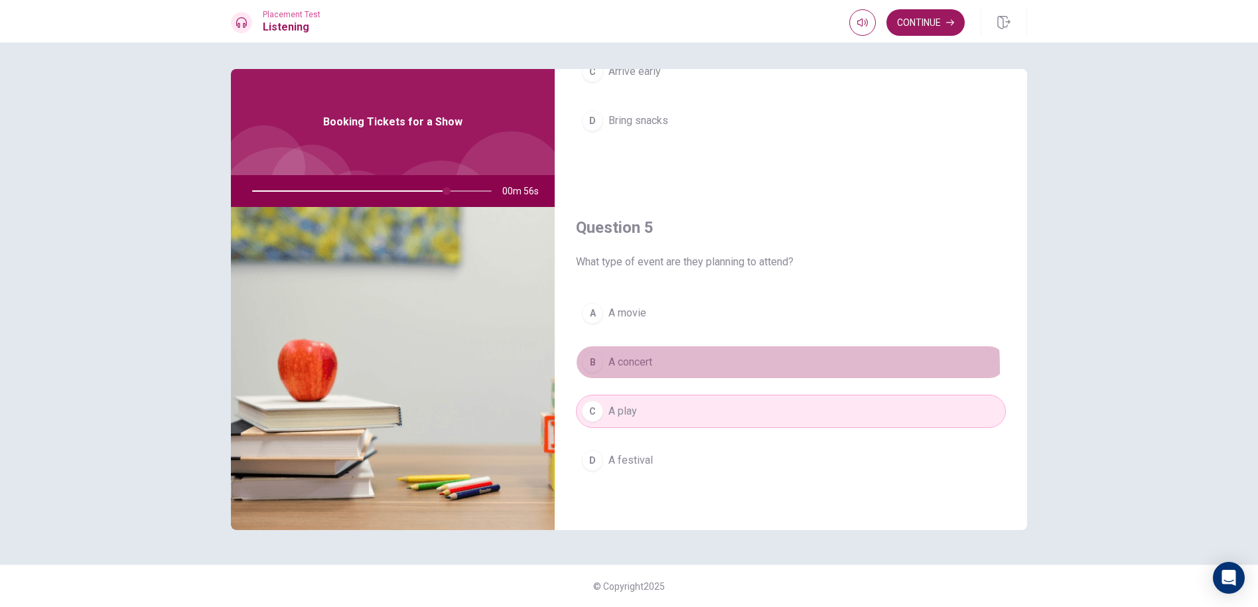
click at [671, 368] on button "B A concert" at bounding box center [791, 362] width 430 height 33
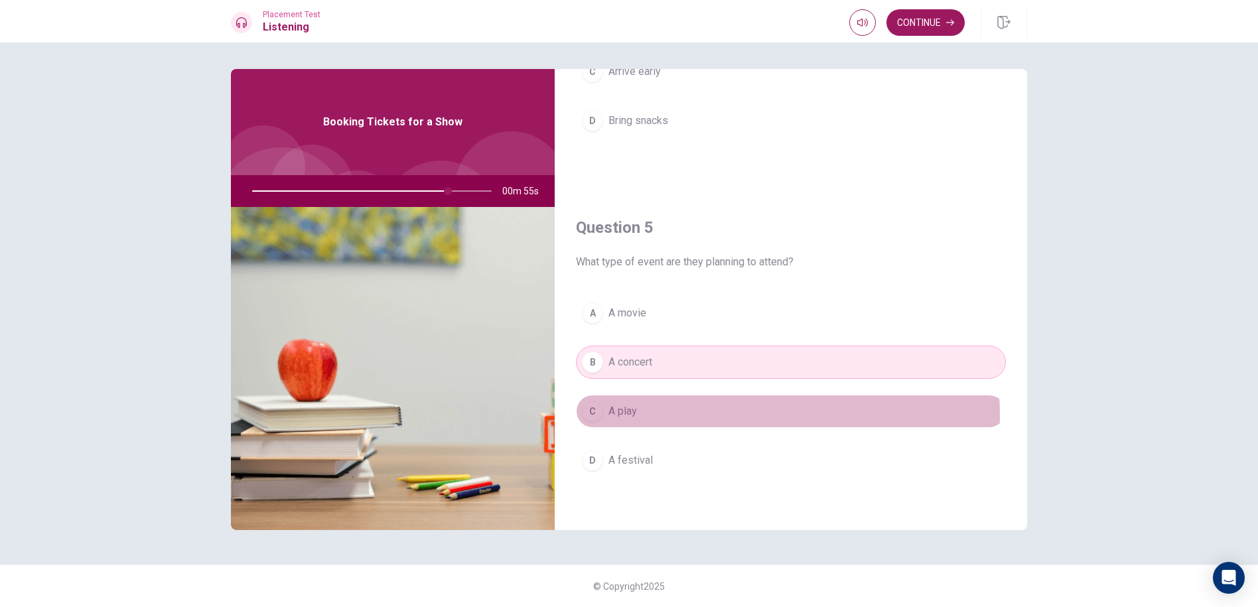
click at [672, 415] on button "C A play" at bounding box center [791, 411] width 430 height 33
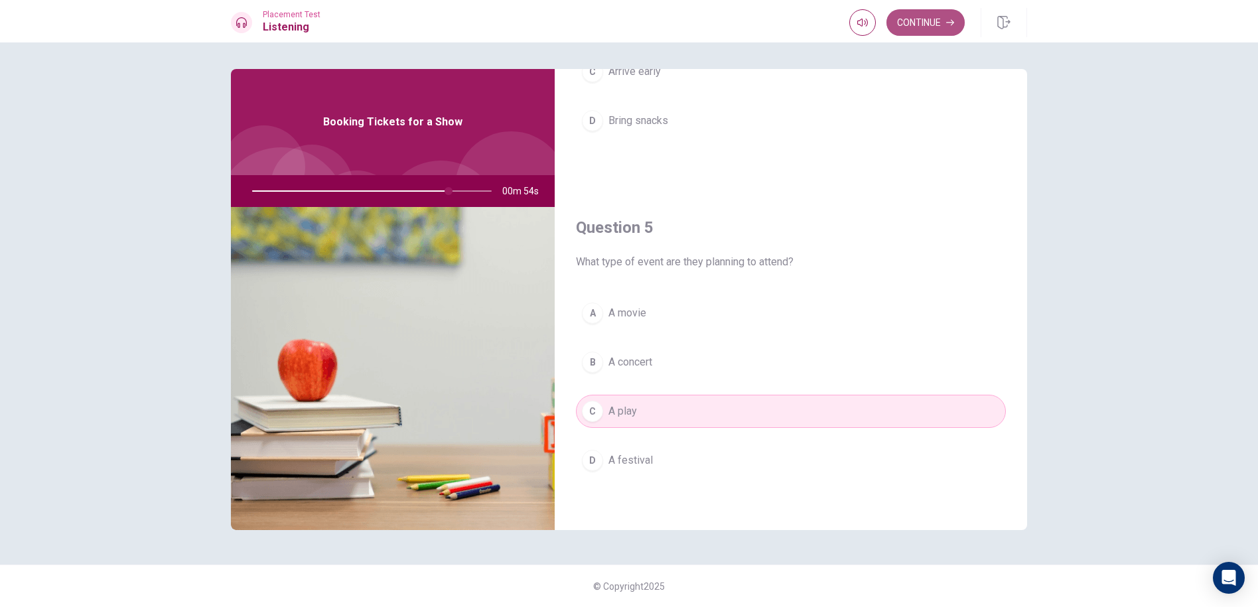
click at [933, 27] on button "Continue" at bounding box center [926, 22] width 78 height 27
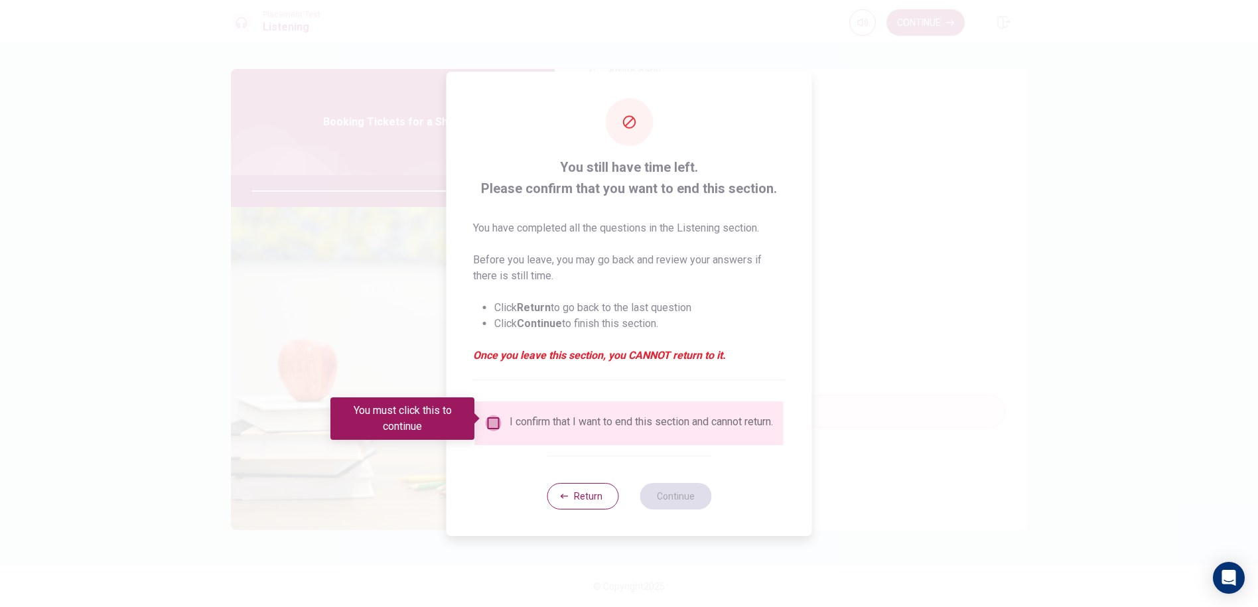
click at [486, 421] on input "You must click this to continue" at bounding box center [494, 423] width 16 height 16
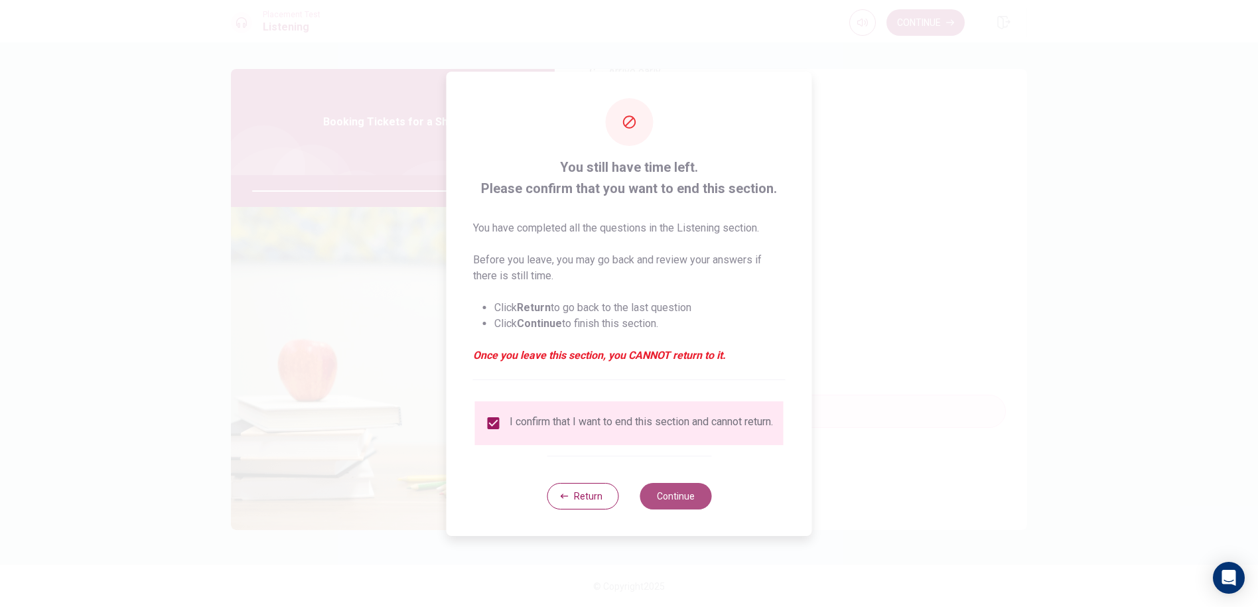
click at [653, 494] on button "Continue" at bounding box center [676, 496] width 72 height 27
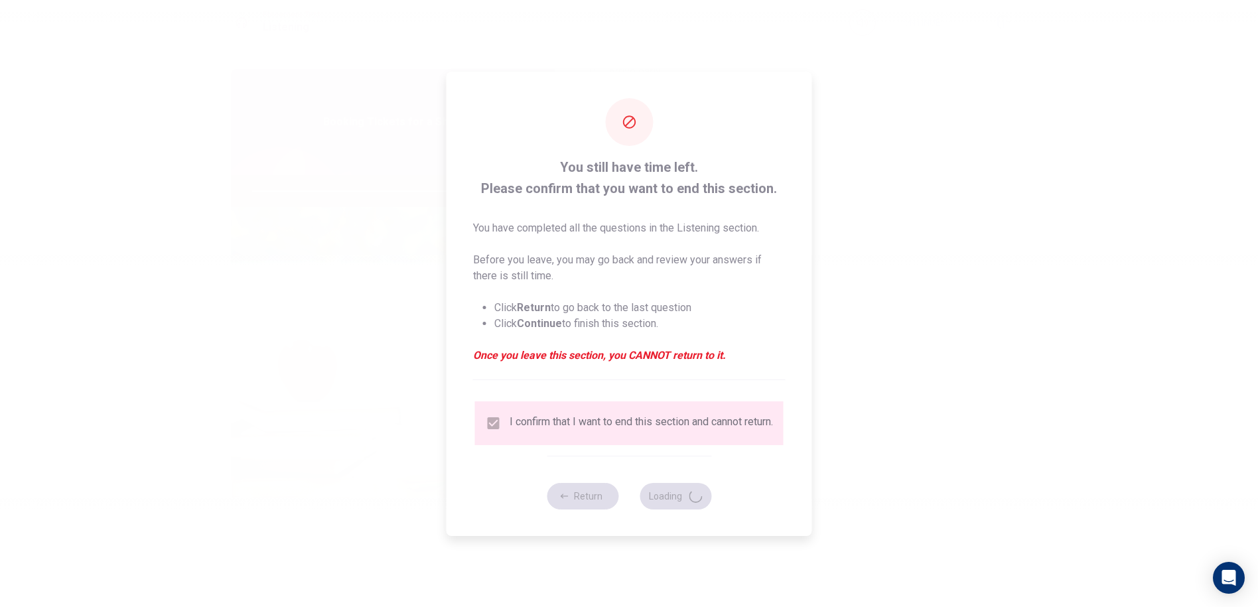
type input "84"
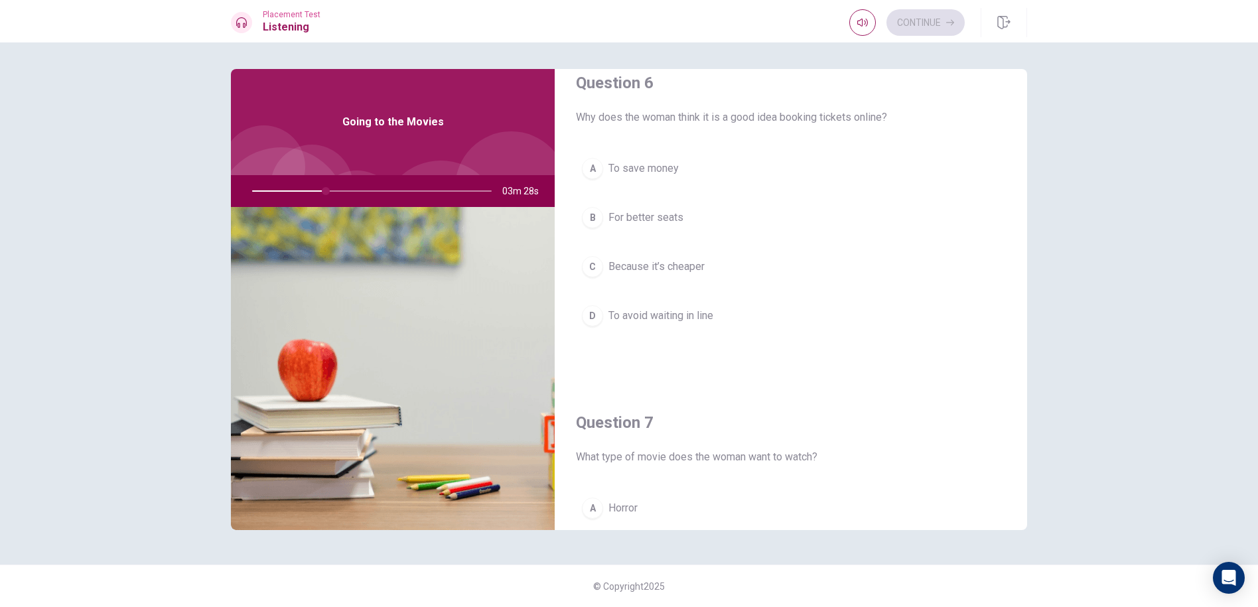
scroll to position [0, 0]
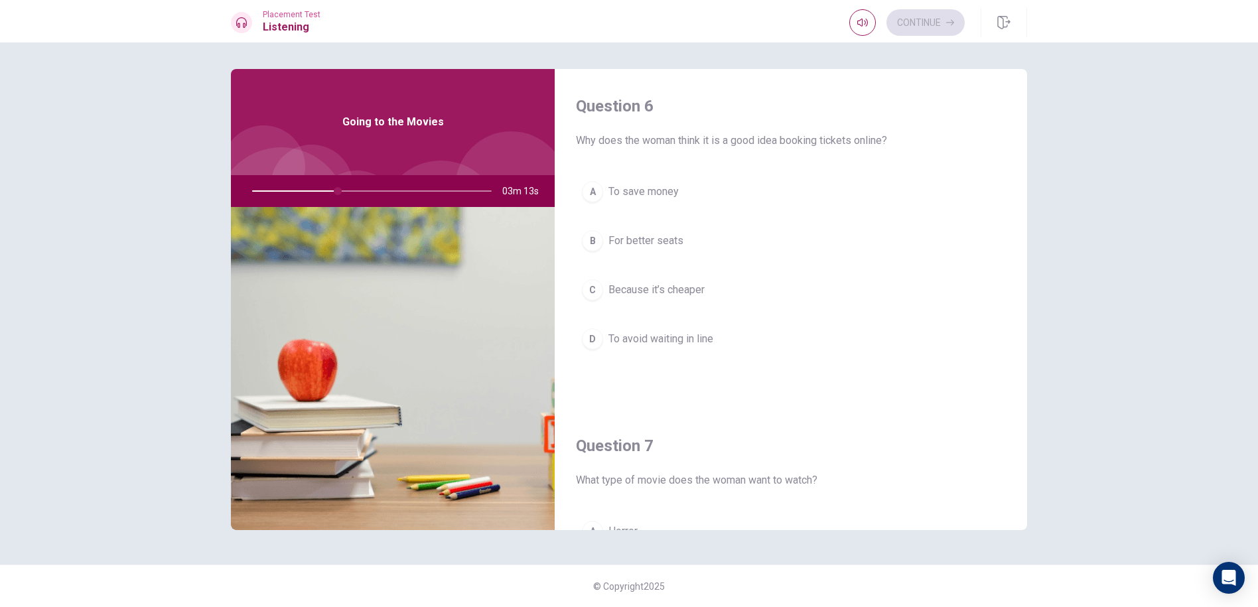
click at [679, 347] on button "D To avoid waiting in line" at bounding box center [791, 338] width 430 height 33
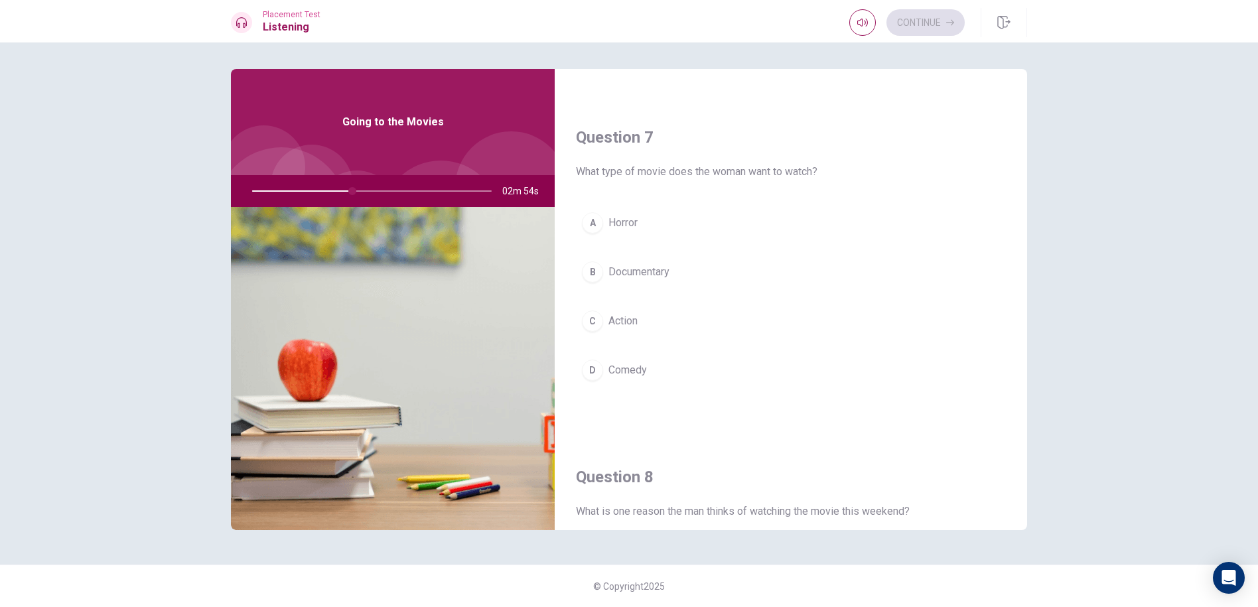
scroll to position [332, 0]
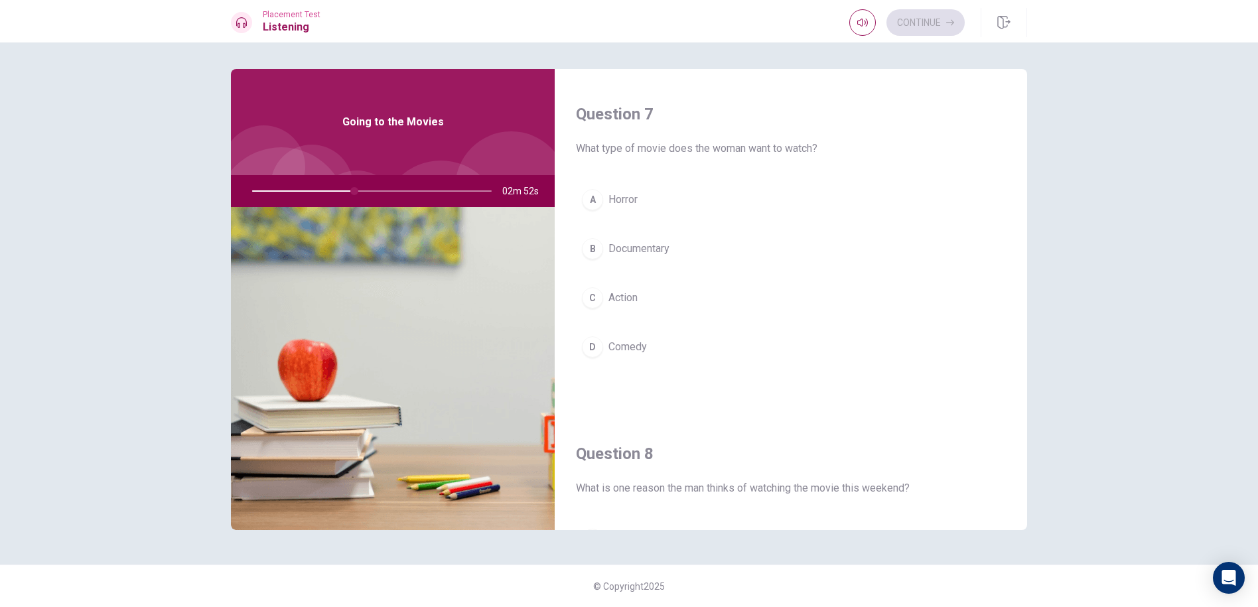
click at [643, 307] on button "C Action" at bounding box center [791, 297] width 430 height 33
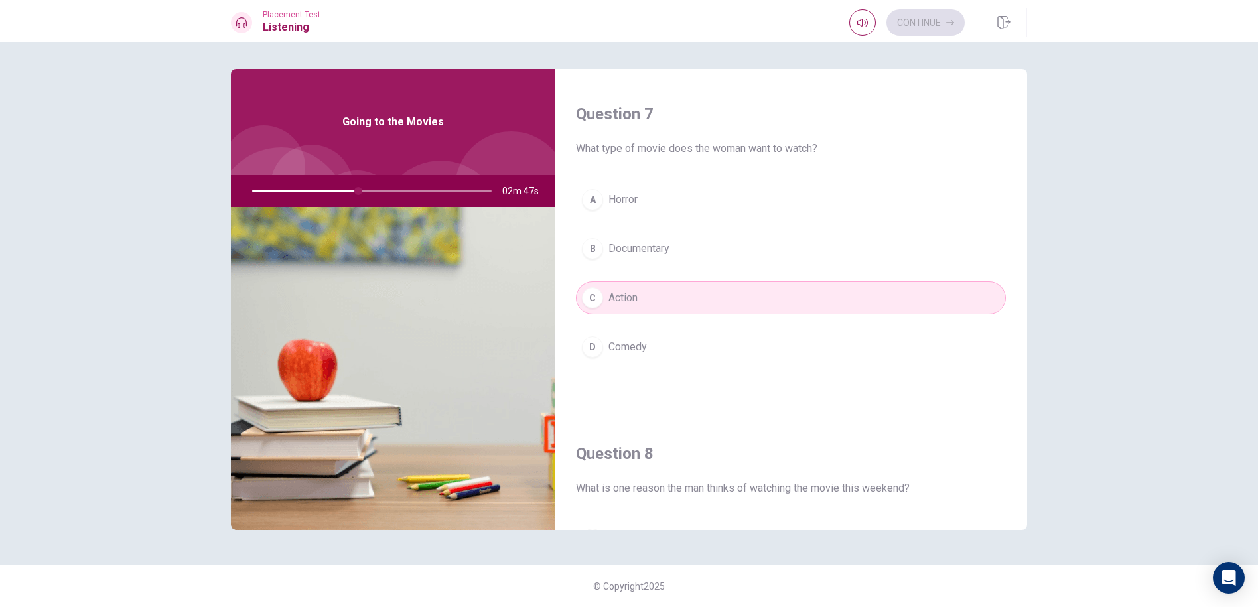
click at [644, 352] on span "Comedy" at bounding box center [627, 347] width 38 height 16
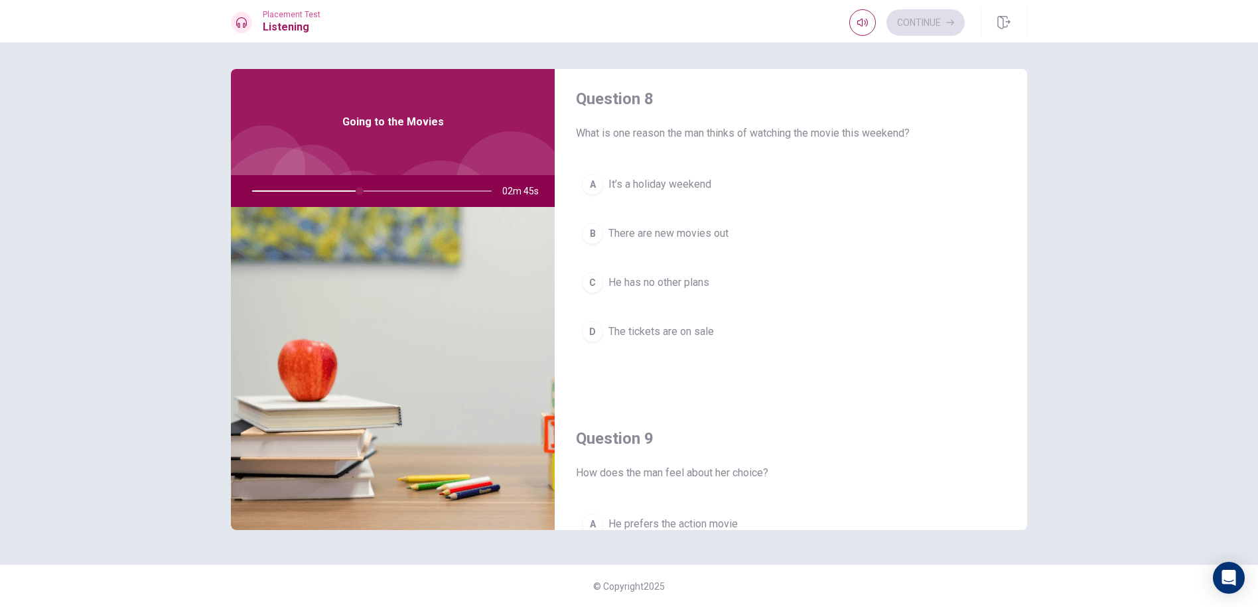
scroll to position [664, 0]
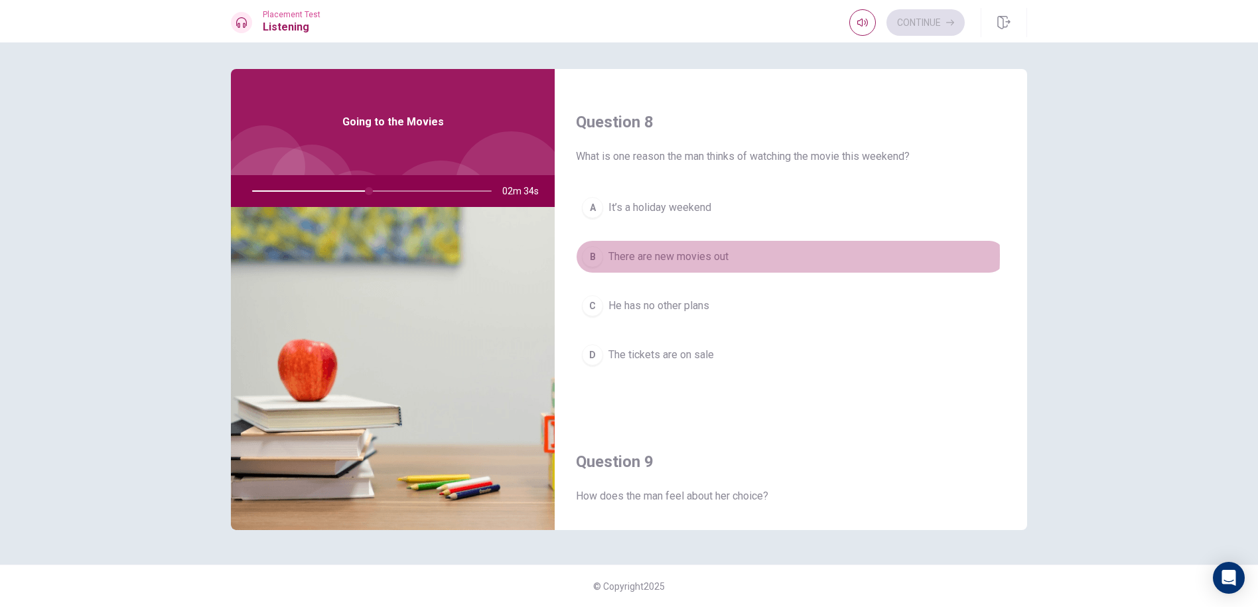
click at [680, 256] on span "There are new movies out" at bounding box center [668, 257] width 120 height 16
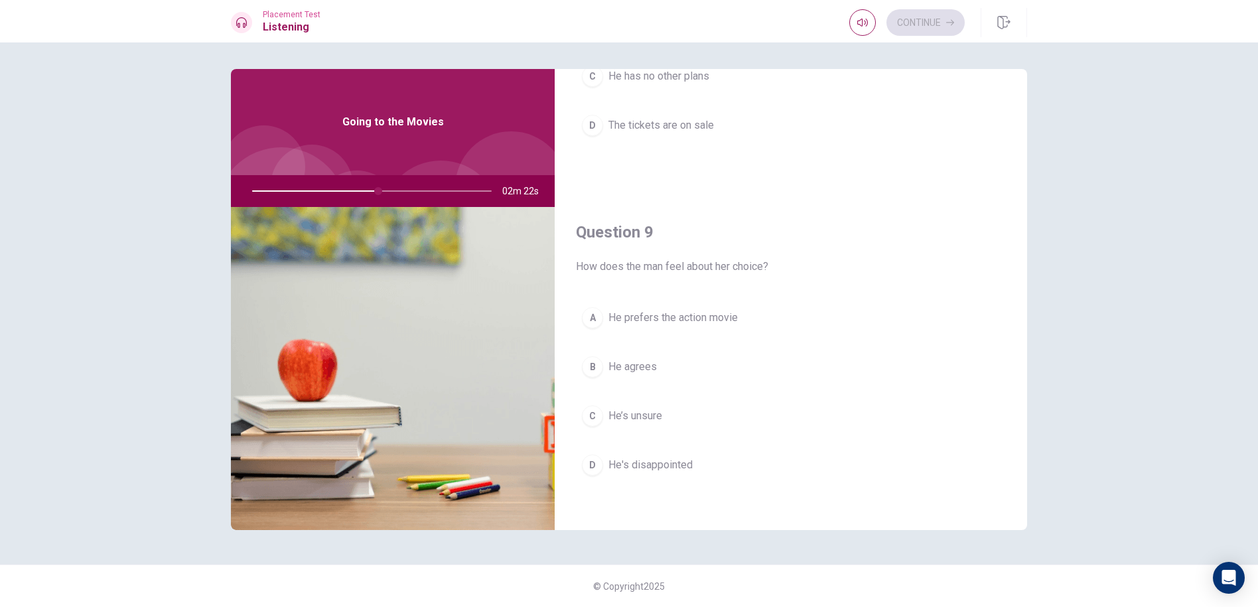
scroll to position [929, 0]
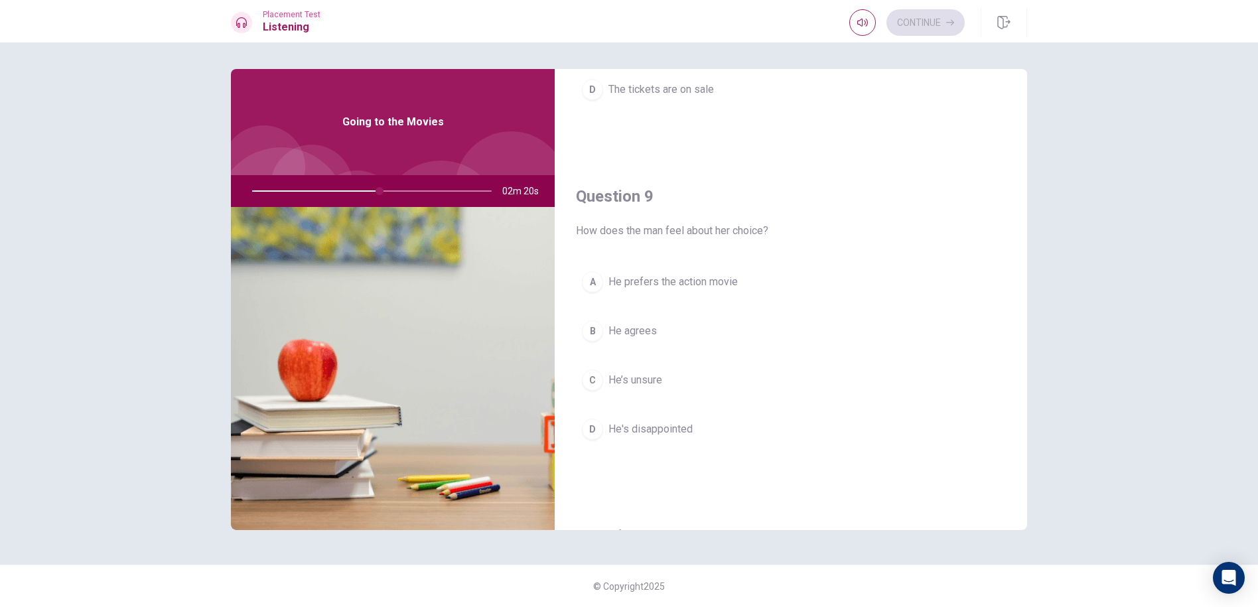
click at [679, 339] on button "B He agrees" at bounding box center [791, 331] width 430 height 33
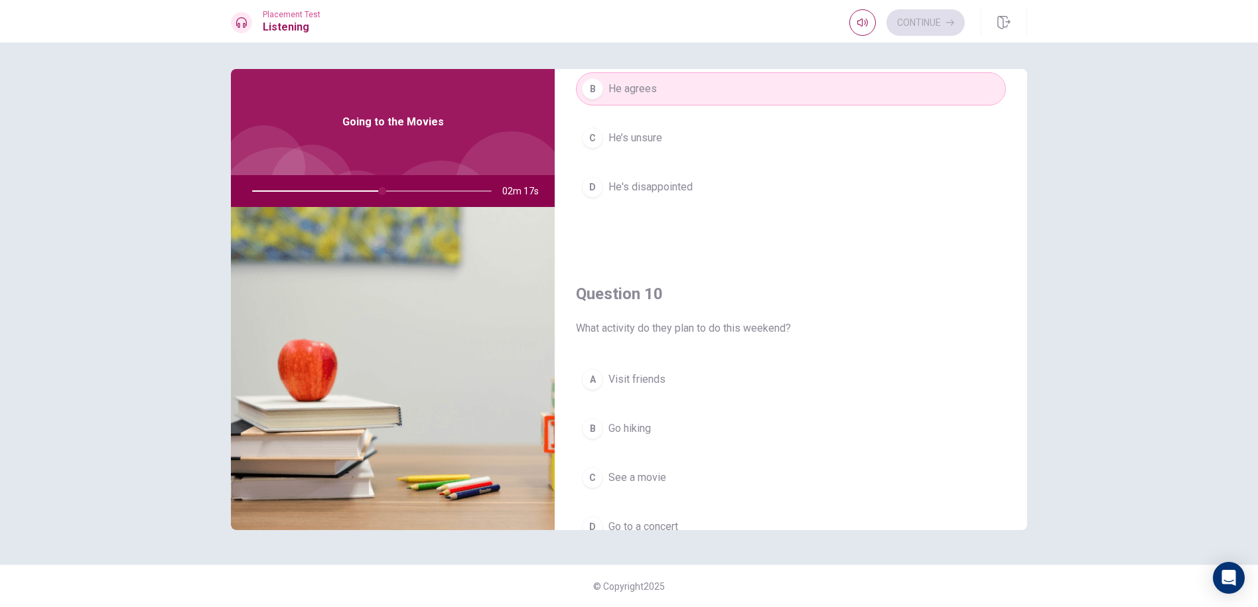
scroll to position [1194, 0]
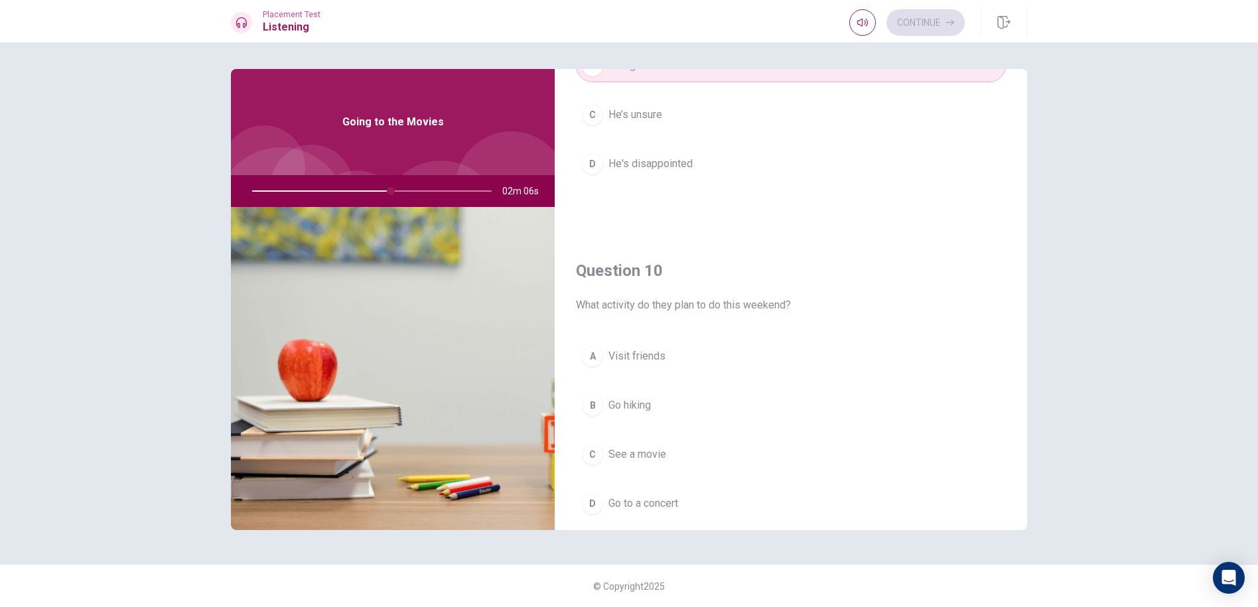
click at [658, 447] on span "See a movie" at bounding box center [637, 455] width 58 height 16
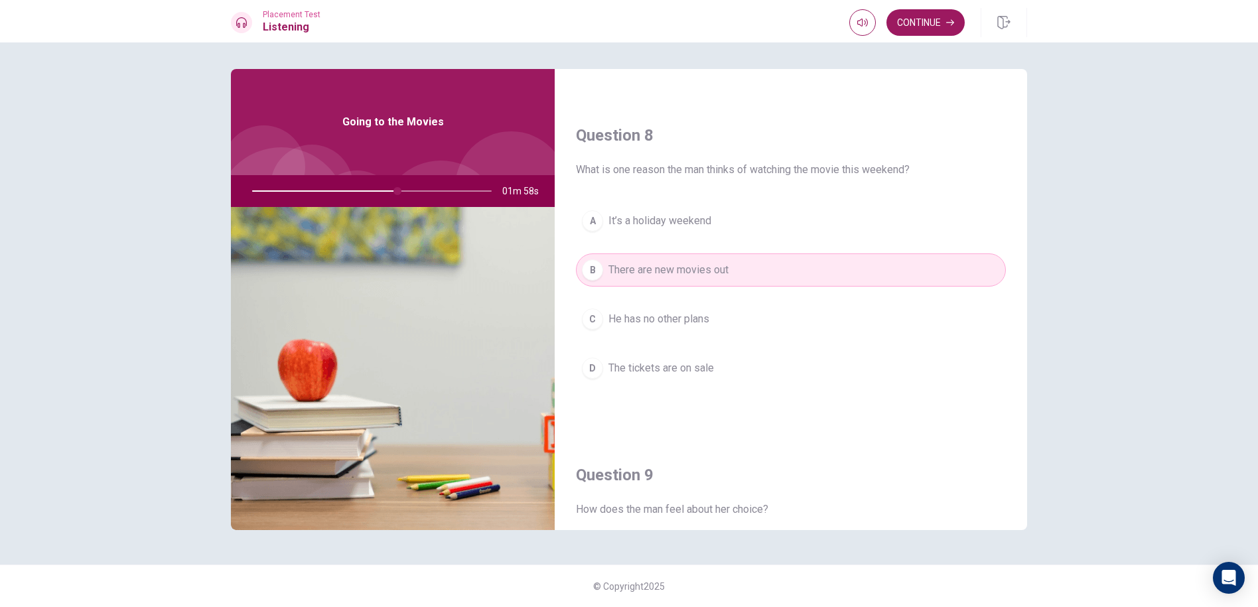
scroll to position [640, 0]
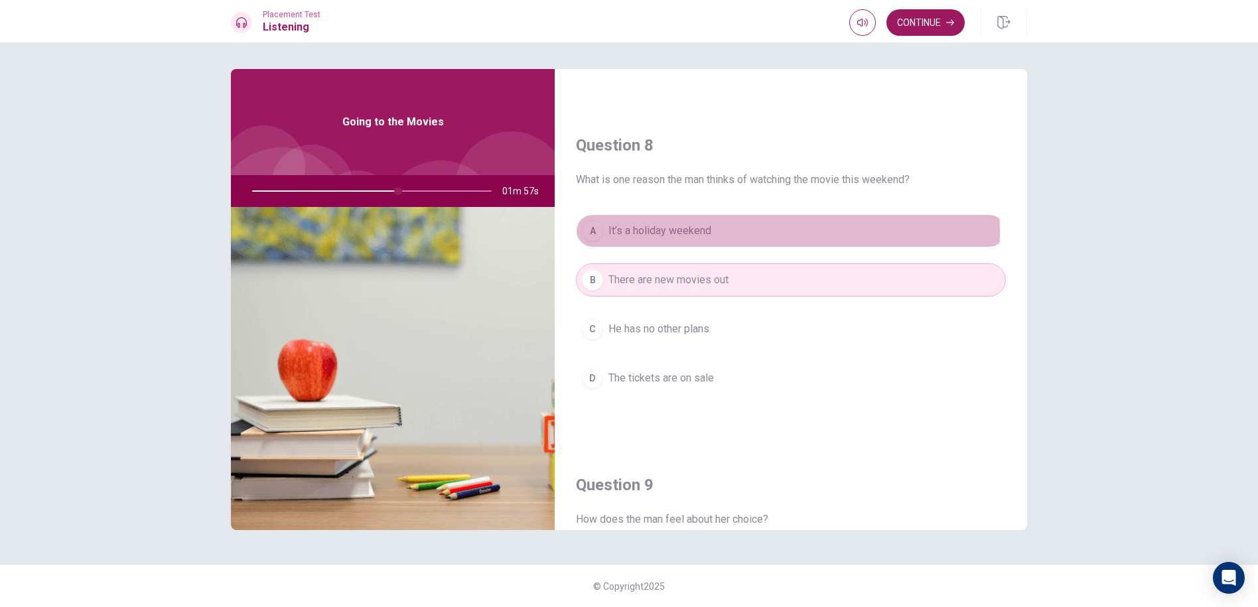
click at [689, 234] on span "It’s a holiday weekend" at bounding box center [659, 231] width 103 height 16
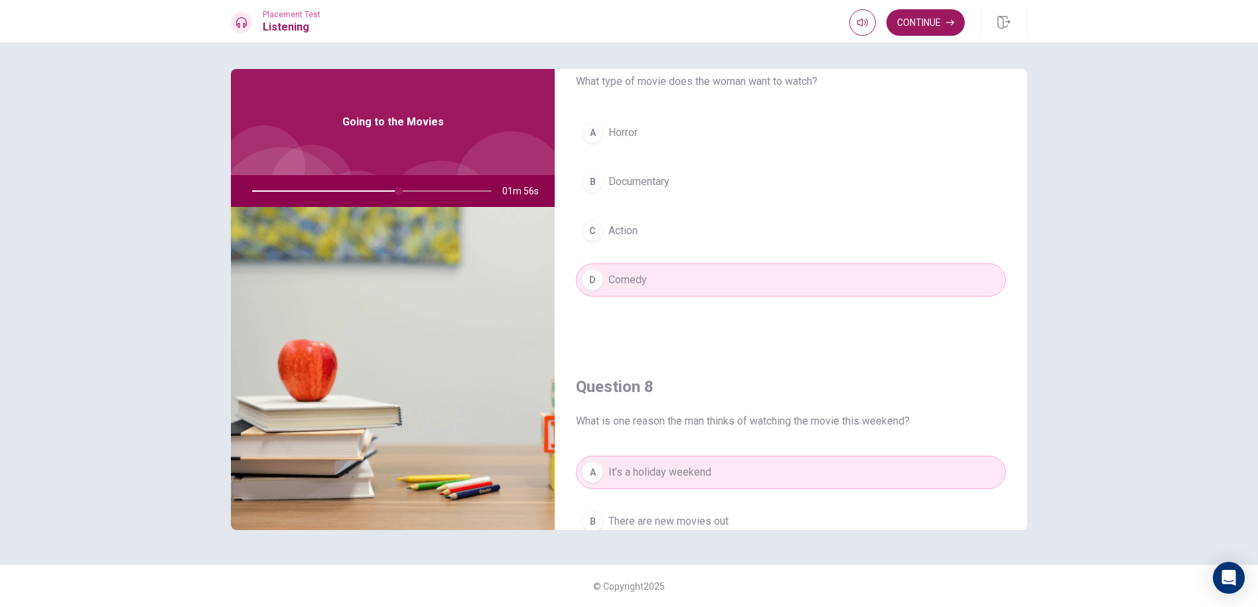
scroll to position [375, 0]
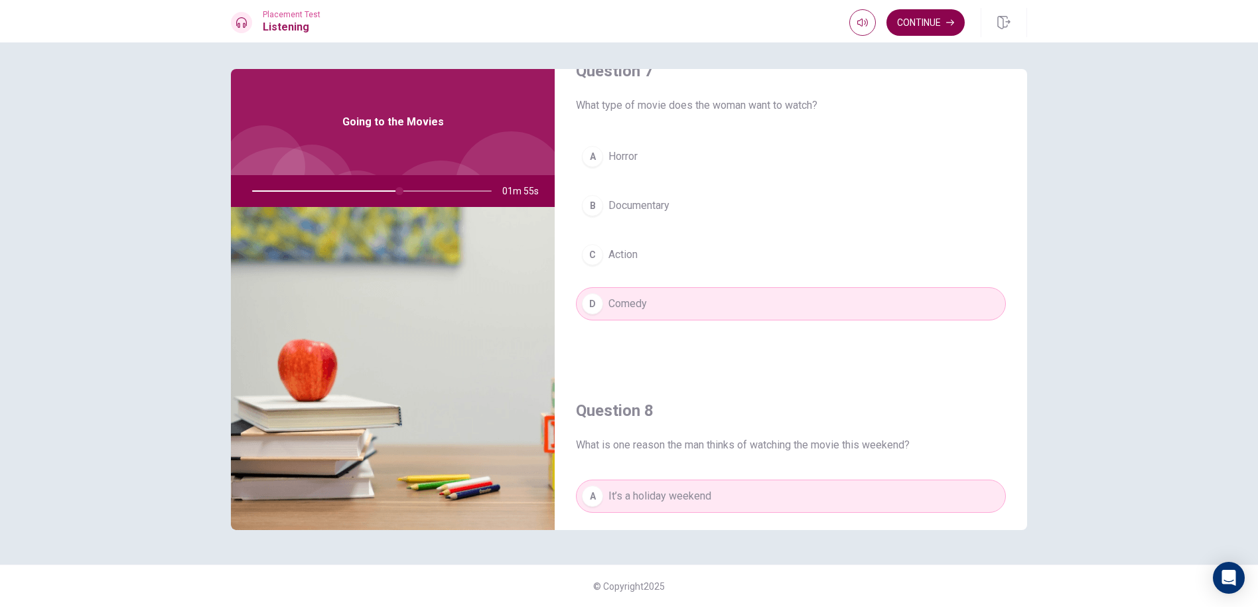
click at [914, 19] on button "Continue" at bounding box center [926, 22] width 78 height 27
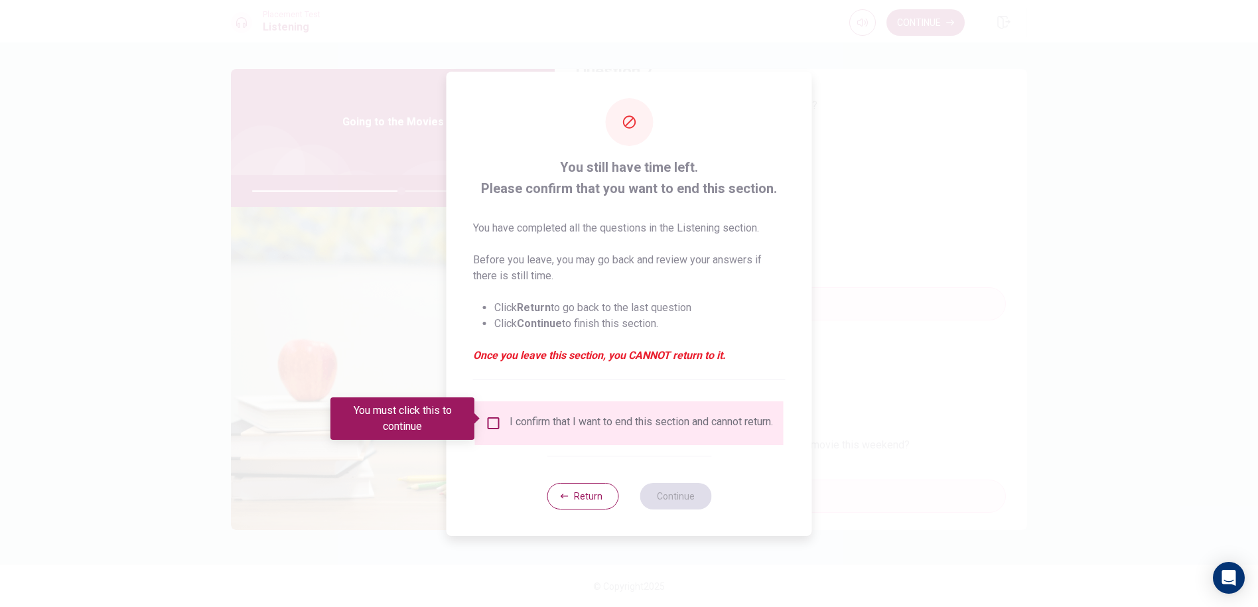
click at [483, 423] on div "You must click this to continue" at bounding box center [406, 418] width 153 height 42
click at [501, 421] on div "I confirm that I want to end this section and cannot return." at bounding box center [629, 423] width 287 height 16
click at [493, 417] on input "You must click this to continue" at bounding box center [494, 423] width 16 height 16
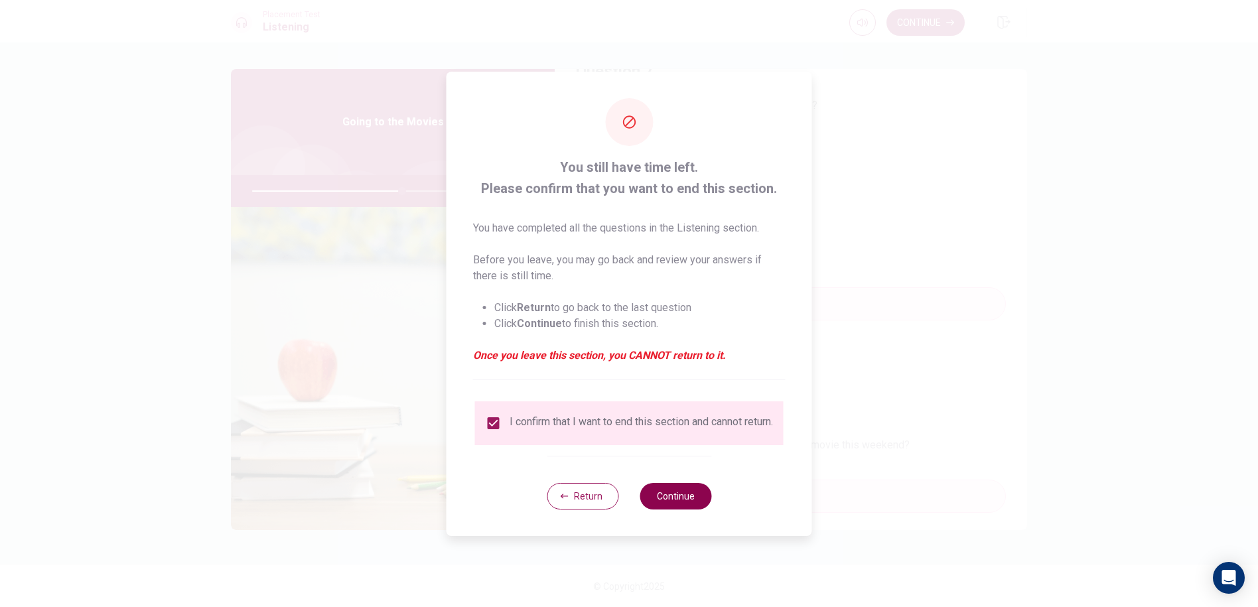
click at [684, 496] on button "Continue" at bounding box center [676, 496] width 72 height 27
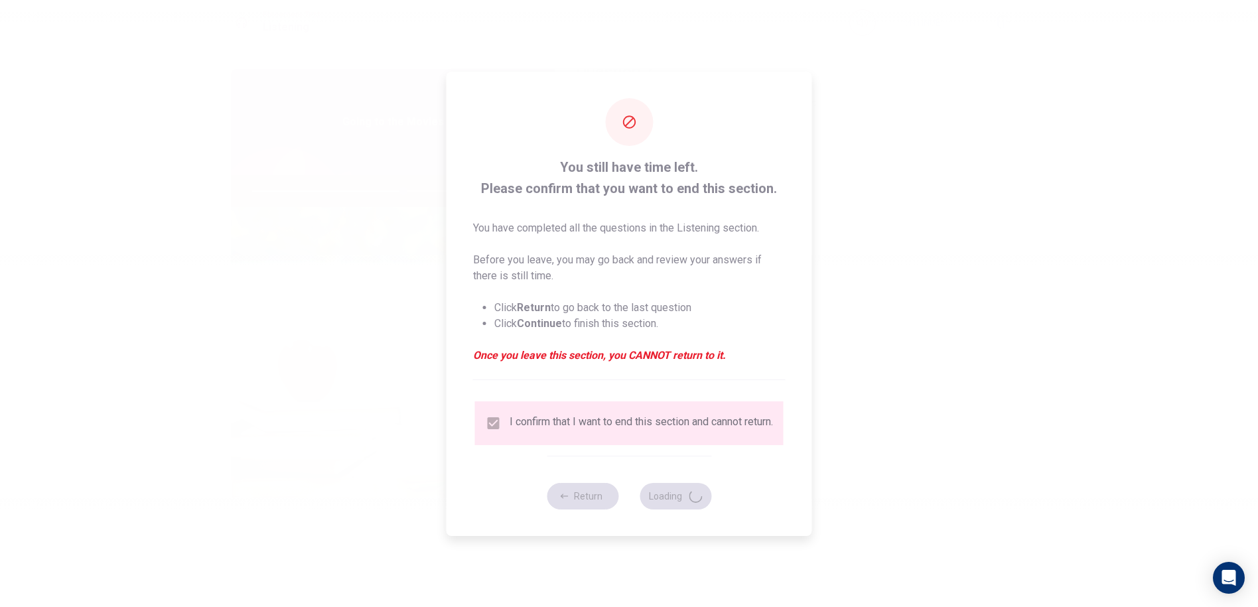
type input "64"
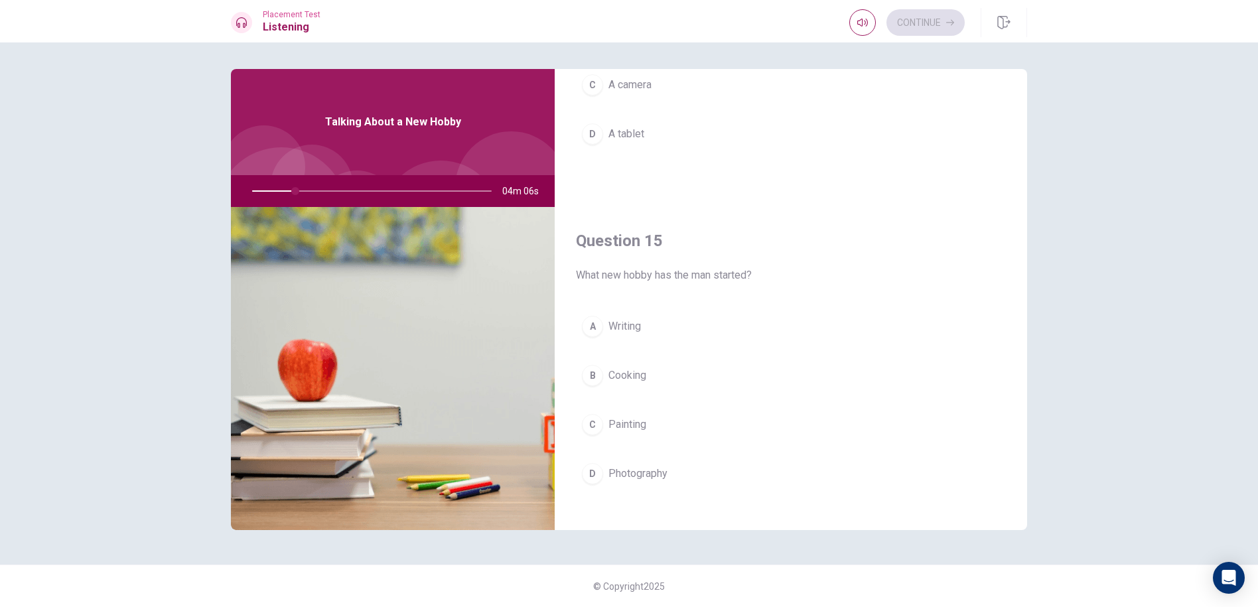
scroll to position [1238, 0]
click at [656, 447] on button "D Photography" at bounding box center [791, 460] width 430 height 33
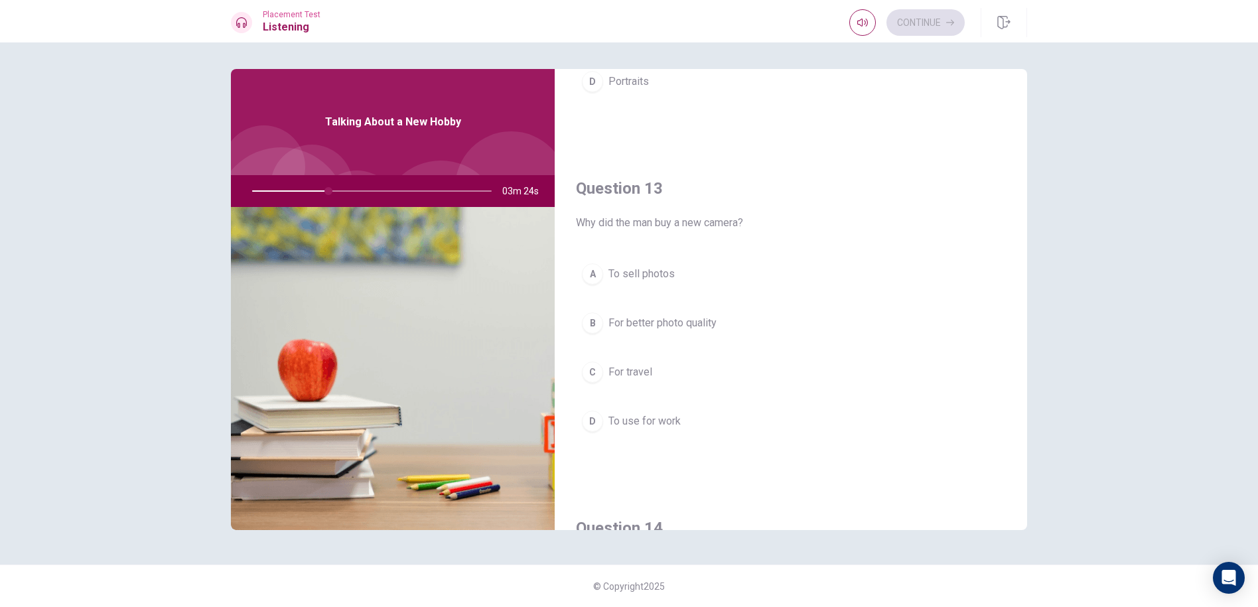
scroll to position [929, 0]
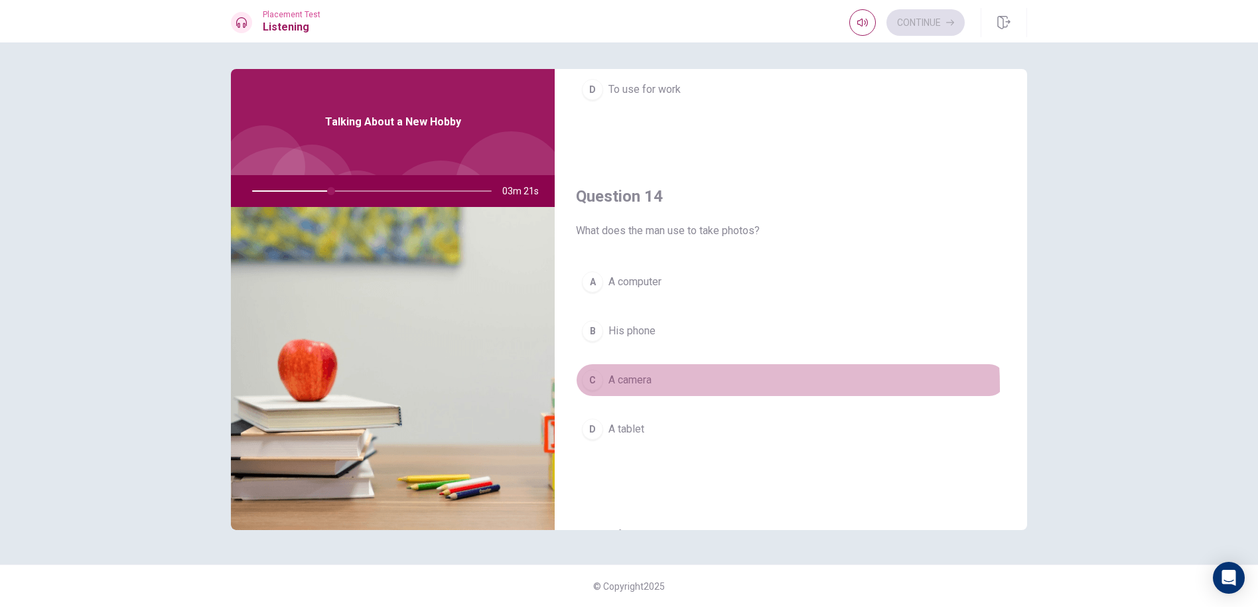
click at [606, 388] on button "C A camera" at bounding box center [791, 380] width 430 height 33
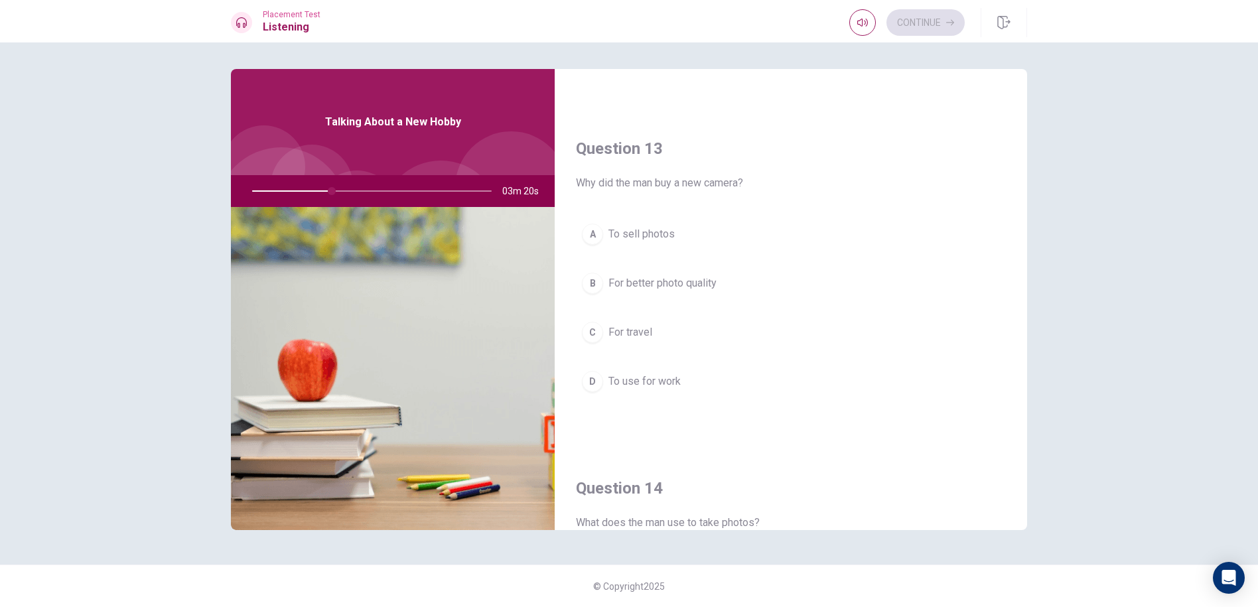
scroll to position [597, 0]
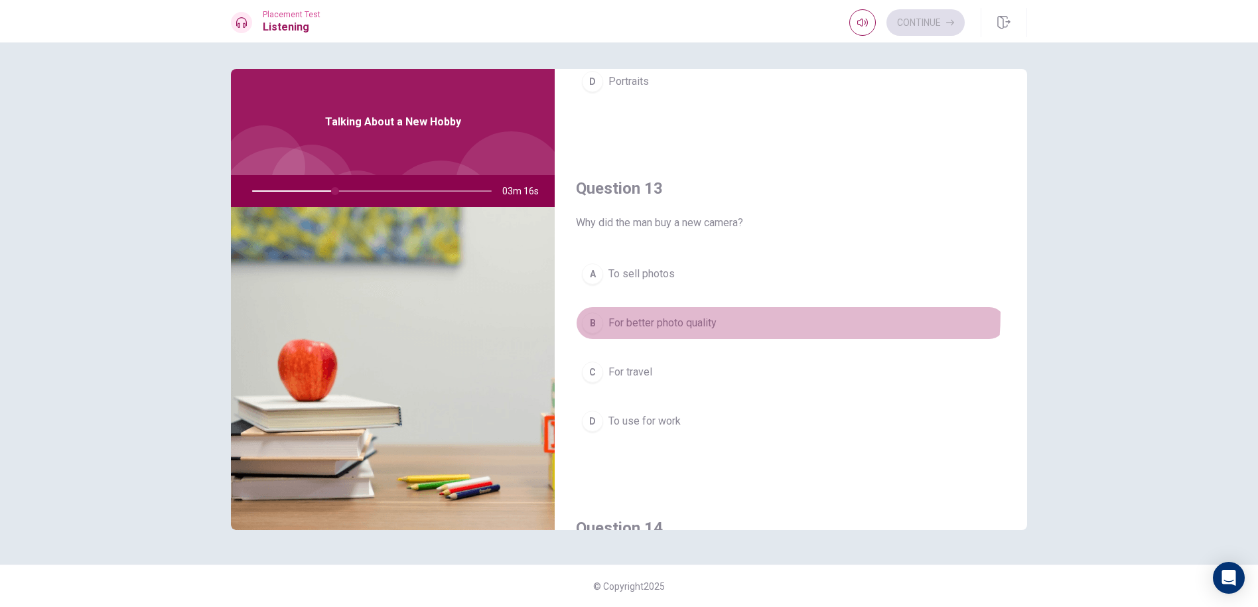
click at [673, 312] on button "B For better photo quality" at bounding box center [791, 323] width 430 height 33
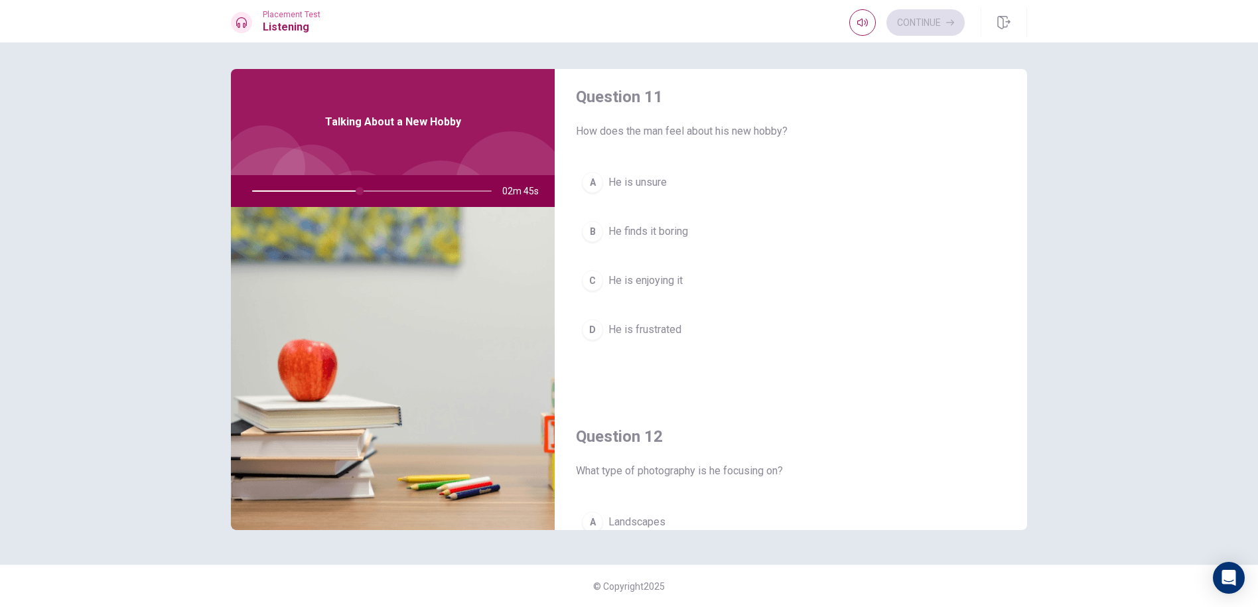
scroll to position [0, 0]
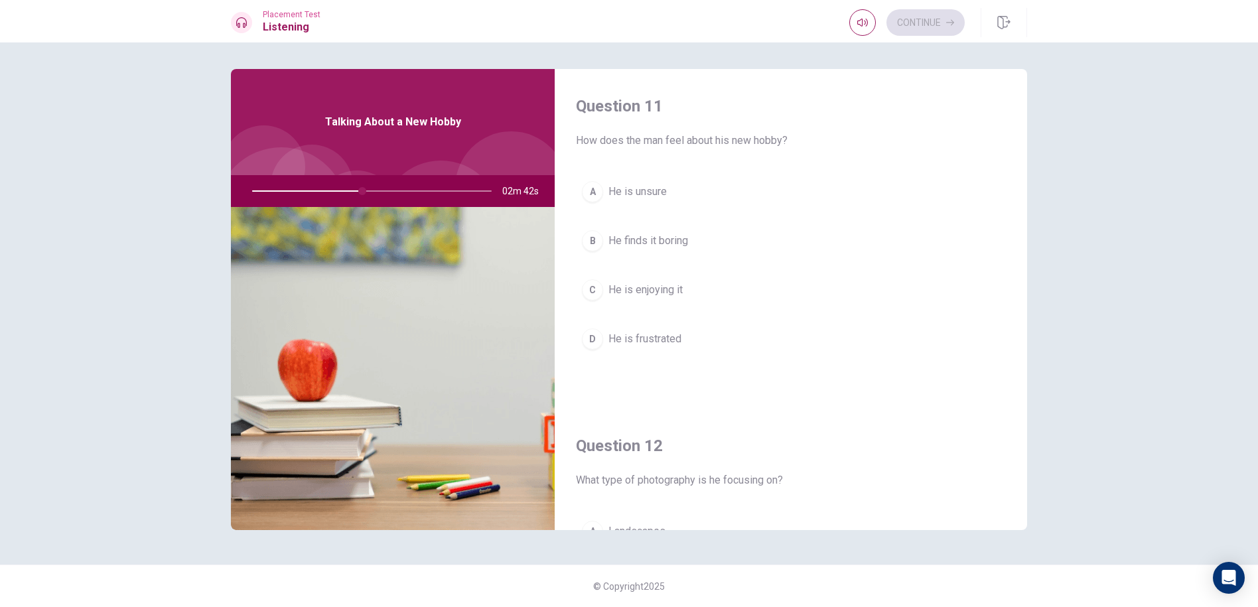
click at [658, 289] on span "He is enjoying it" at bounding box center [645, 290] width 74 height 16
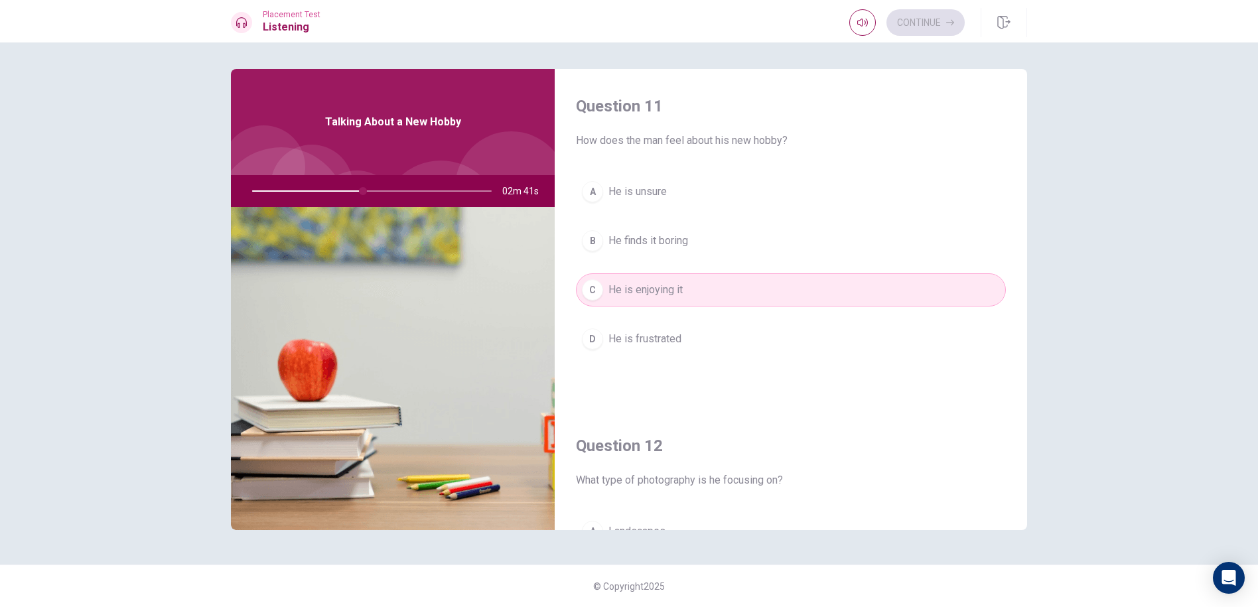
scroll to position [265, 0]
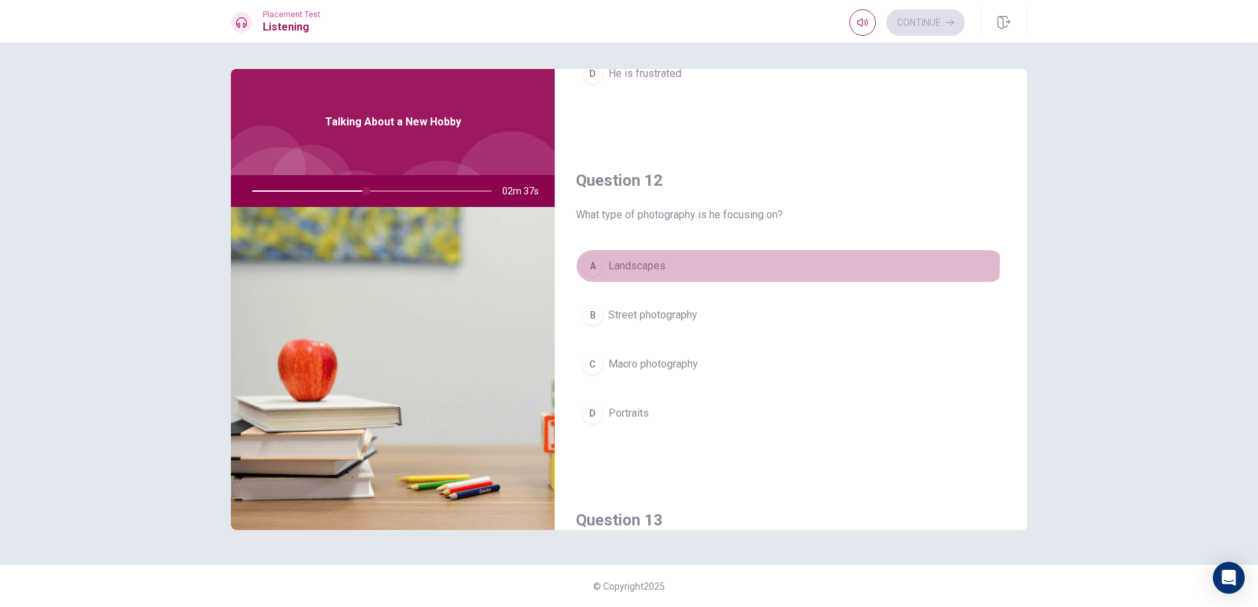
click at [717, 262] on button "A Landscapes" at bounding box center [791, 265] width 430 height 33
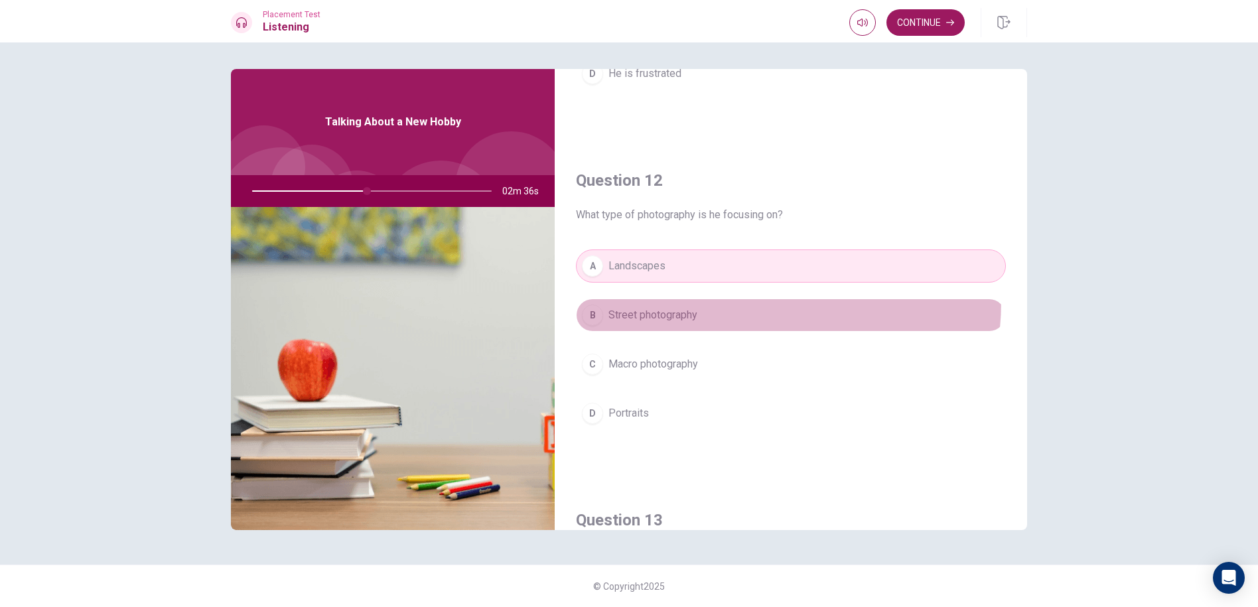
click at [709, 301] on button "B Street photography" at bounding box center [791, 315] width 430 height 33
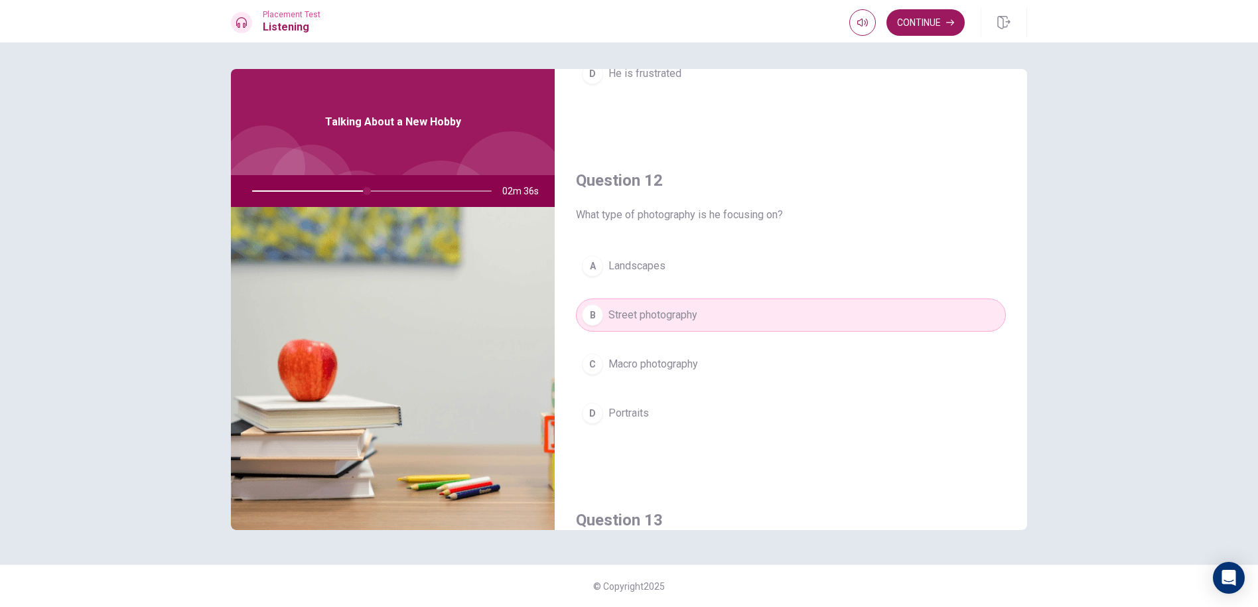
click at [723, 336] on div "A Landscapes B Street photography [PERSON_NAME] photography D Portraits" at bounding box center [791, 352] width 430 height 207
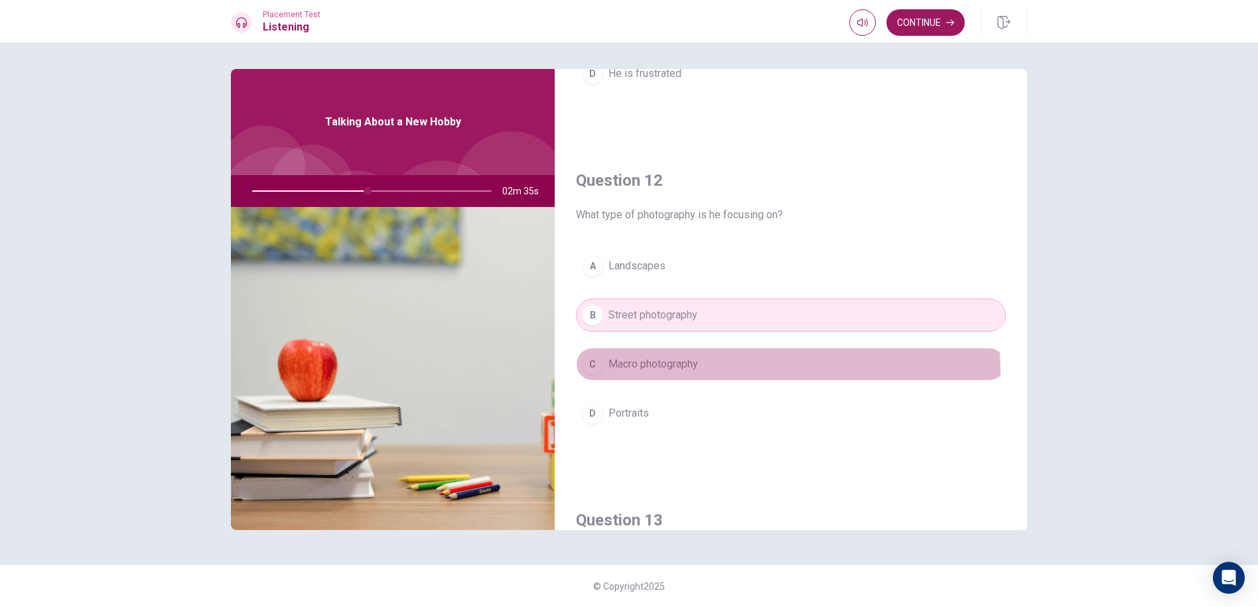
click at [727, 373] on button "[PERSON_NAME] photography" at bounding box center [791, 364] width 430 height 33
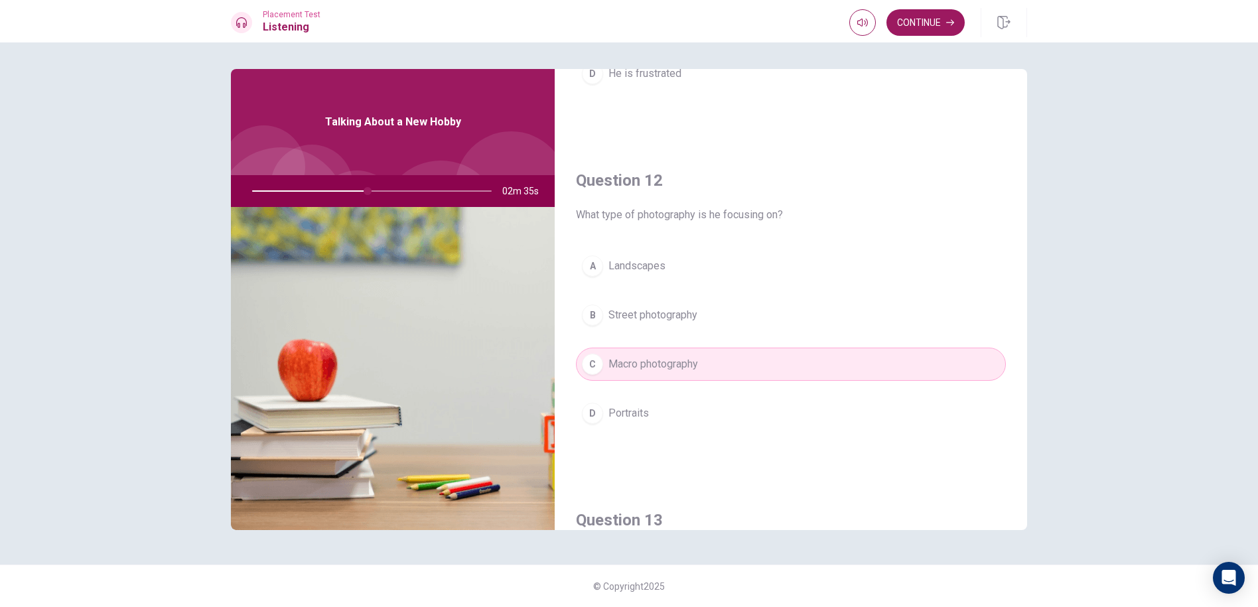
click at [723, 387] on div "A Landscapes B Street photography [PERSON_NAME] photography D Portraits" at bounding box center [791, 352] width 430 height 207
click at [677, 253] on button "A Landscapes" at bounding box center [791, 265] width 430 height 33
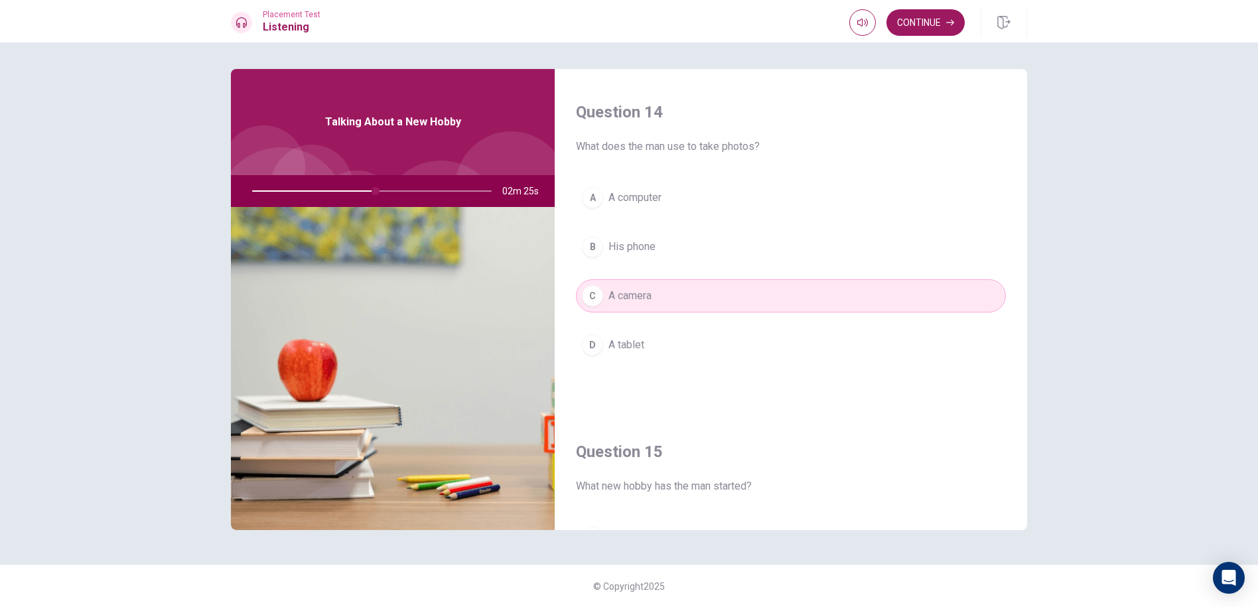
scroll to position [1194, 0]
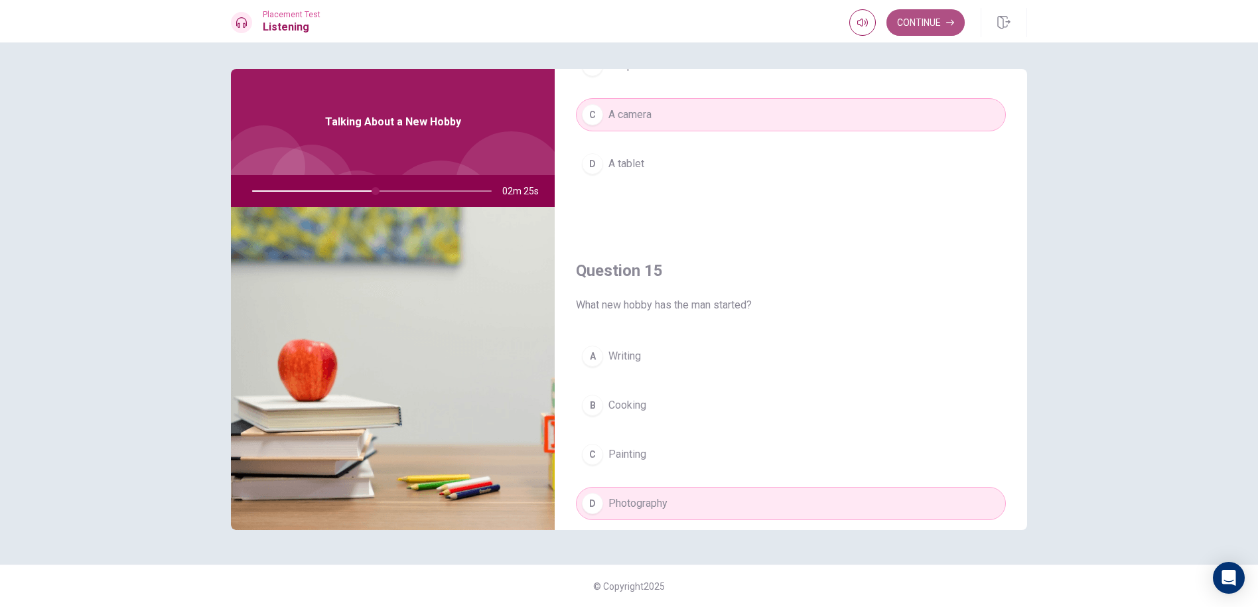
click at [910, 22] on button "Continue" at bounding box center [926, 22] width 78 height 27
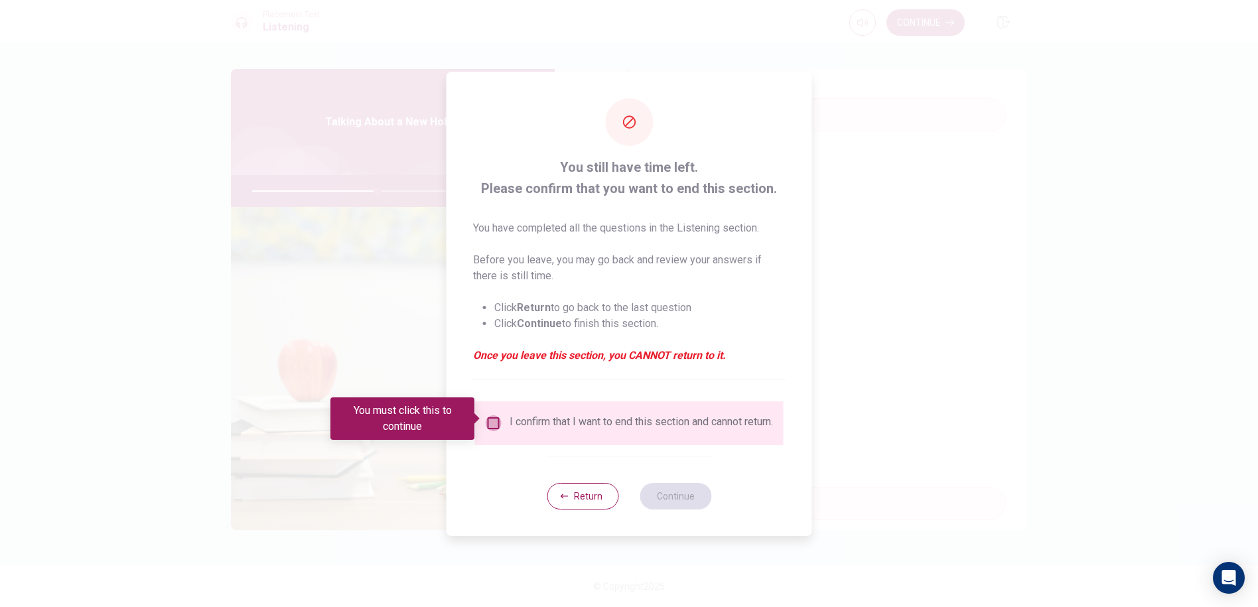
click at [488, 419] on input "You must click this to continue" at bounding box center [494, 423] width 16 height 16
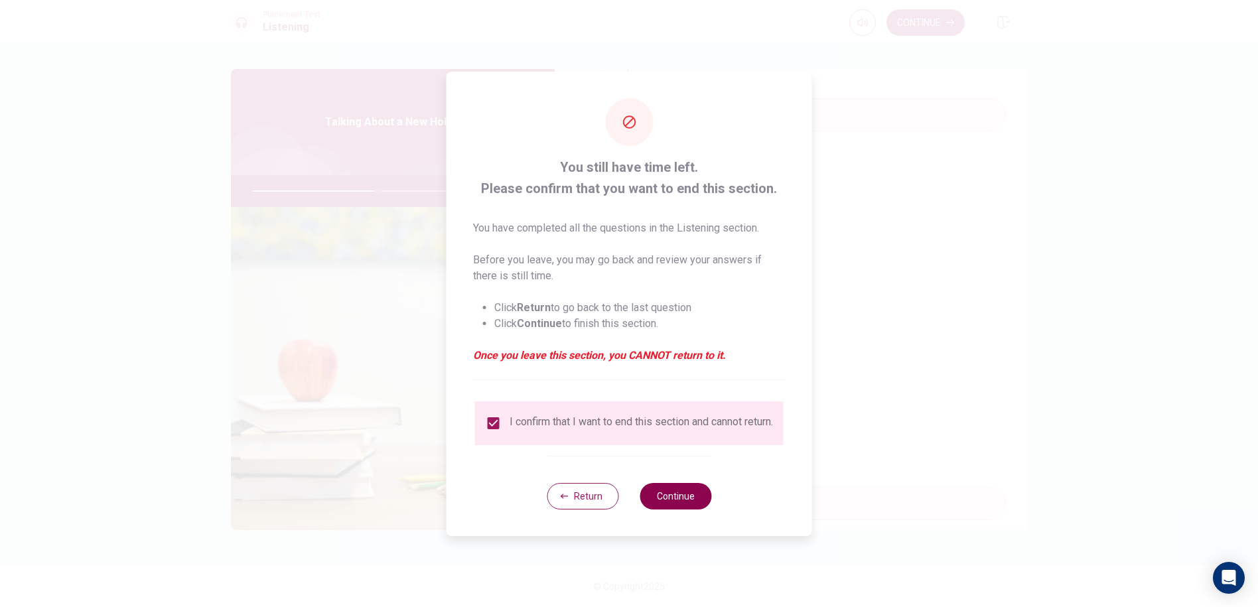
click at [668, 499] on button "Continue" at bounding box center [676, 496] width 72 height 27
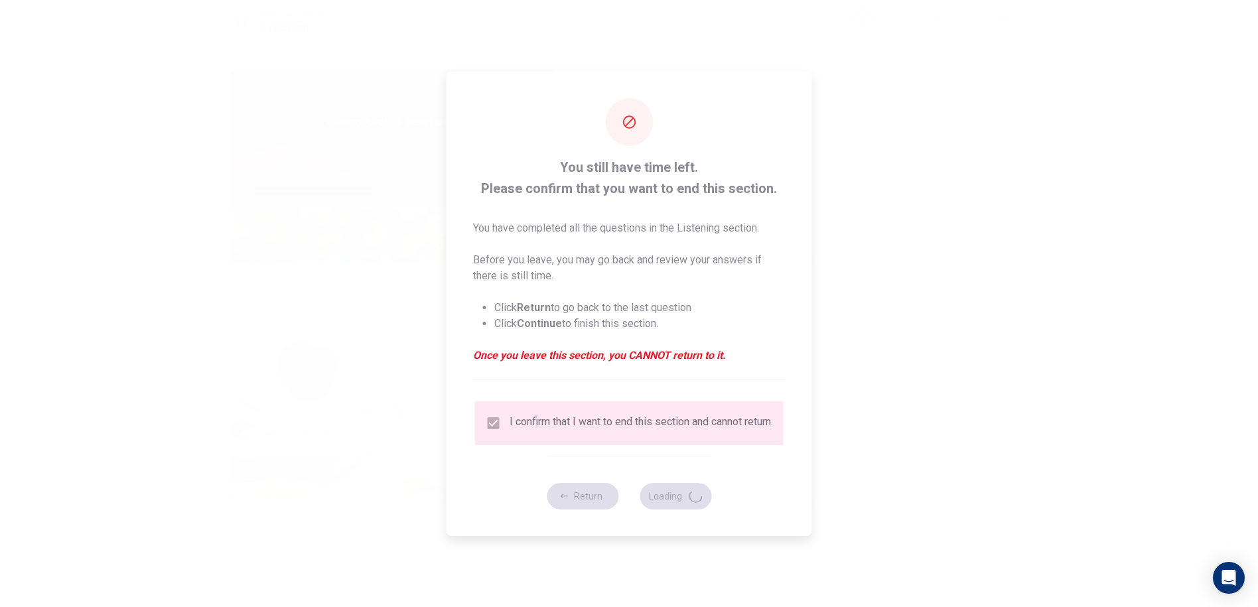
type input "53"
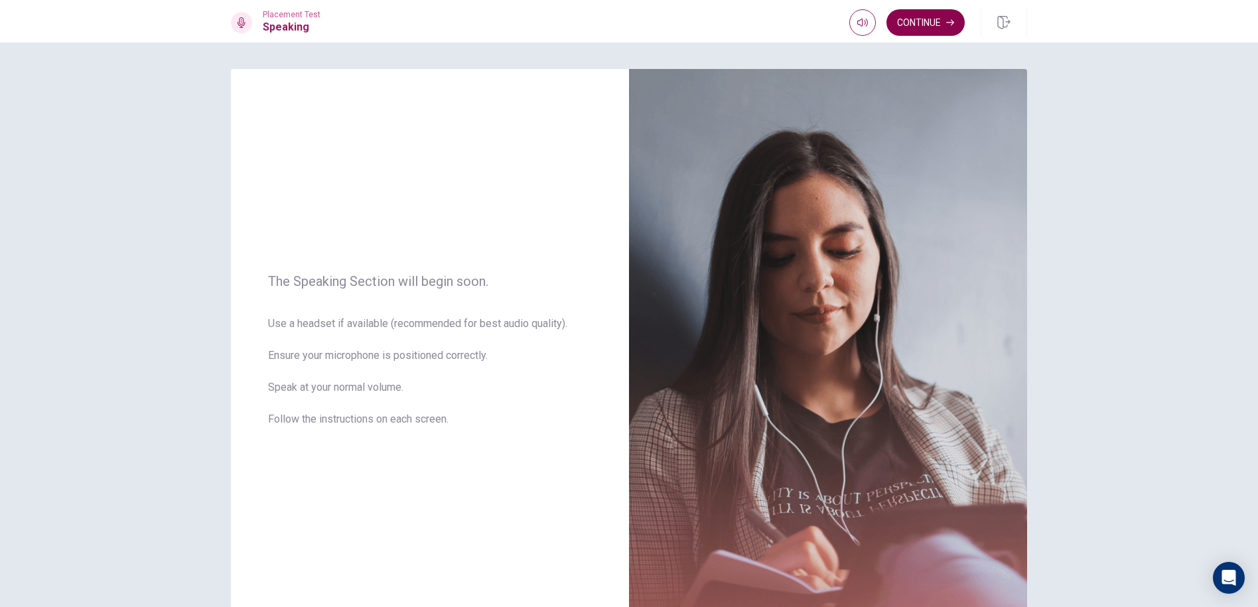
click at [938, 25] on button "Continue" at bounding box center [926, 22] width 78 height 27
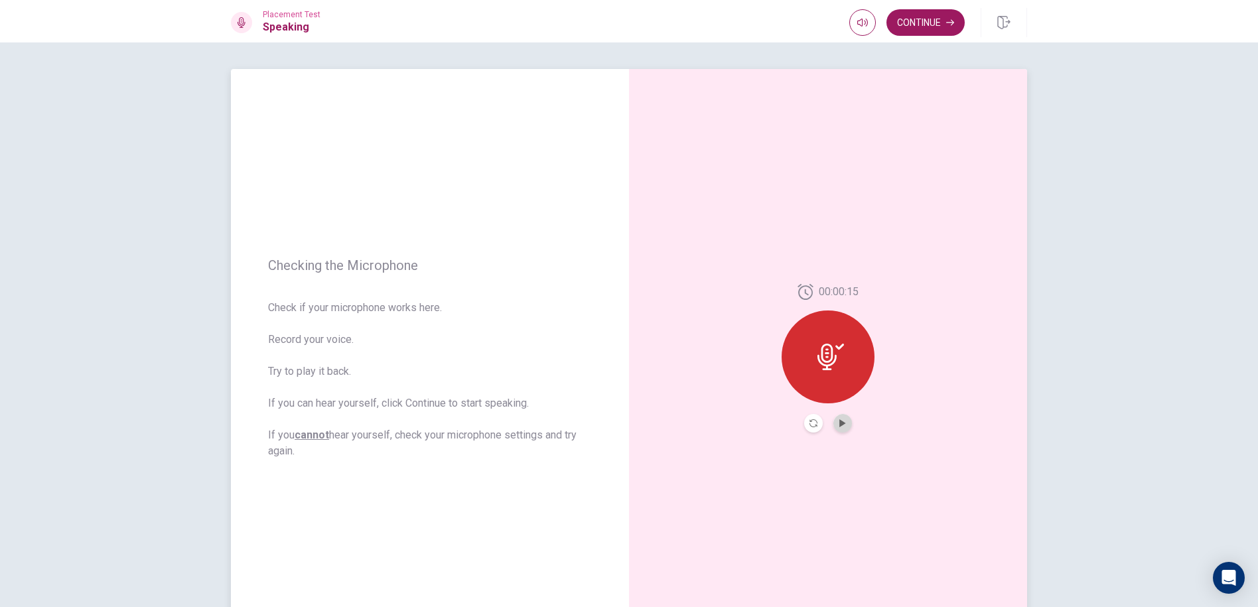
click at [837, 431] on button "Play Audio" at bounding box center [842, 423] width 19 height 19
click at [806, 418] on button "Record Again" at bounding box center [813, 423] width 19 height 19
click at [819, 386] on span "Stop Recording" at bounding box center [829, 382] width 50 height 21
click at [844, 417] on button "Play Audio" at bounding box center [842, 423] width 19 height 19
click at [928, 31] on button "Continue" at bounding box center [926, 22] width 78 height 27
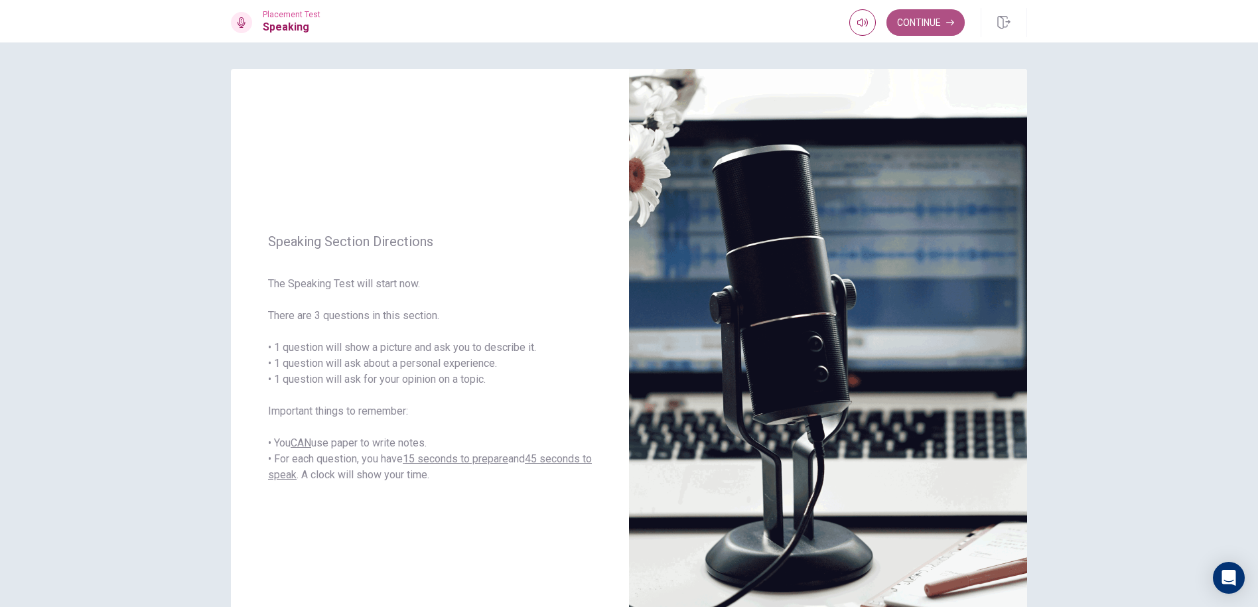
click at [935, 25] on button "Continue" at bounding box center [926, 22] width 78 height 27
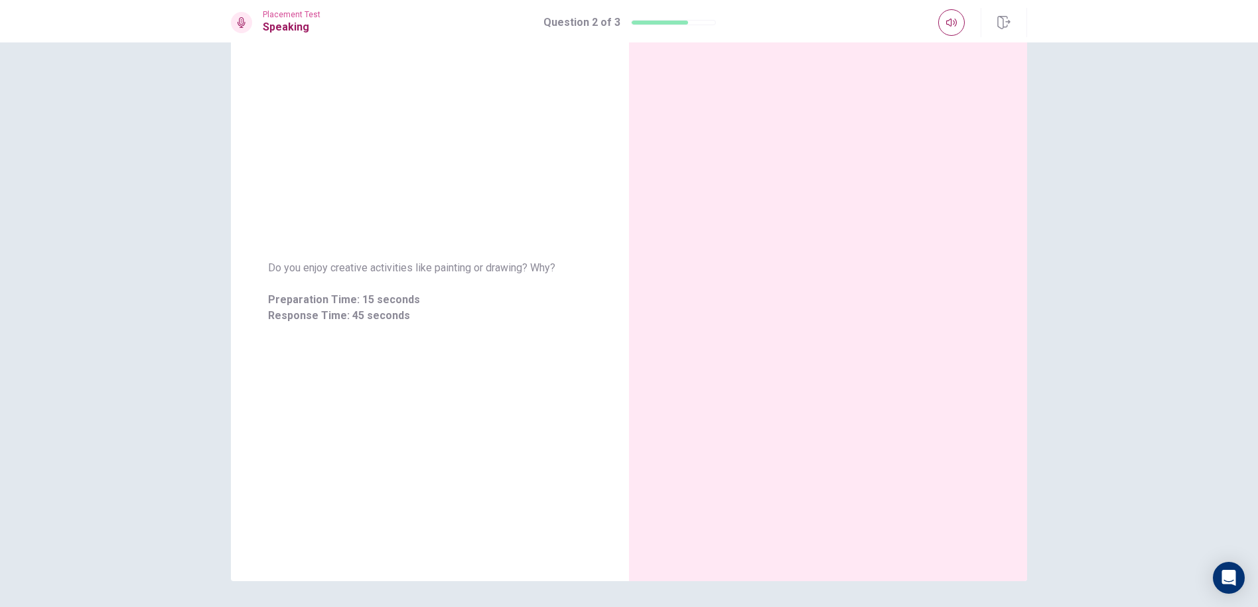
scroll to position [0, 0]
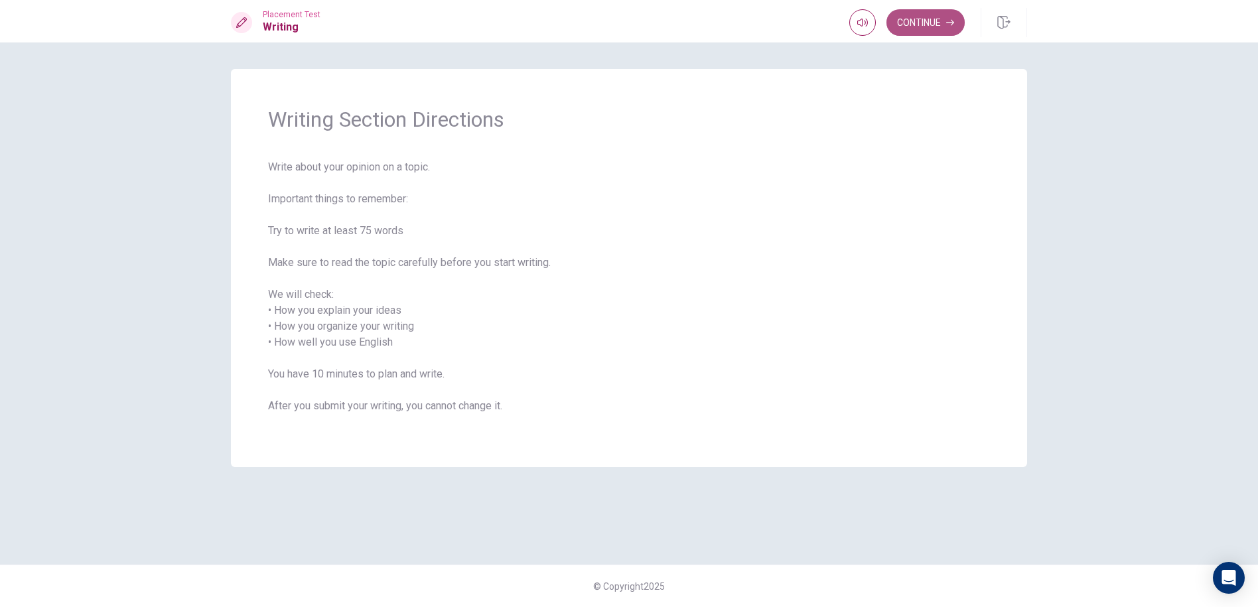
click at [924, 32] on button "Continue" at bounding box center [926, 22] width 78 height 27
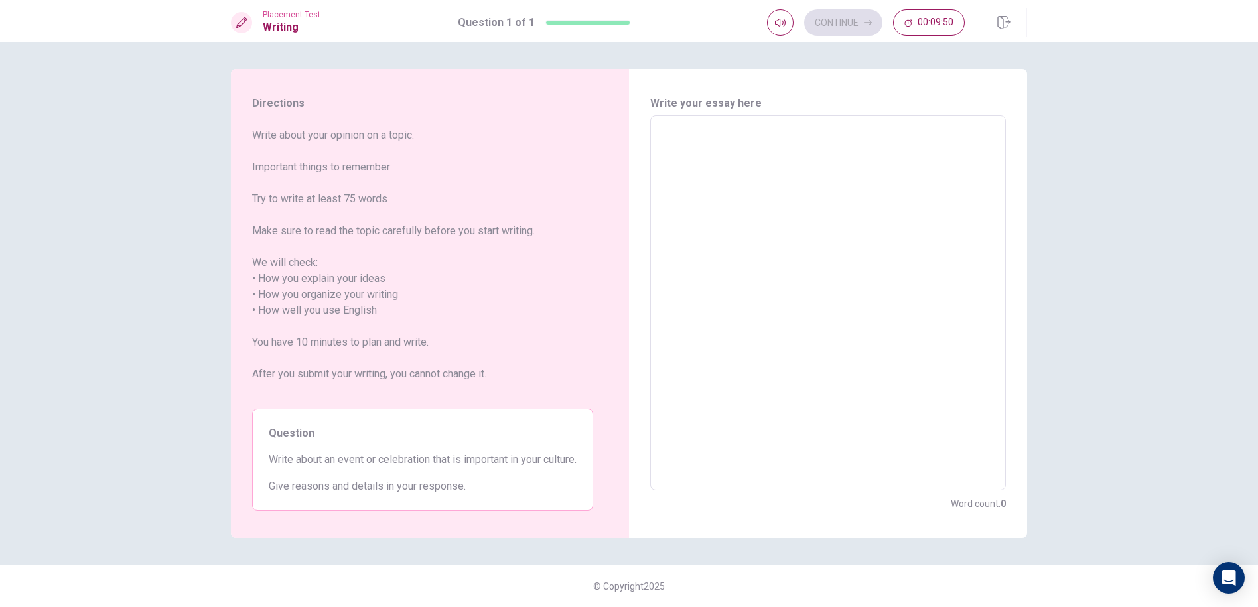
click at [694, 225] on textarea at bounding box center [828, 303] width 337 height 353
type textarea "a"
type textarea "x"
type textarea "as"
type textarea "x"
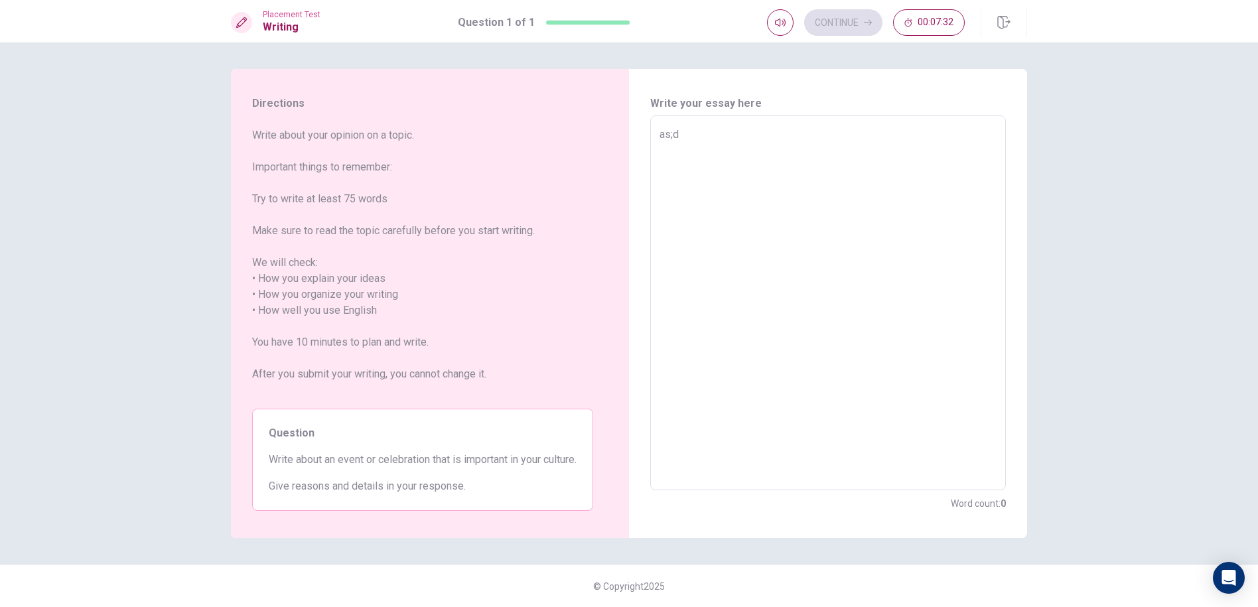
type textarea "as;df"
type textarea "x"
type textarea "as;dflkj"
type textarea "x"
type textarea "as;dflk"
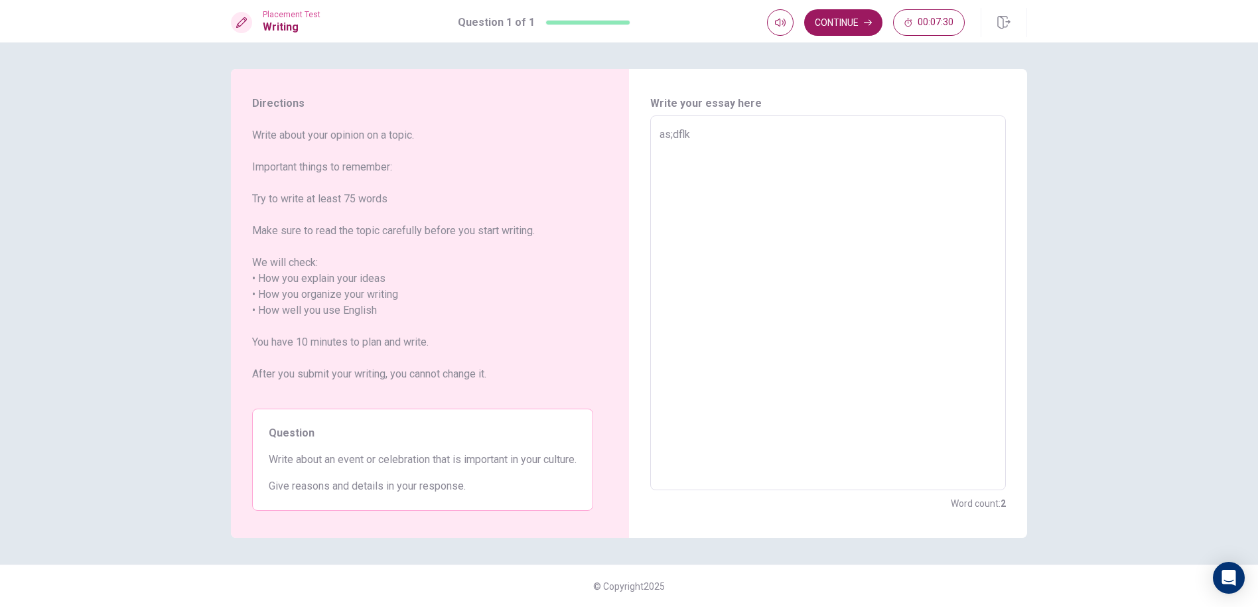
type textarea "x"
type textarea "as;dfl"
type textarea "x"
type textarea "as;df"
type textarea "x"
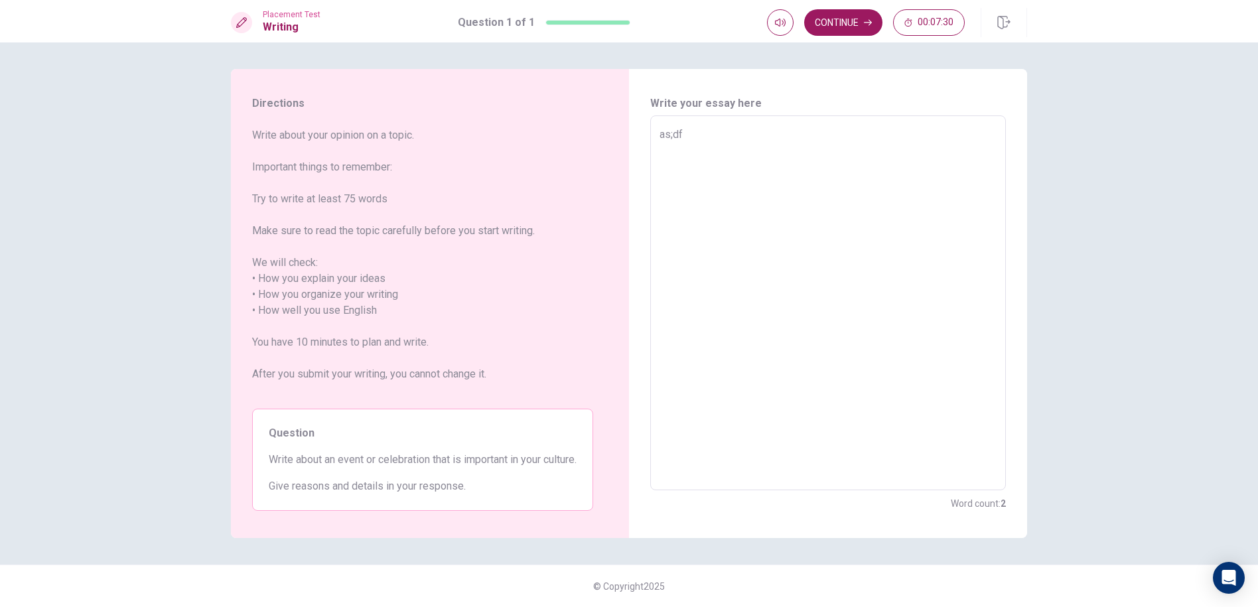
type textarea "as;d"
type textarea "x"
type textarea "as;"
type textarea "x"
type textarea "as"
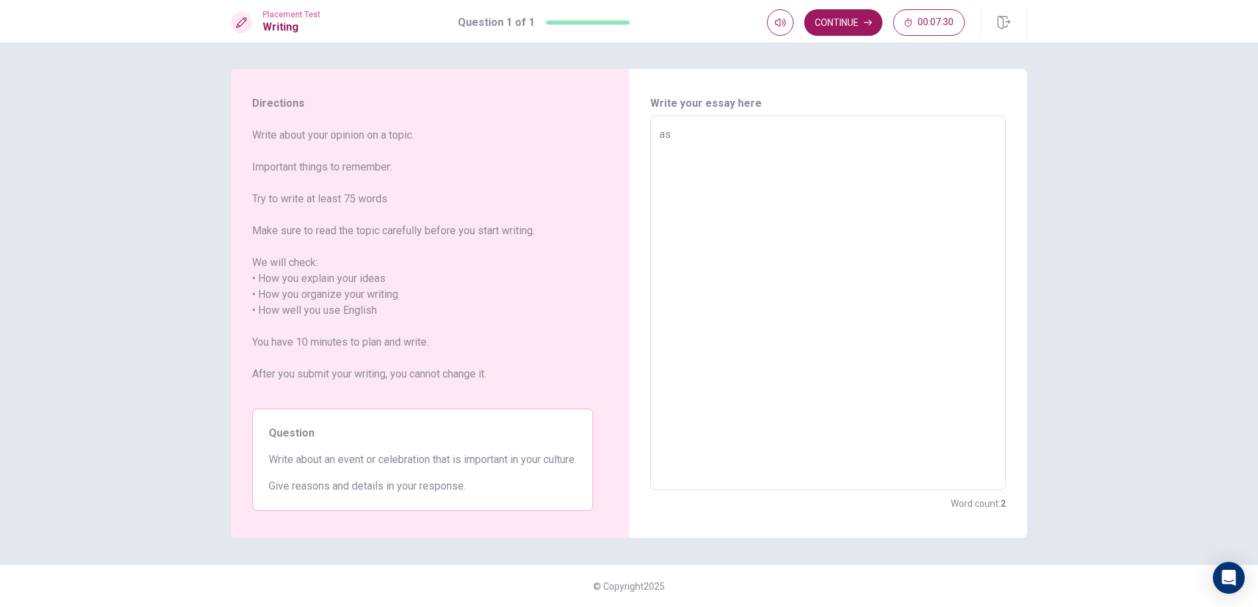
type textarea "x"
type textarea "a"
type textarea "x"
type textarea "e"
type textarea "x"
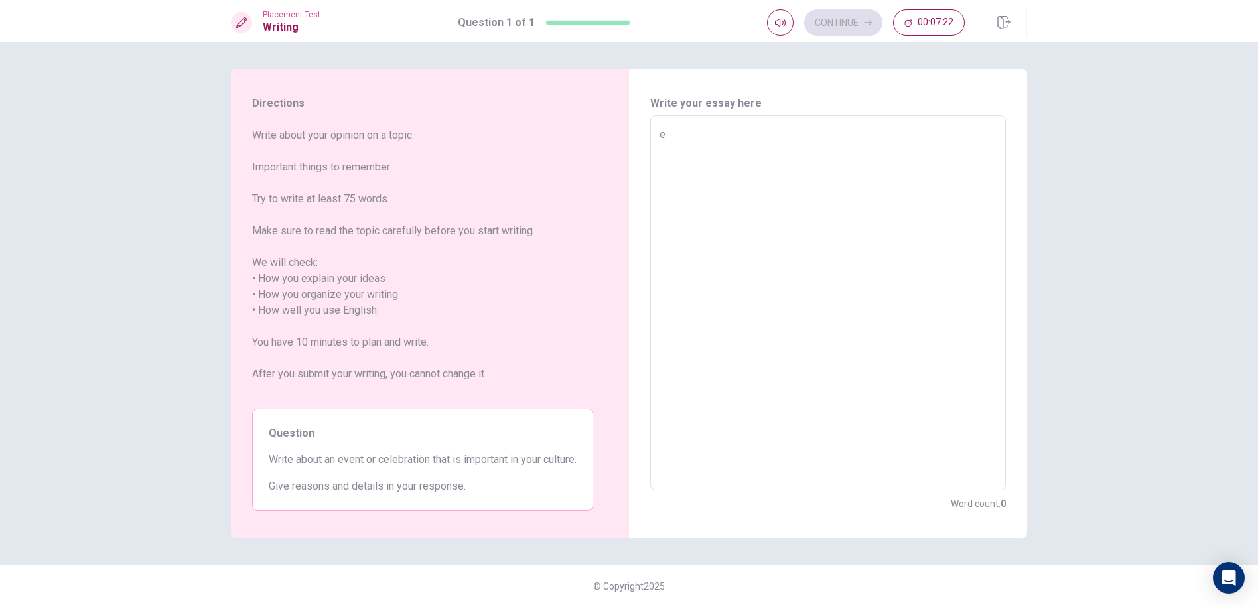
type textarea "ei"
type textarea "x"
type textarea "eie"
type textarea "x"
type textarea "ei"
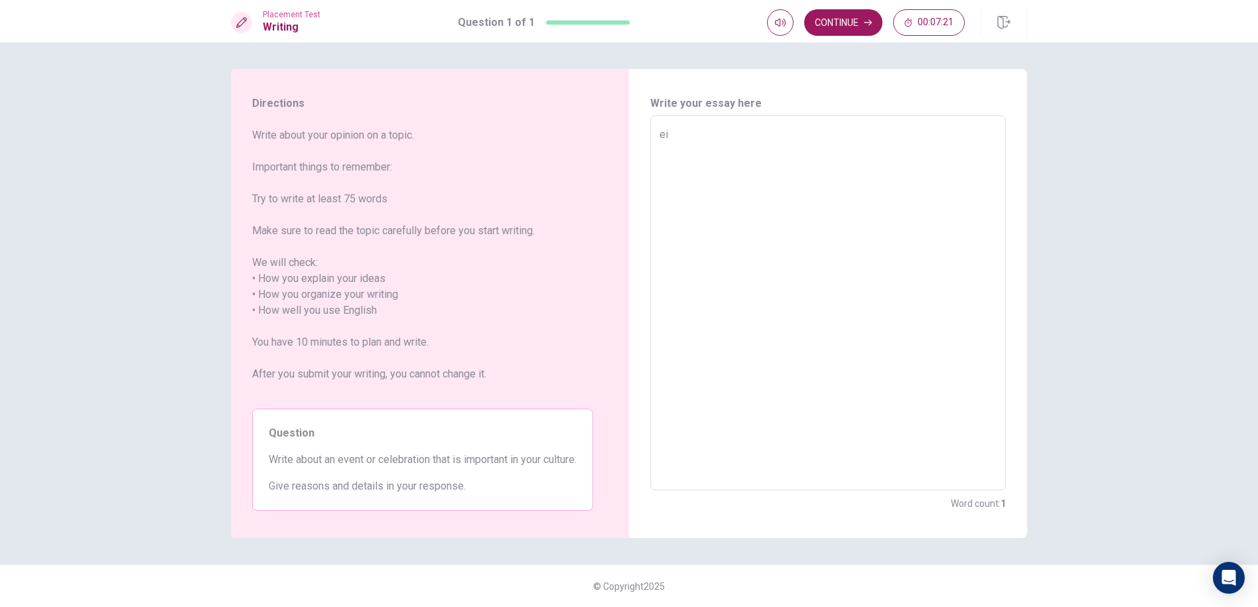
type textarea "x"
type textarea "e"
type textarea "x"
type textarea "I"
type textarea "x"
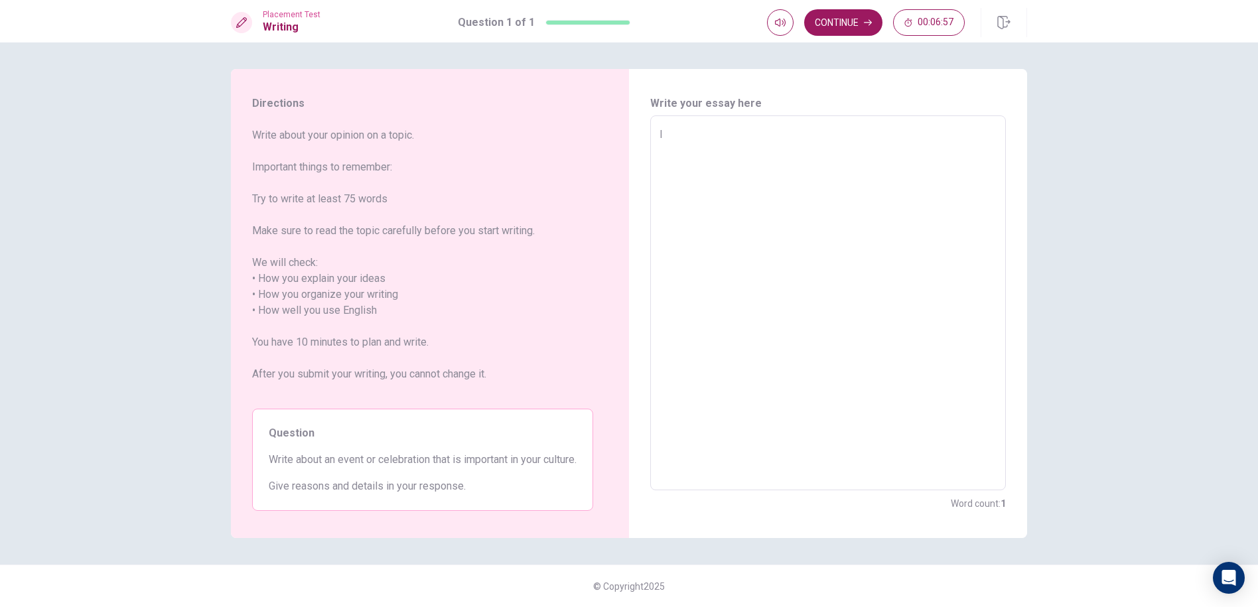
type textarea "I"
type textarea "x"
type textarea "I t"
type textarea "x"
type textarea "I th"
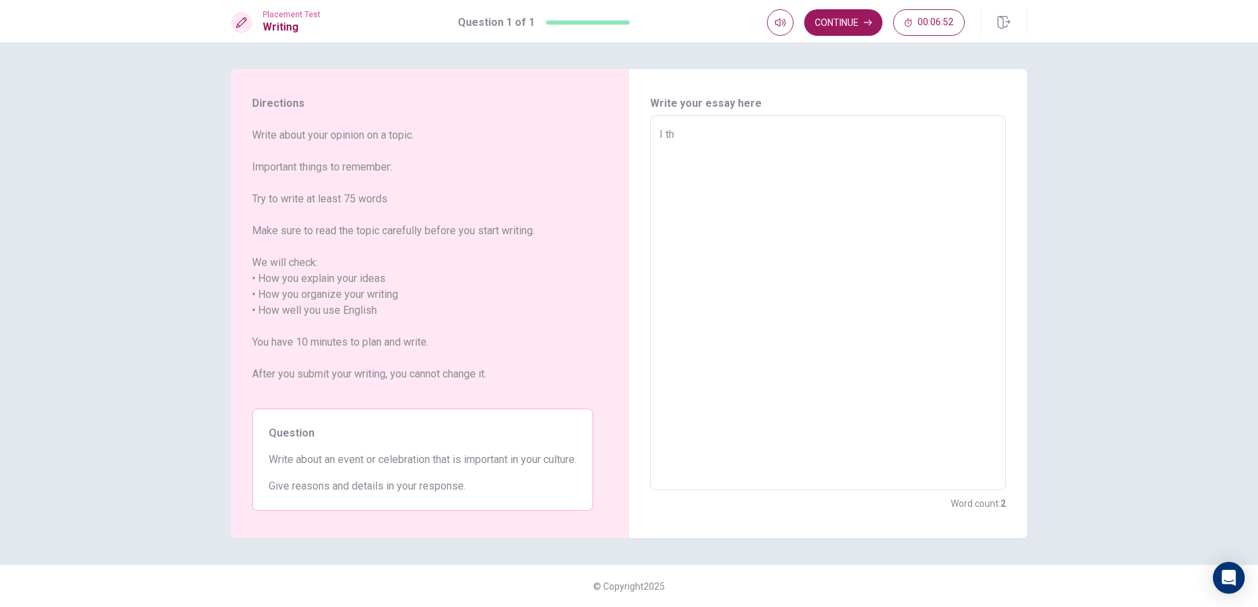
type textarea "x"
type textarea "I thi"
type textarea "x"
type textarea "I thin"
type textarea "x"
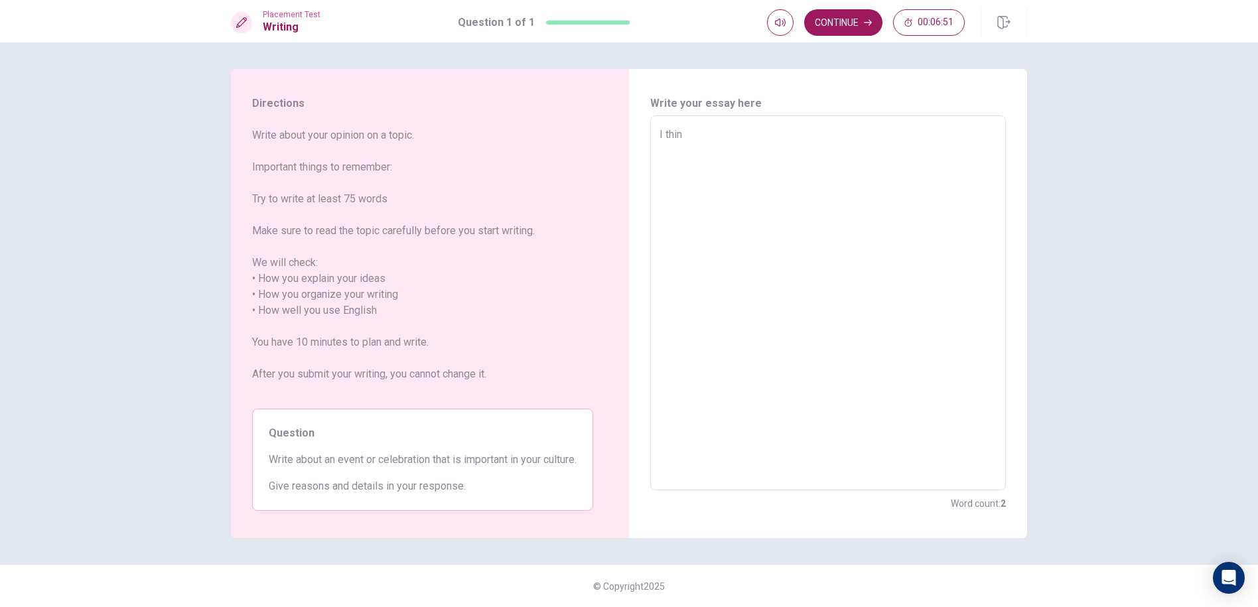
type textarea "I think"
type textarea "x"
type textarea "I think"
type textarea "x"
type textarea "I think a"
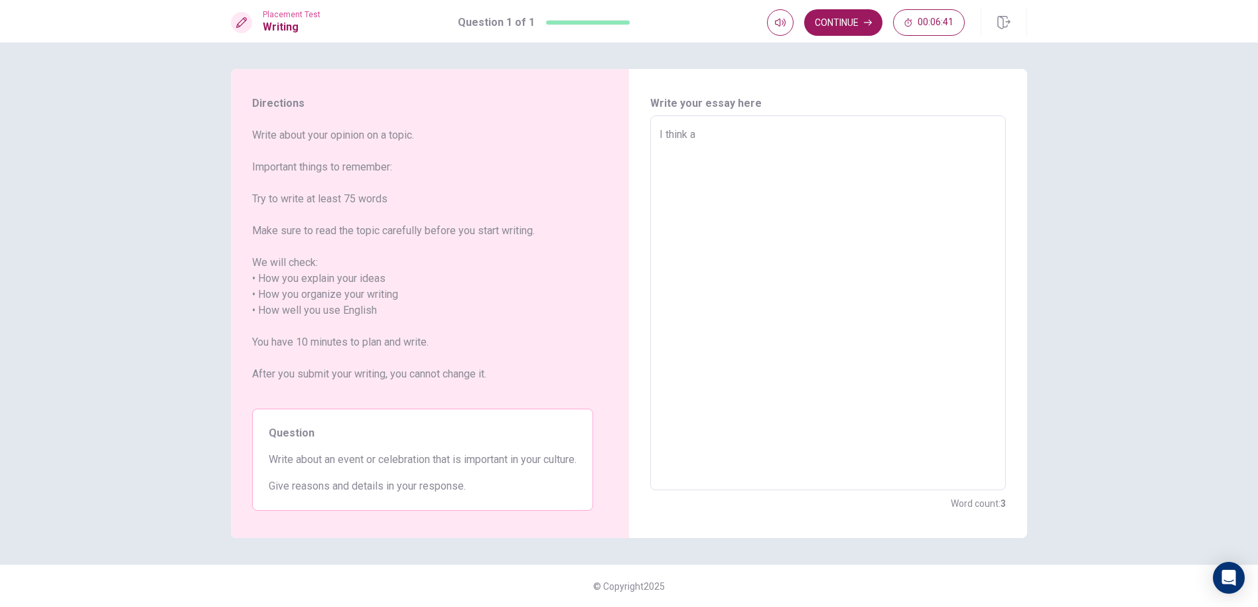
type textarea "x"
type textarea "I think"
type textarea "x"
type textarea "I think I"
type textarea "x"
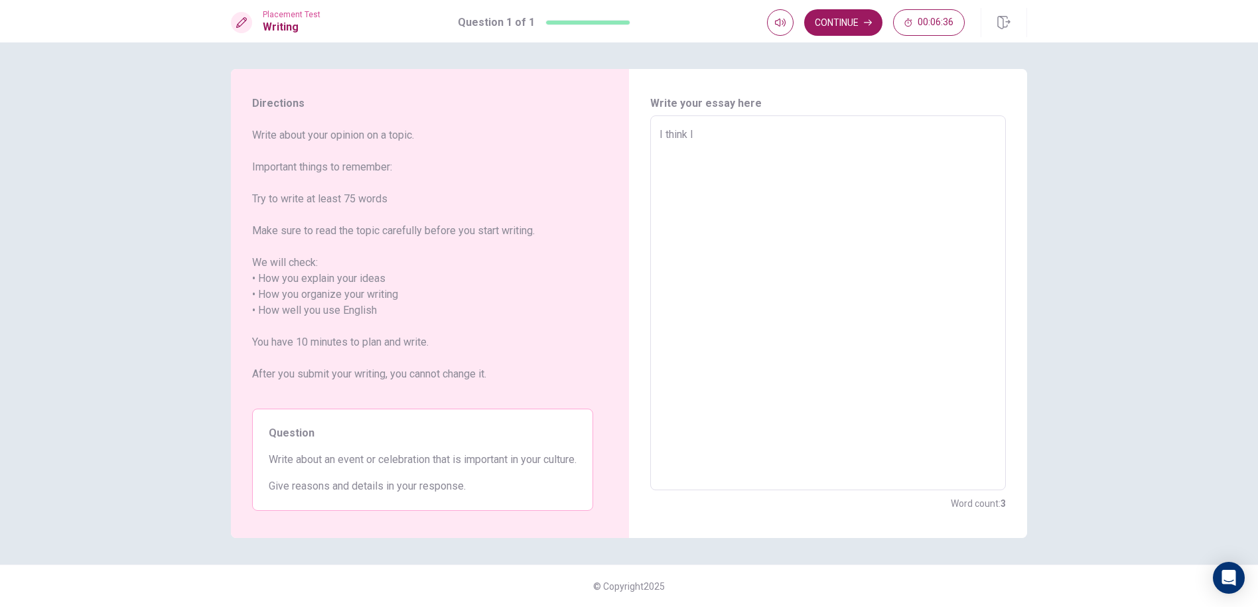
type textarea "I think I"
type textarea "x"
type textarea "I think I"
type textarea "x"
type textarea "I think"
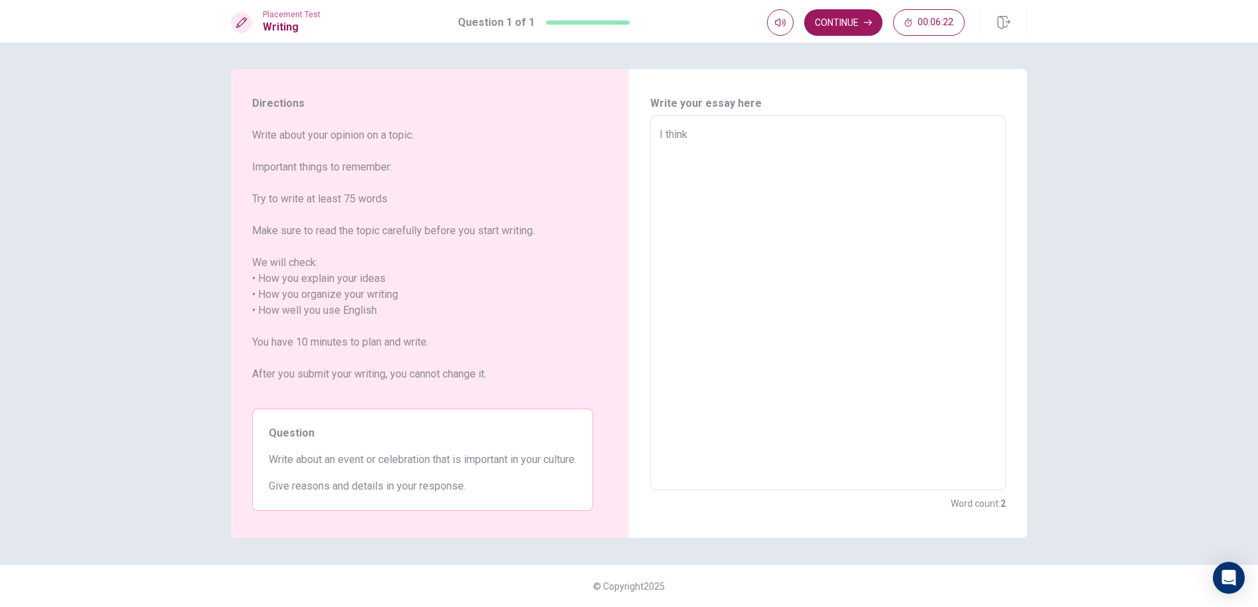
type textarea "x"
type textarea "I think t"
type textarea "x"
type textarea "I think th"
type textarea "x"
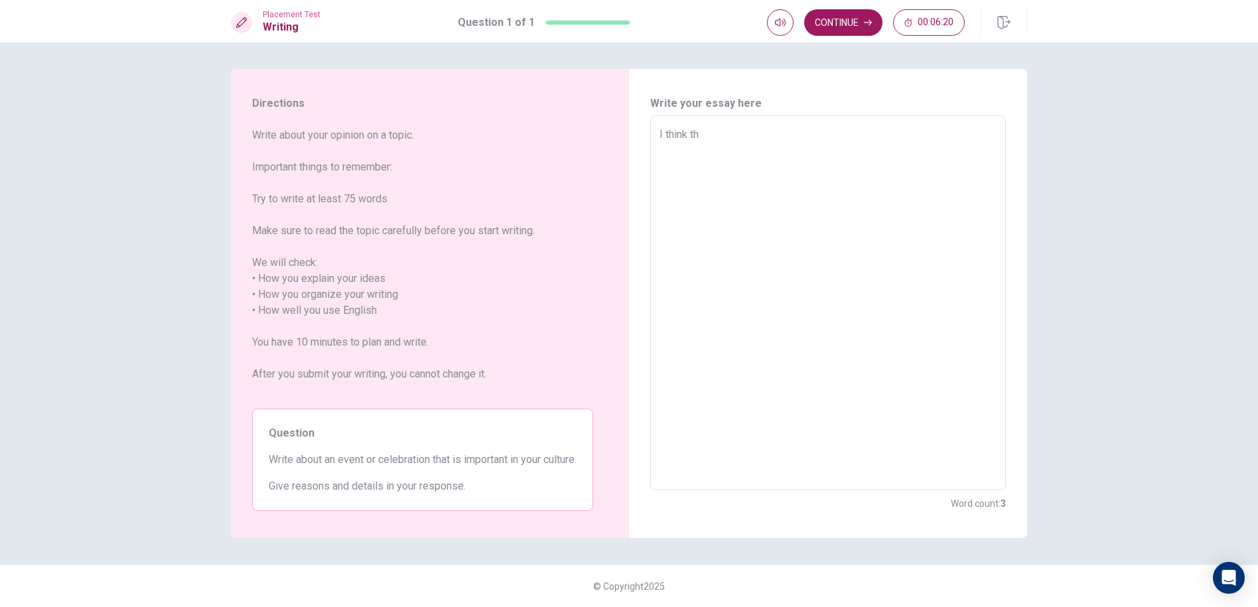
type textarea "I think the"
type textarea "x"
type textarea "I think the"
type textarea "x"
type textarea "I think the e"
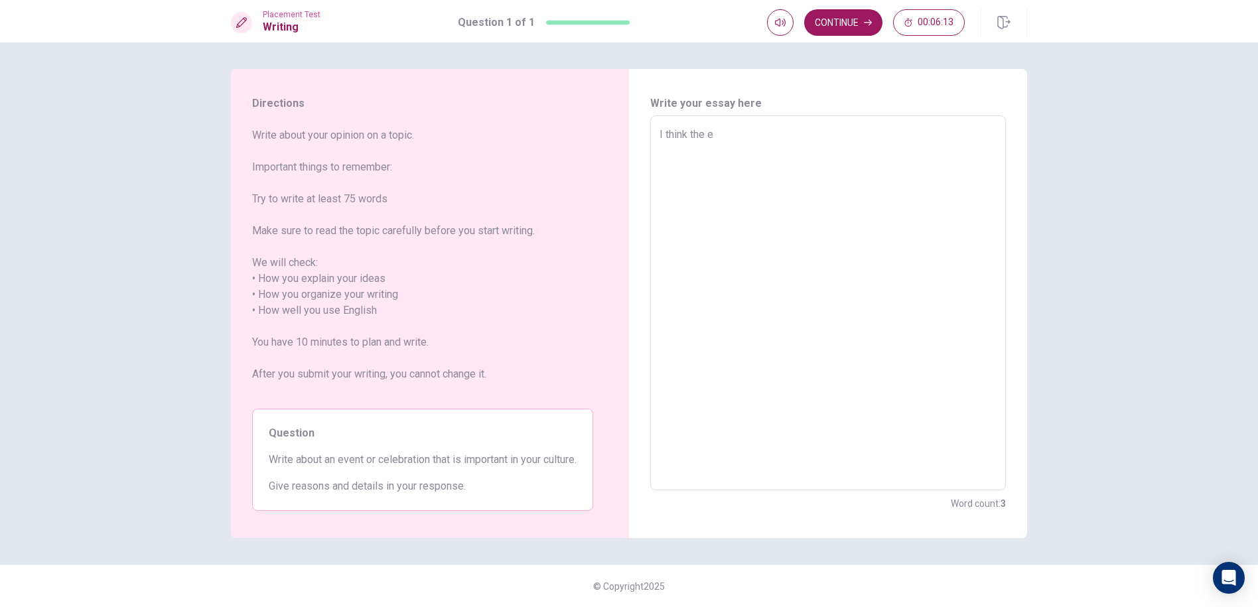
type textarea "x"
type textarea "I think the en"
type textarea "x"
type textarea "I think the env"
type textarea "x"
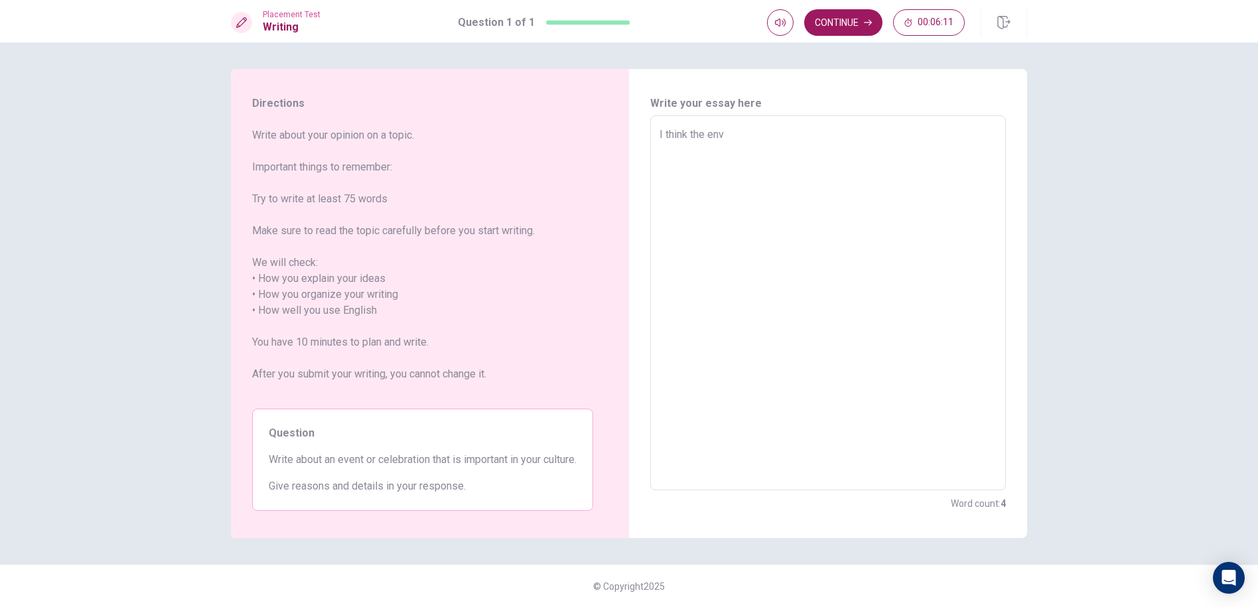
type textarea "I think the enve"
type textarea "x"
type textarea "I think the enven"
type textarea "x"
type textarea "I think the envent"
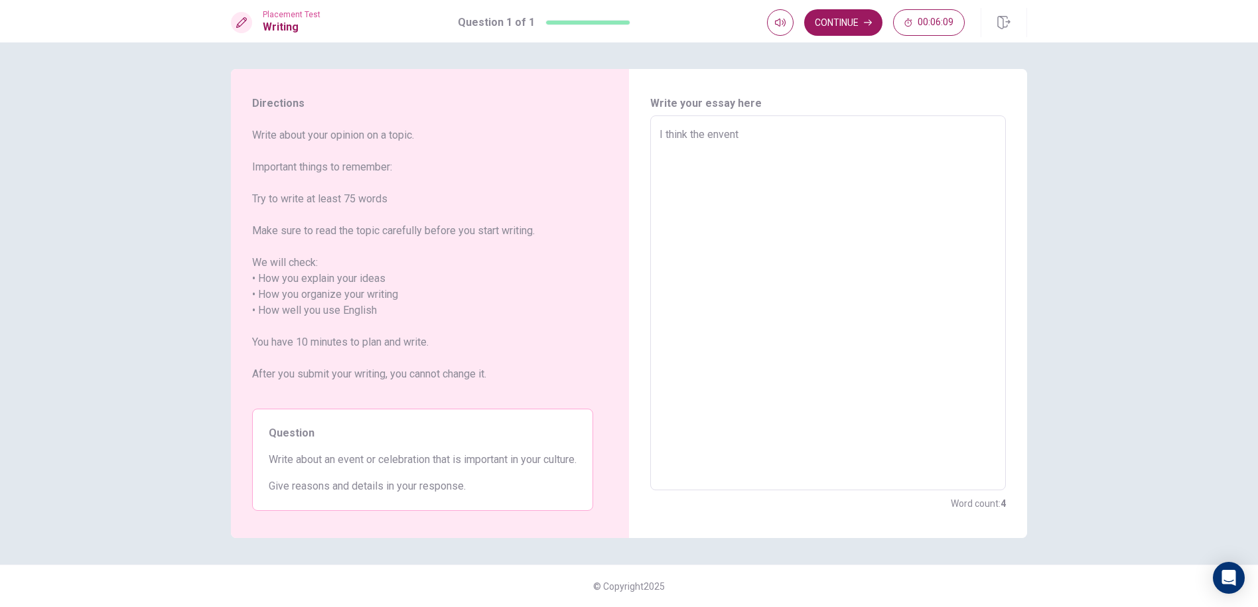
type textarea "x"
type textarea "I think the envent"
type textarea "x"
type textarea "I think the envent"
type textarea "x"
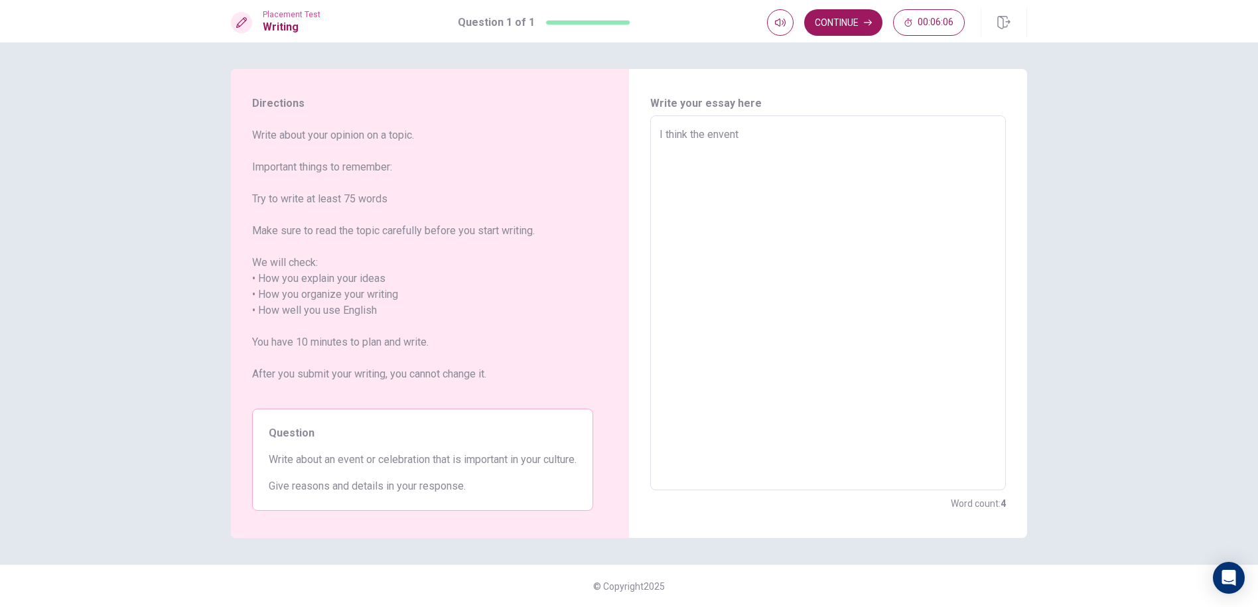
type textarea "I think the enven"
type textarea "x"
type textarea "I think the enve"
type textarea "x"
type textarea "I think the env"
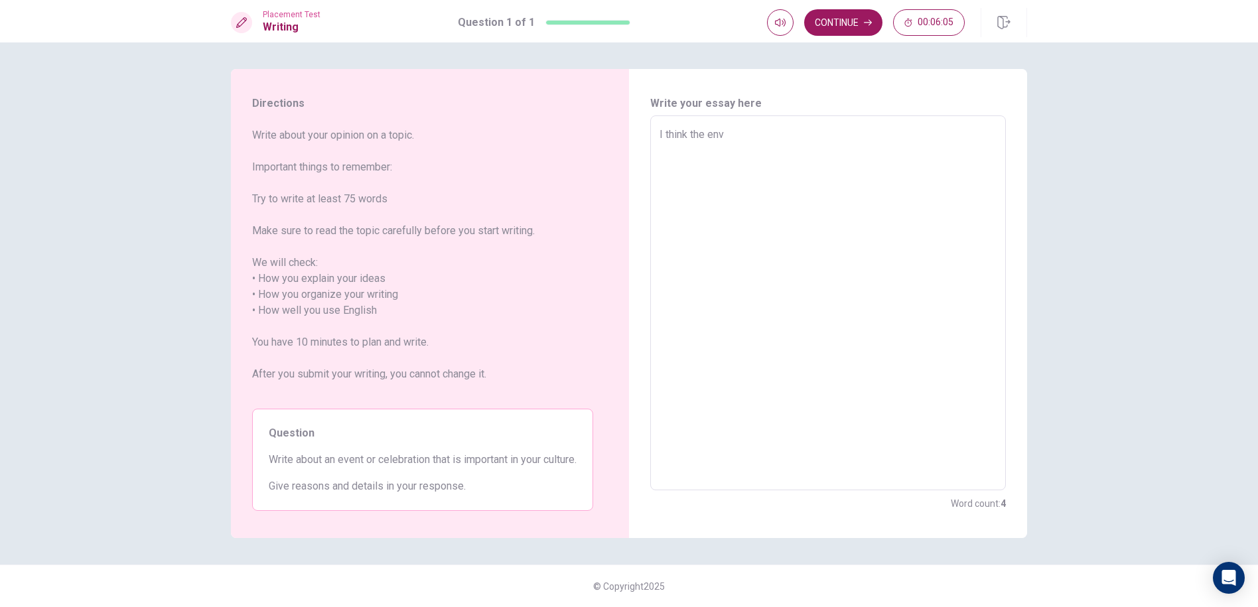
type textarea "x"
type textarea "I think the en"
type textarea "x"
type textarea "I think the e"
type textarea "x"
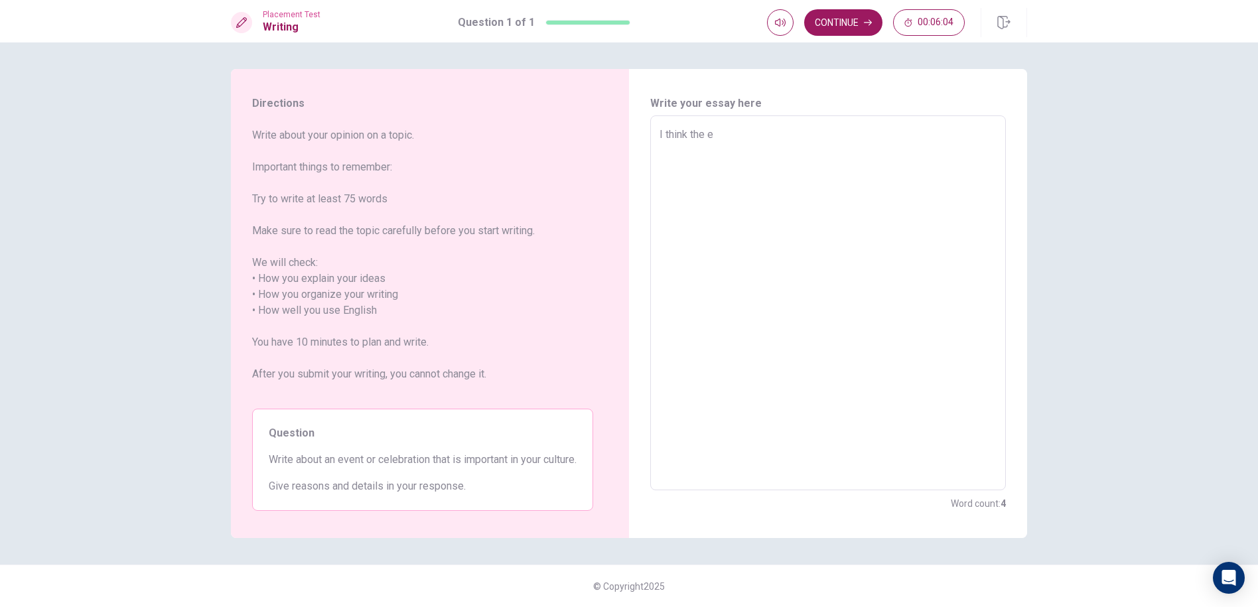
type textarea "I think the"
type textarea "x"
type textarea "I think the"
type textarea "x"
type textarea "I think th"
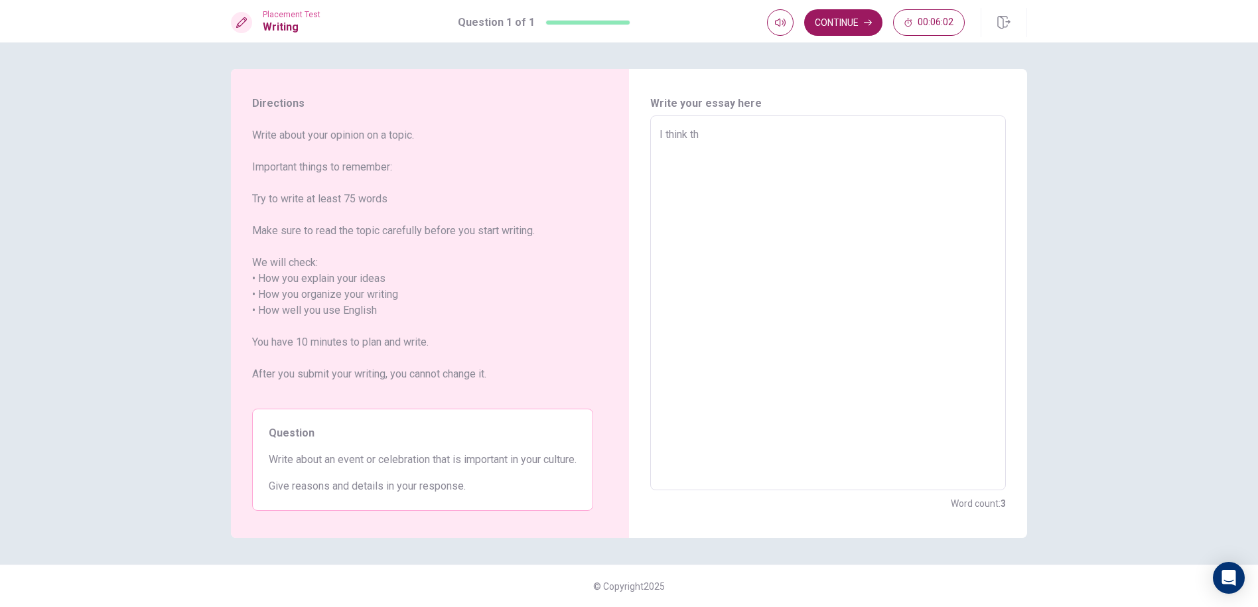
type textarea "x"
type textarea "I think t"
type textarea "x"
type textarea "I think"
type textarea "x"
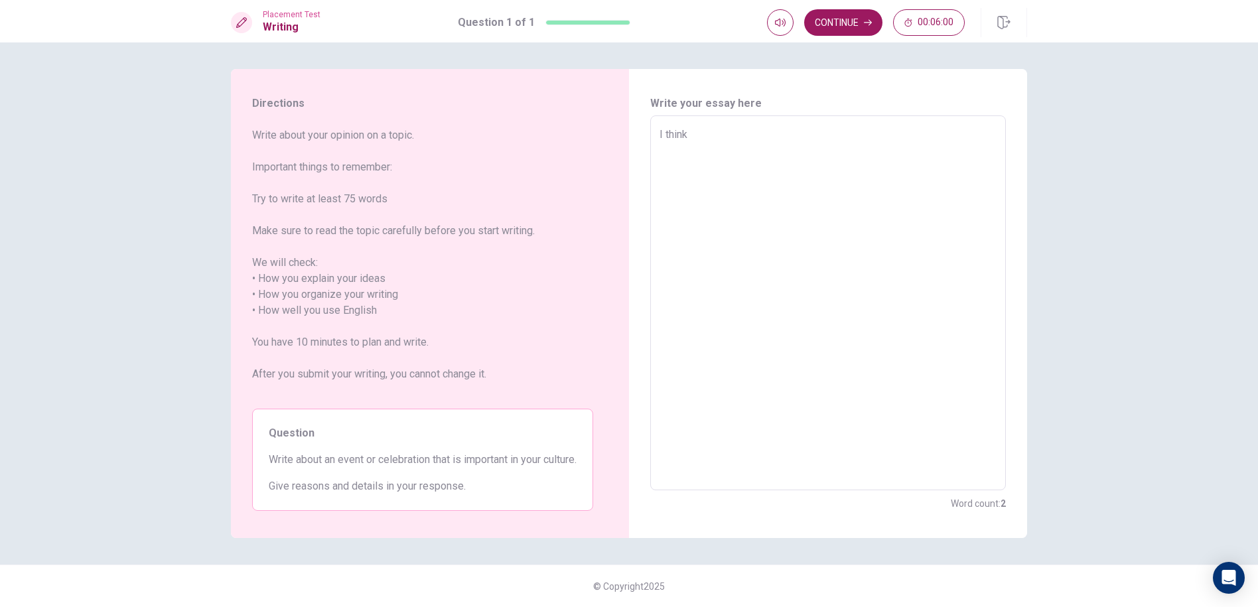
type textarea "I think a"
type textarea "x"
type textarea "I think an"
type textarea "x"
type textarea "I think an"
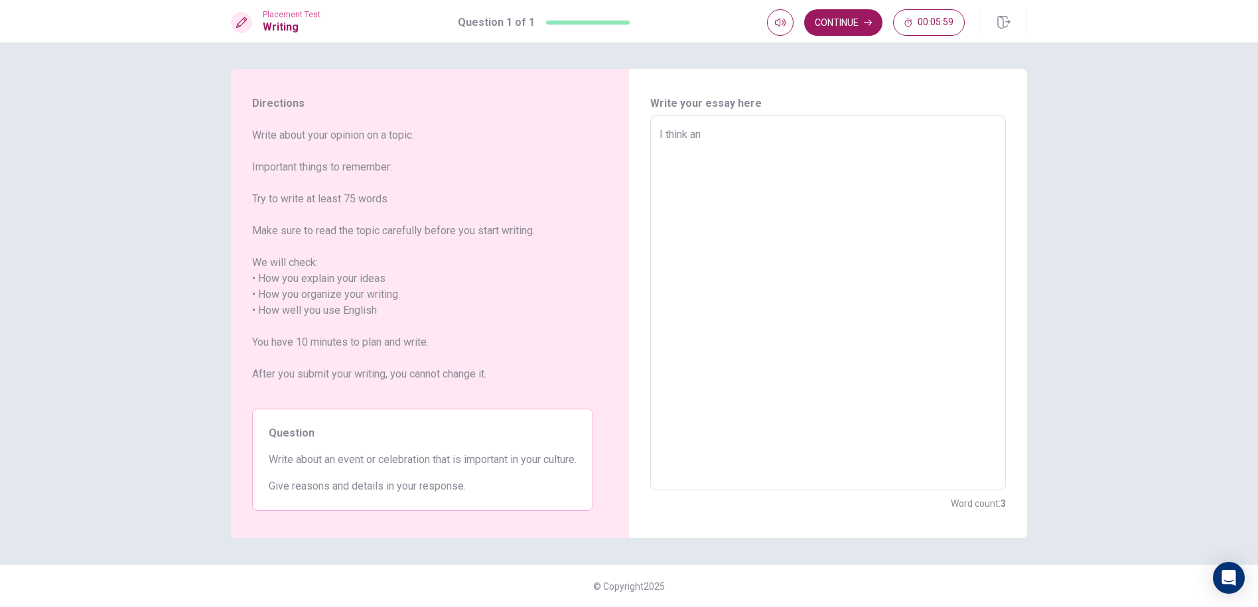
type textarea "x"
type textarea "I think an e"
type textarea "x"
type textarea "I think an ev"
type textarea "x"
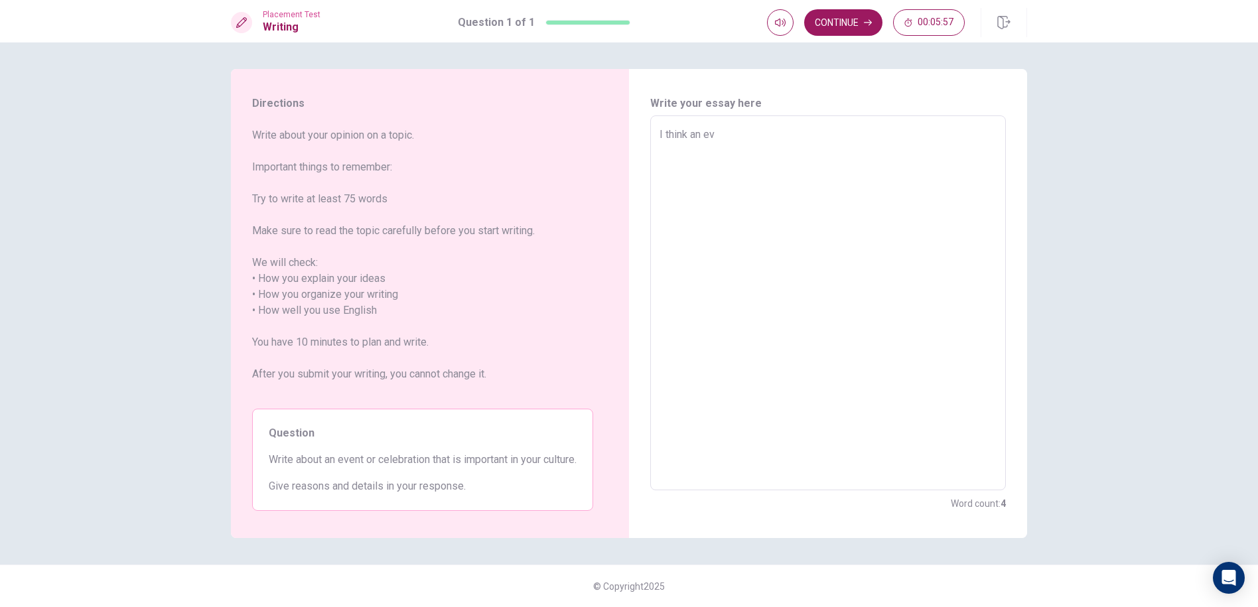
type textarea "I think an eve"
type textarea "x"
type textarea "I think an even"
type textarea "x"
type textarea "I think an event"
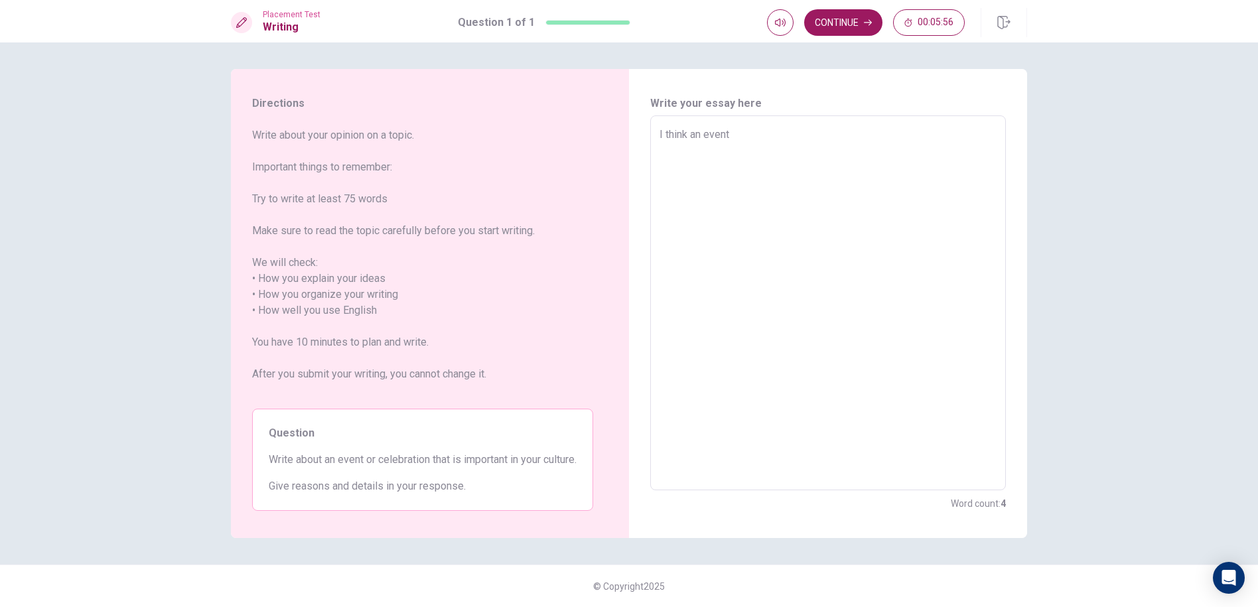
type textarea "x"
type textarea "I think an event"
type textarea "x"
type textarea "I think an event o"
type textarea "x"
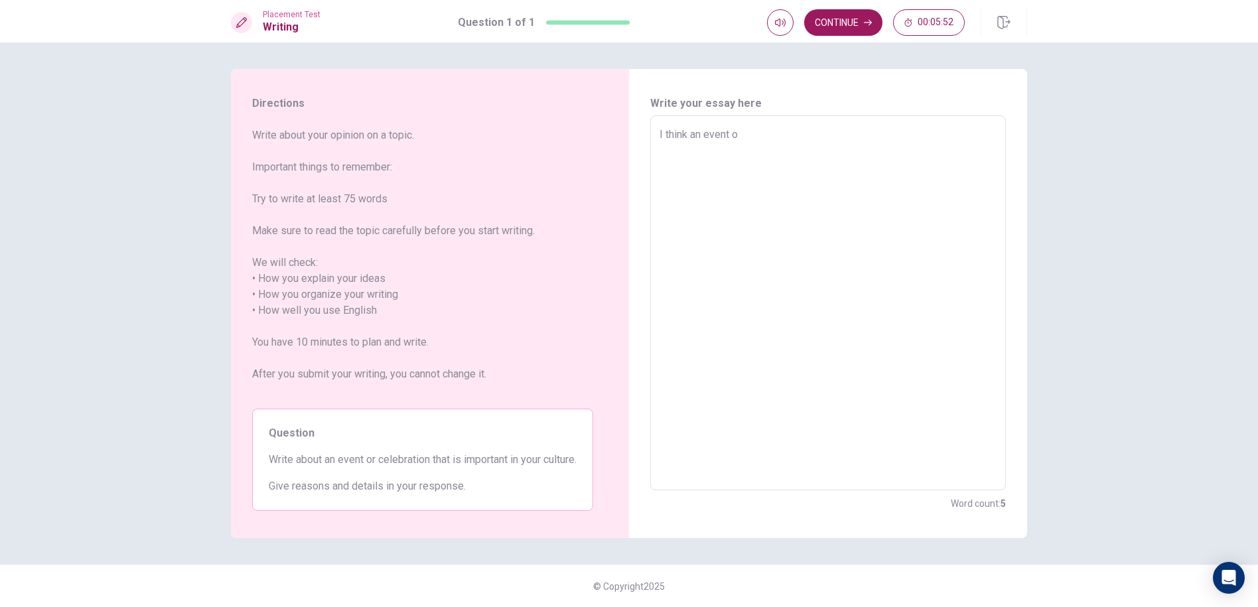
type textarea "I think an event or"
type textarea "x"
type textarea "I think an event or"
type textarea "x"
type textarea "I think an event or c"
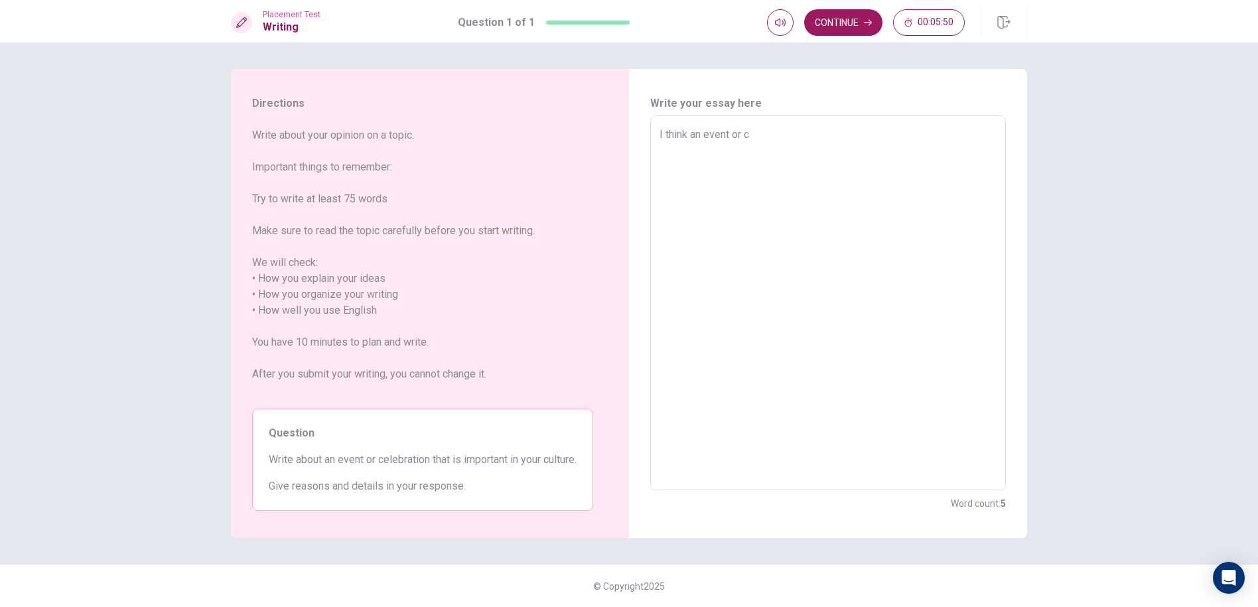
type textarea "x"
type textarea "I think an event or ce"
type textarea "x"
type textarea "I think an event or cel"
type textarea "x"
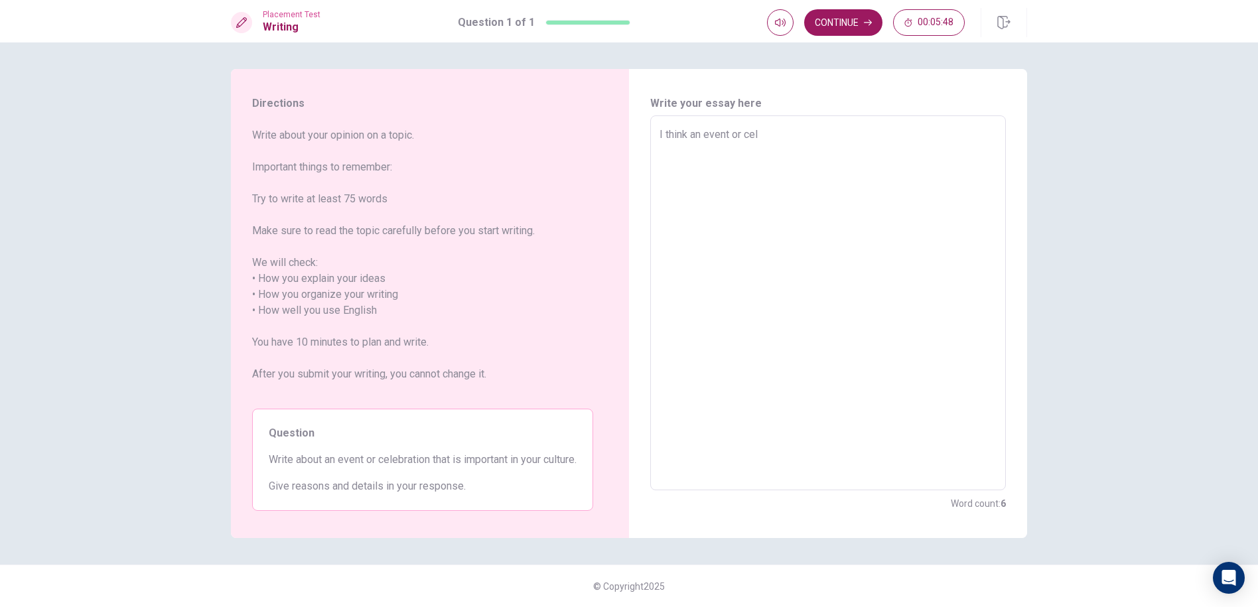
type textarea "I think an event or cele"
type textarea "x"
type textarea "I think an event or celeb"
type textarea "x"
type textarea "I think an event or celebr"
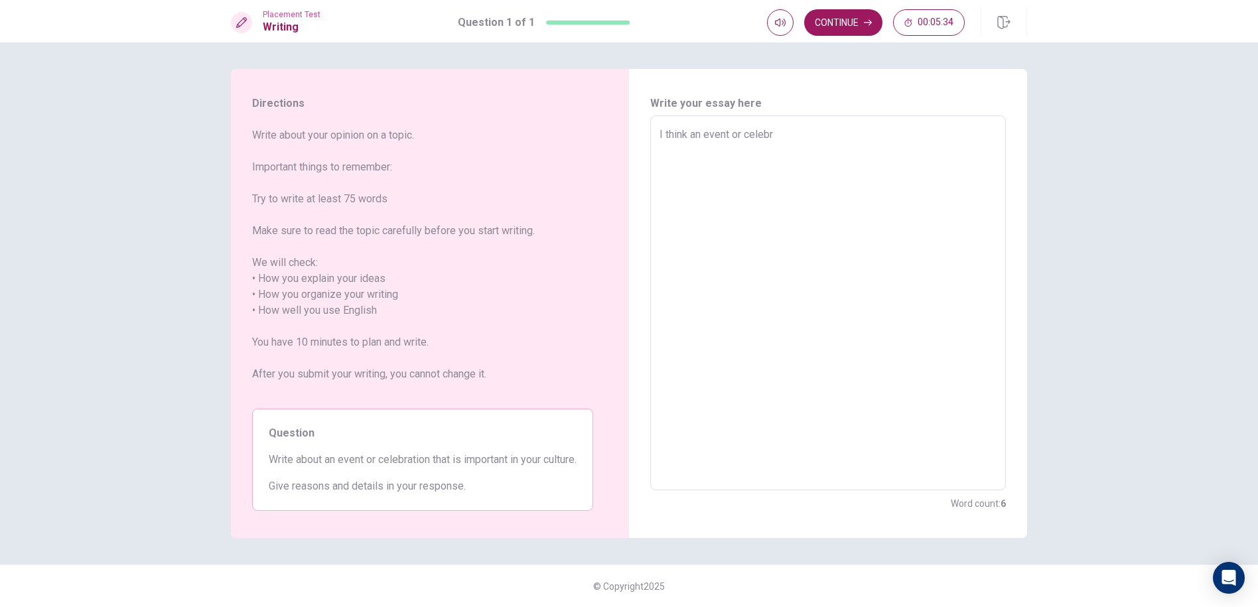
type textarea "x"
type textarea "I think an event or celebra"
type textarea "x"
type textarea "I think an event or celebrat"
type textarea "x"
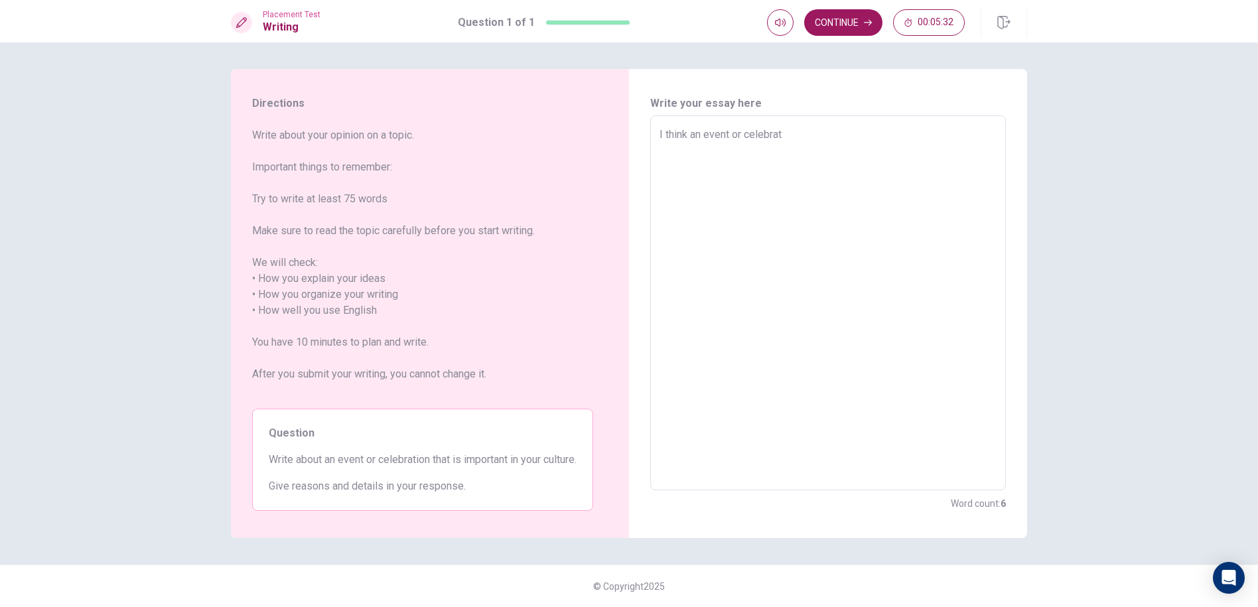
type textarea "I think an event or celebrati"
type textarea "x"
type textarea "I think an event or celebratio"
type textarea "x"
type textarea "I think an event or celebratiom"
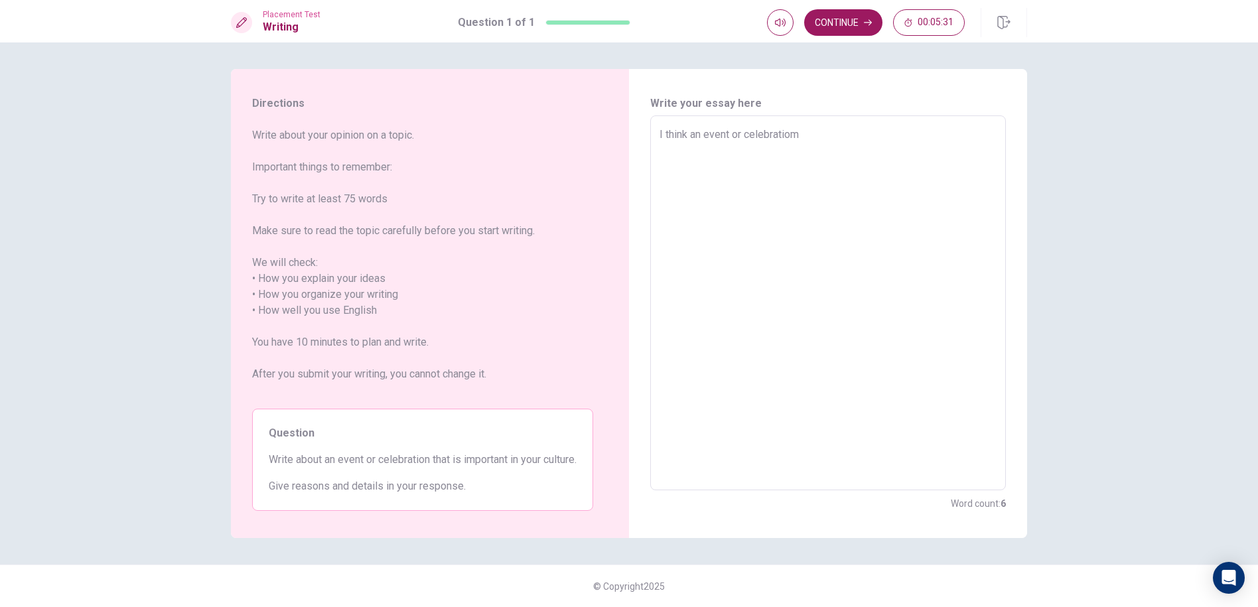
type textarea "x"
type textarea "I think an event or celebratio"
type textarea "x"
type textarea "I think an event or celebratiom"
type textarea "x"
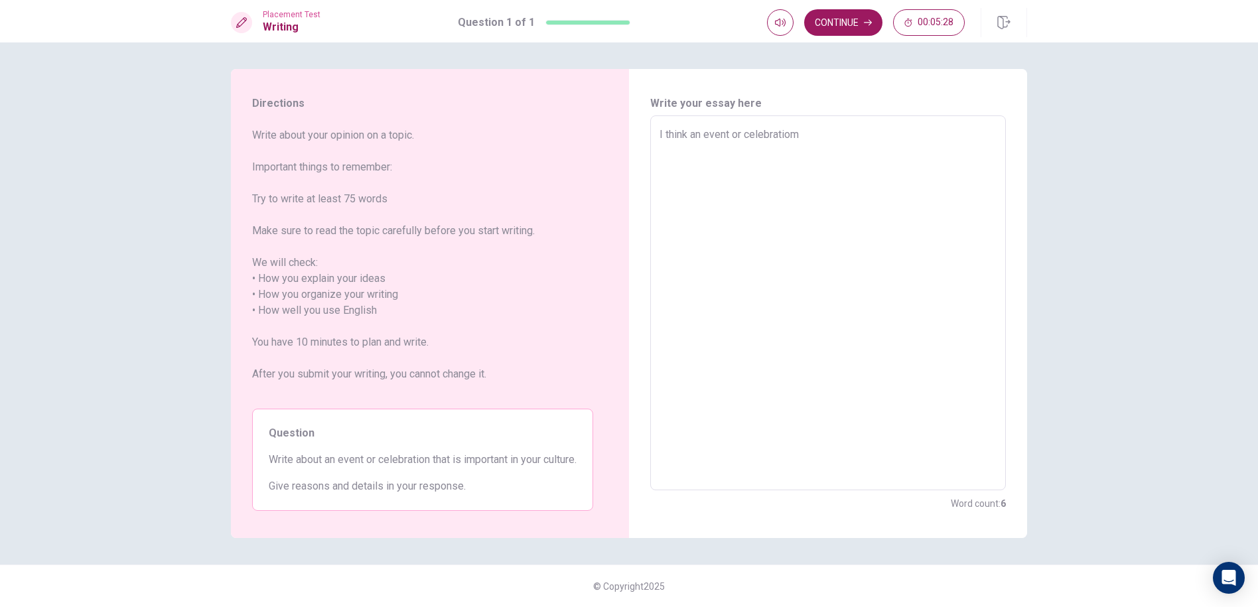
type textarea "I think an event or celebratiom="
type textarea "x"
type textarea "I think an event or celebratiom"
type textarea "x"
type textarea "I think an event or celebratio"
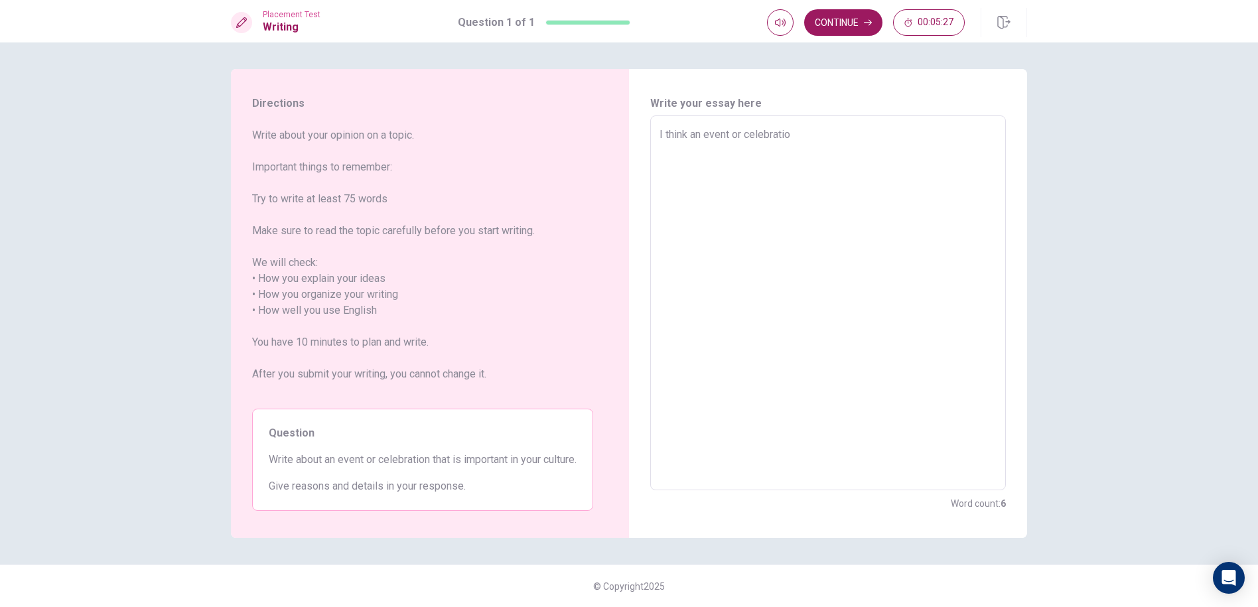
type textarea "x"
type textarea "I think an event or celebration"
type textarea "x"
type textarea "I think an event or celebration"
type textarea "x"
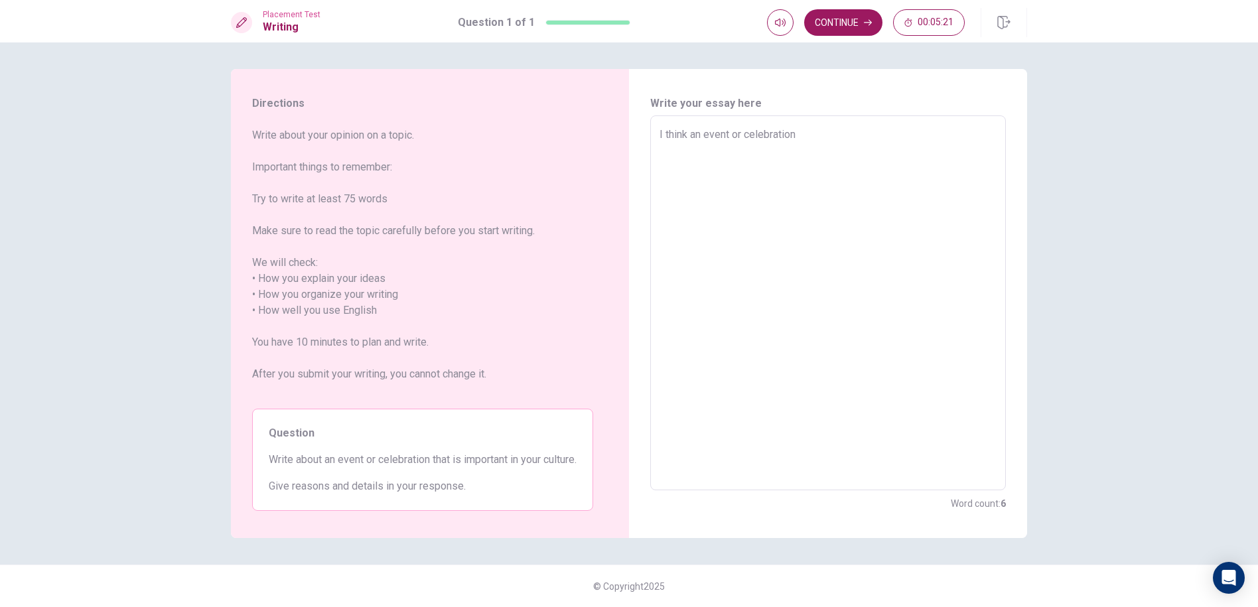
type textarea "I think an event or celebration i"
type textarea "x"
type textarea "I think an event or celebration is"
type textarea "x"
type textarea "I think an event or celebration is"
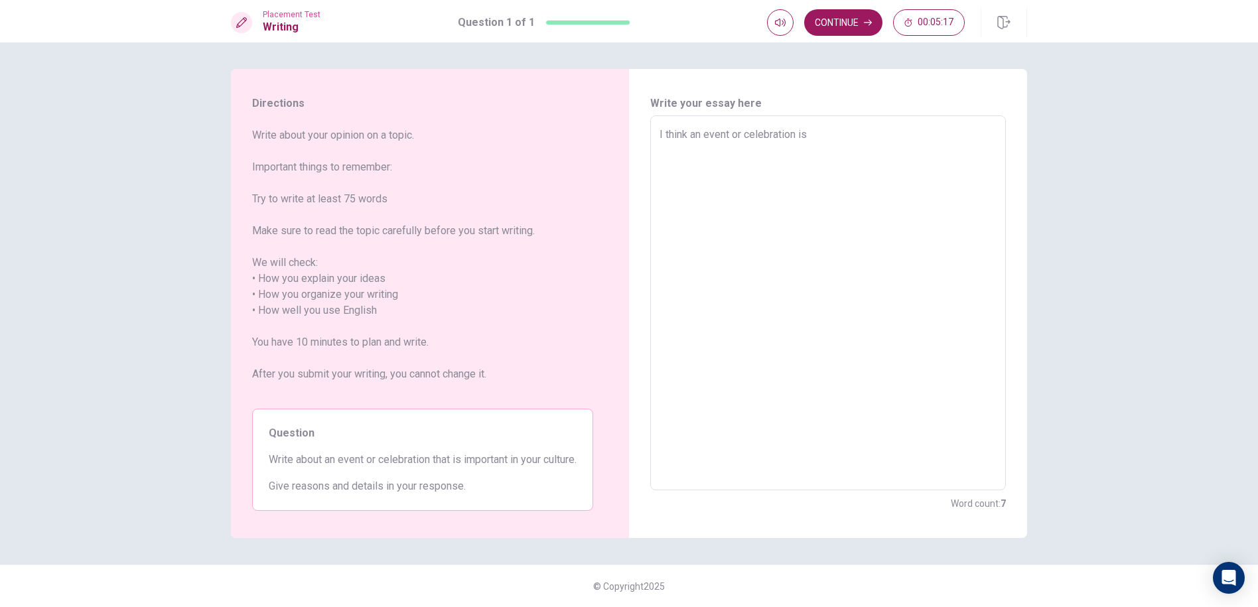
type textarea "x"
type textarea "I think an event or celebration is i"
type textarea "x"
type textarea "I think an event or celebration is im"
type textarea "x"
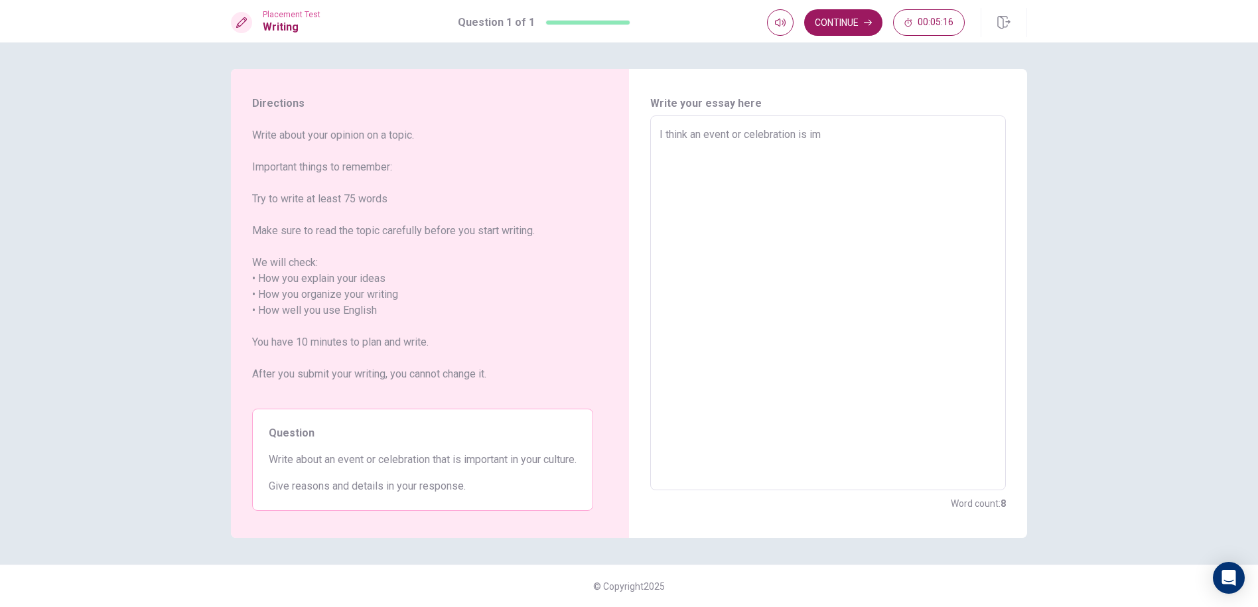
type textarea "I think an event or celebration is imp"
type textarea "x"
type textarea "I think an event or celebration is impo"
type textarea "x"
type textarea "I think an event or celebration is impoe"
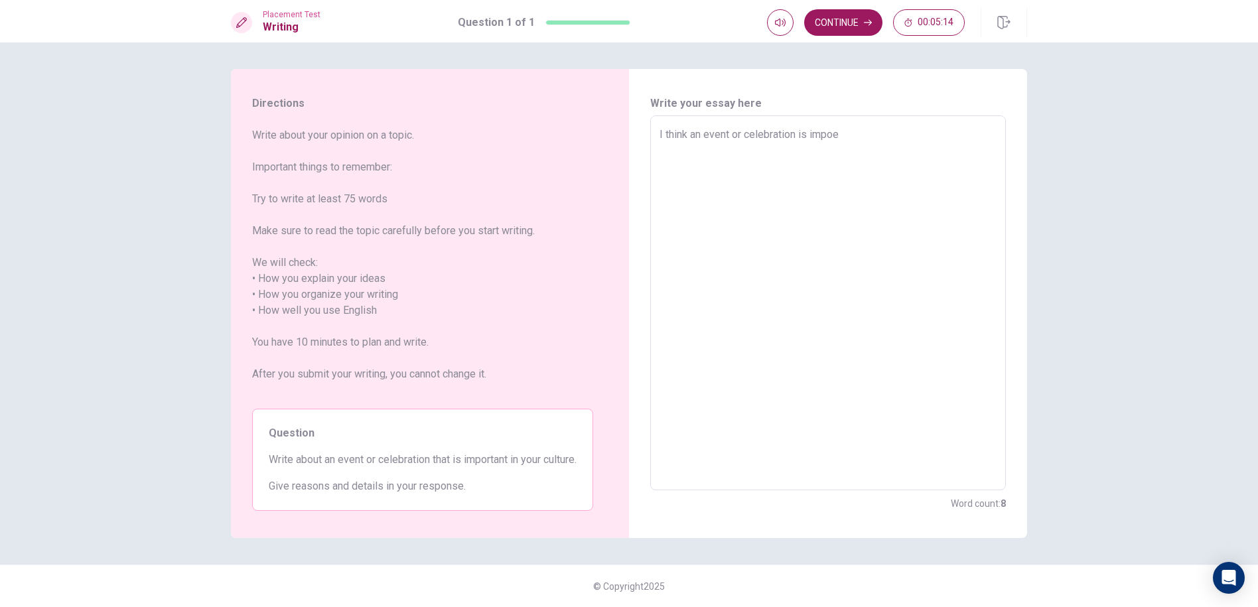
type textarea "x"
type textarea "I think an event or celebration is impo"
type textarea "x"
type textarea "I think an event or celebration is impor"
type textarea "x"
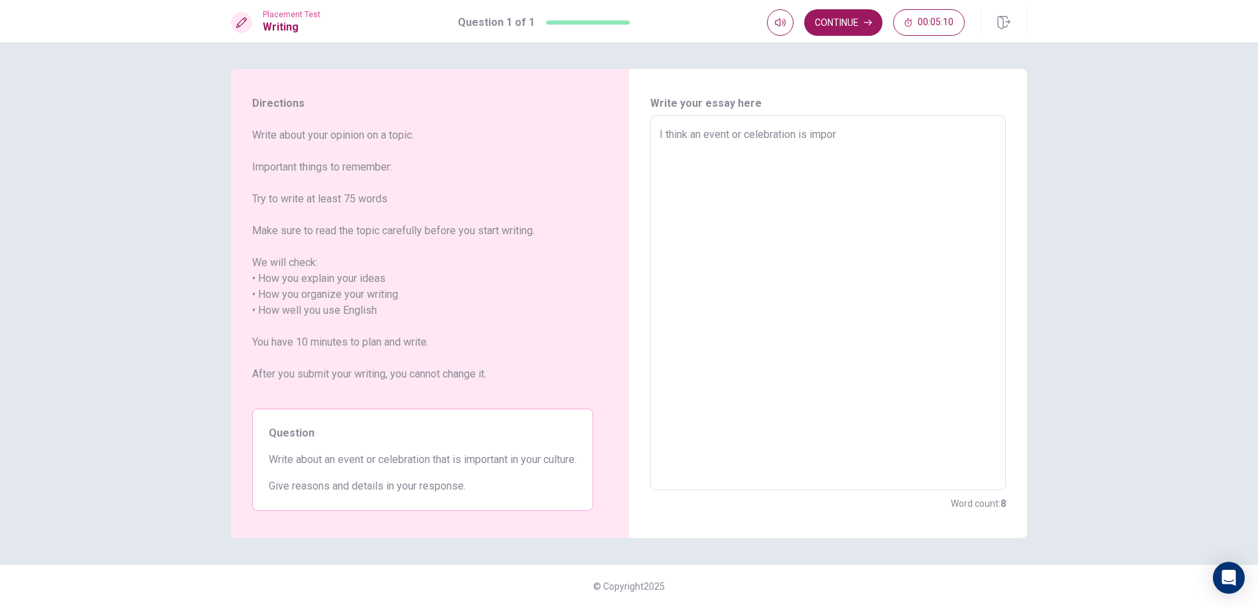
type textarea "I think an event or celebration is import"
type textarea "x"
type textarea "I think an event or celebration is importa"
type textarea "x"
type textarea "I think an event or celebration is importan"
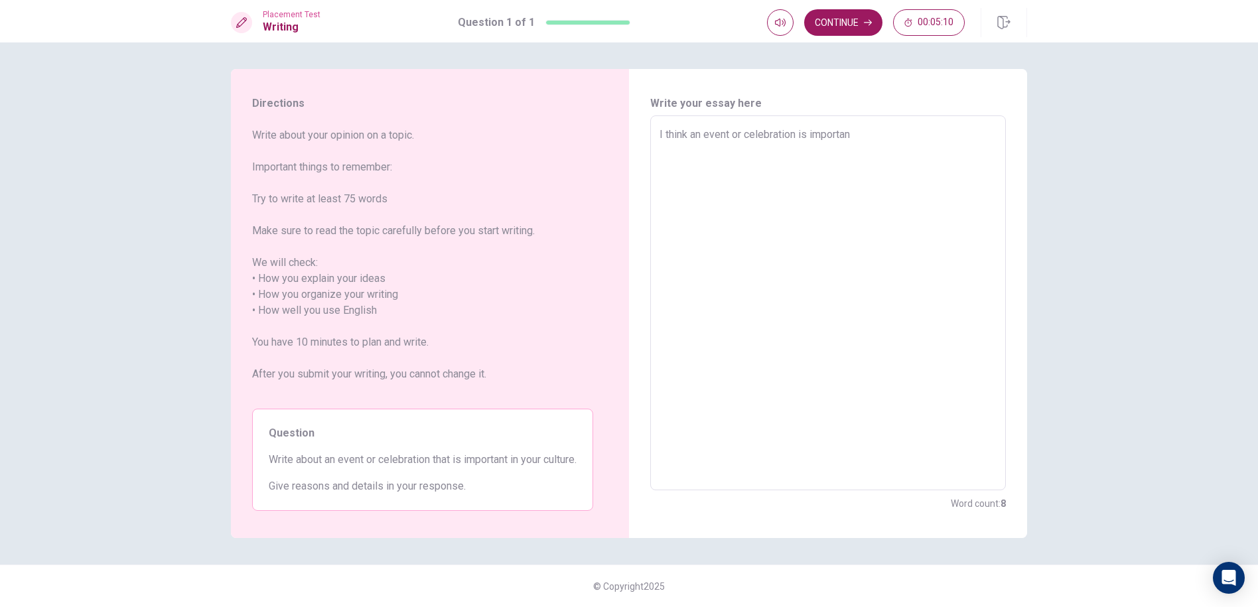
type textarea "x"
type textarea "I think an event or celebration is important"
type textarea "x"
type textarea "I think an event or celebration is important"
type textarea "x"
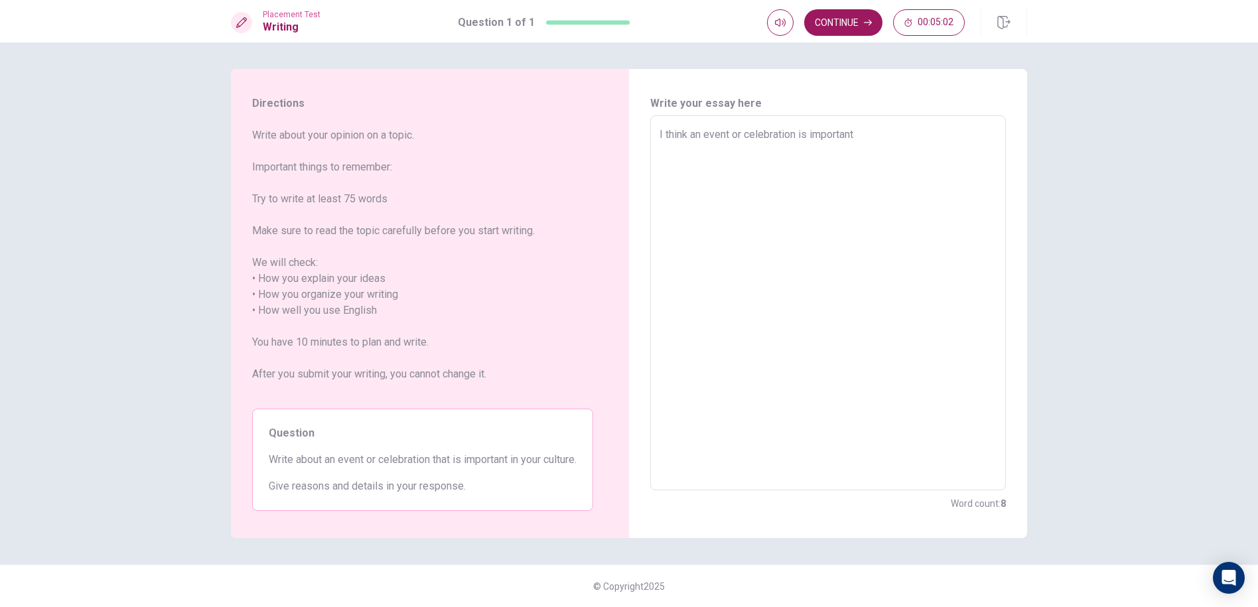
type textarea "I think an event or celebration is important i"
type textarea "x"
type textarea "I think an event or celebration is important in"
click at [867, 170] on textarea "I think an event or celebration is important in my culture is a party of my bir…" at bounding box center [828, 303] width 337 height 353
click at [757, 178] on textarea "I think an event or celebration is important in my culture is a party of my bir…" at bounding box center [828, 303] width 337 height 353
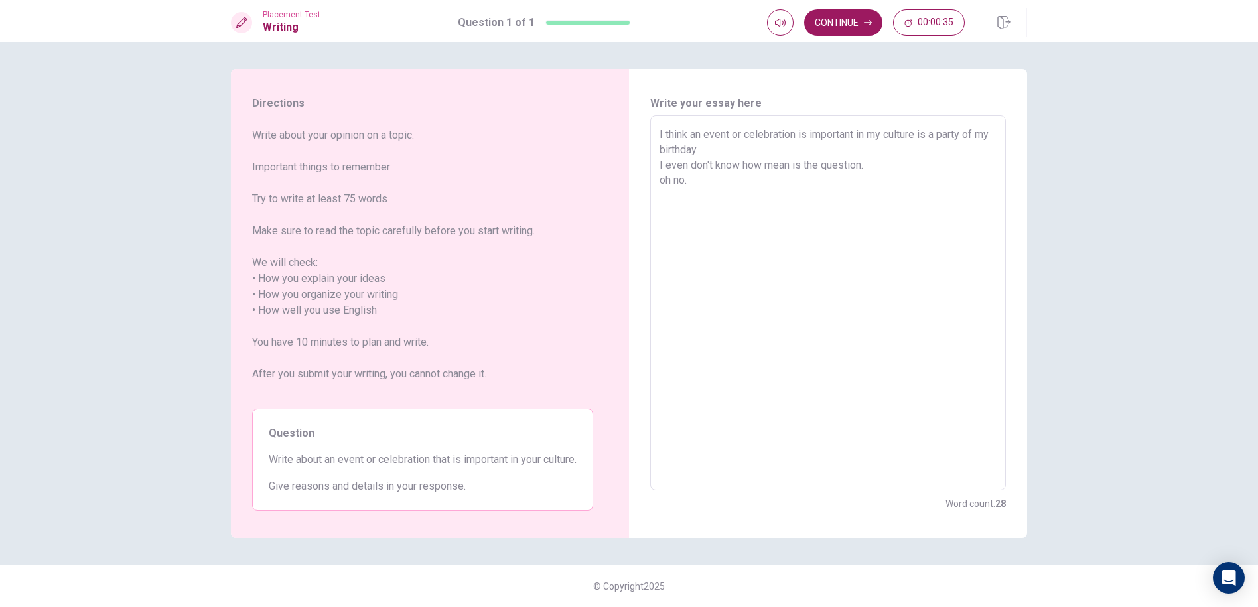
drag, startPoint x: 952, startPoint y: 177, endPoint x: 887, endPoint y: 164, distance: 66.2
click at [951, 177] on textarea "I think an event or celebration is important in my culture is a party of my bir…" at bounding box center [828, 303] width 337 height 353
click at [793, 147] on textarea "I think an event or celebration is important in my culture is a party of my bir…" at bounding box center [828, 303] width 337 height 353
click at [759, 169] on textarea "I think an event or celebration is important in my culture is a party of my bir…" at bounding box center [828, 303] width 337 height 353
click at [777, 200] on textarea "I think an event or celebration is important in my culture is a party of my bir…" at bounding box center [828, 303] width 337 height 353
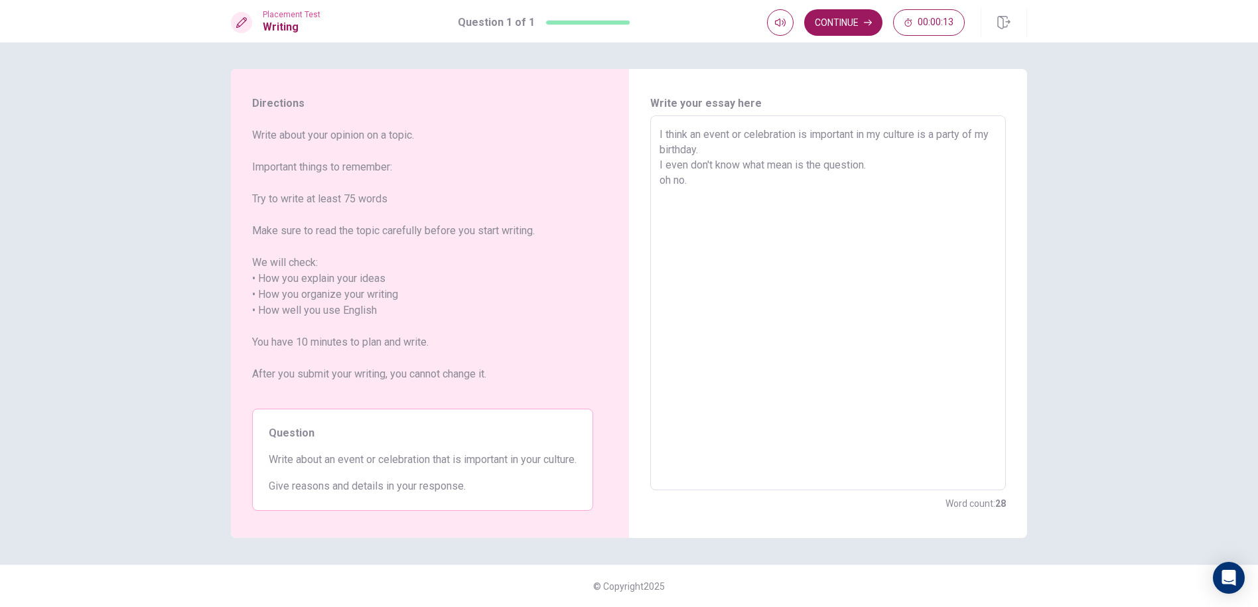
click at [882, 164] on textarea "I think an event or celebration is important in my culture is a party of my bir…" at bounding box center [828, 303] width 337 height 353
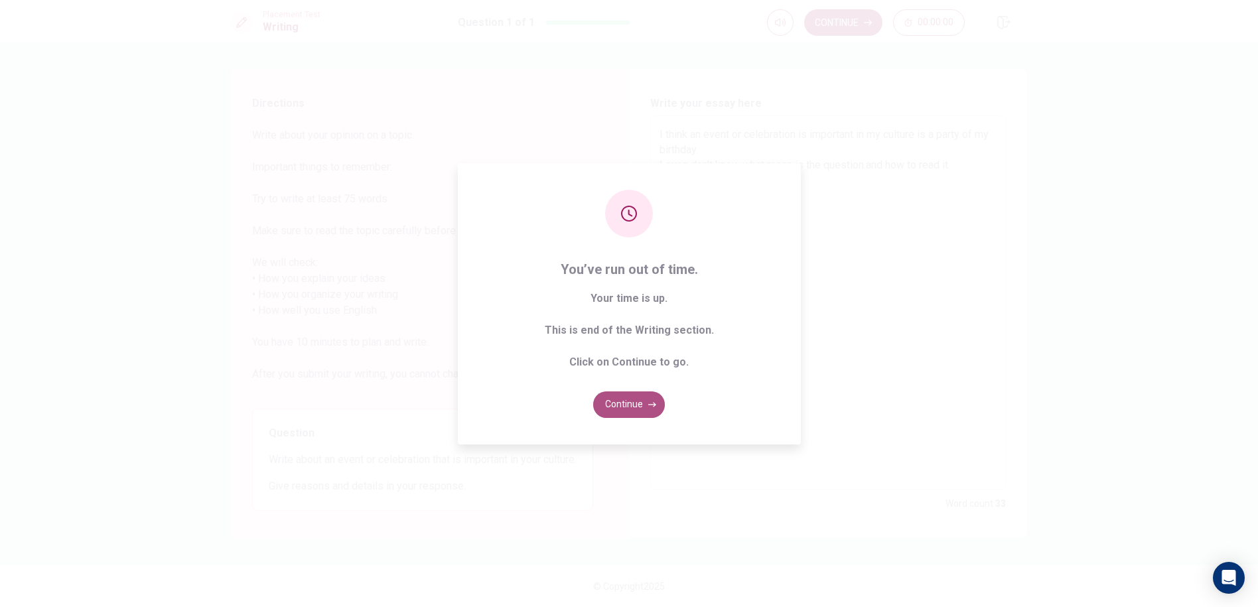
click at [634, 409] on button "Continue" at bounding box center [629, 404] width 72 height 27
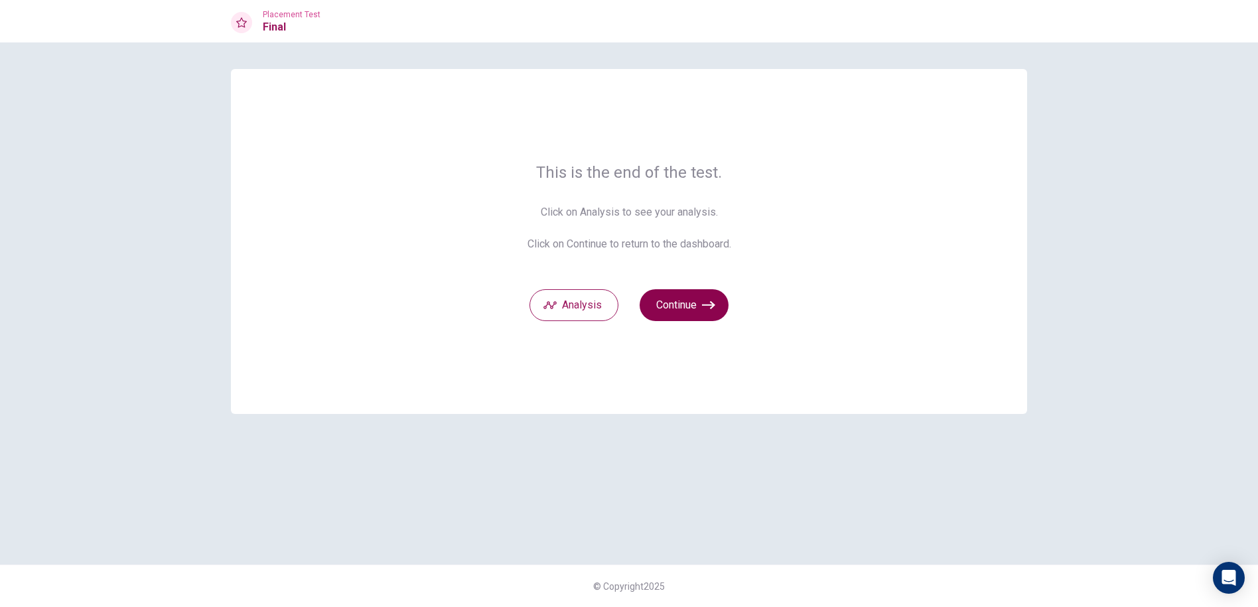
click at [673, 299] on button "Continue" at bounding box center [684, 305] width 89 height 32
